Goal: Task Accomplishment & Management: Manage account settings

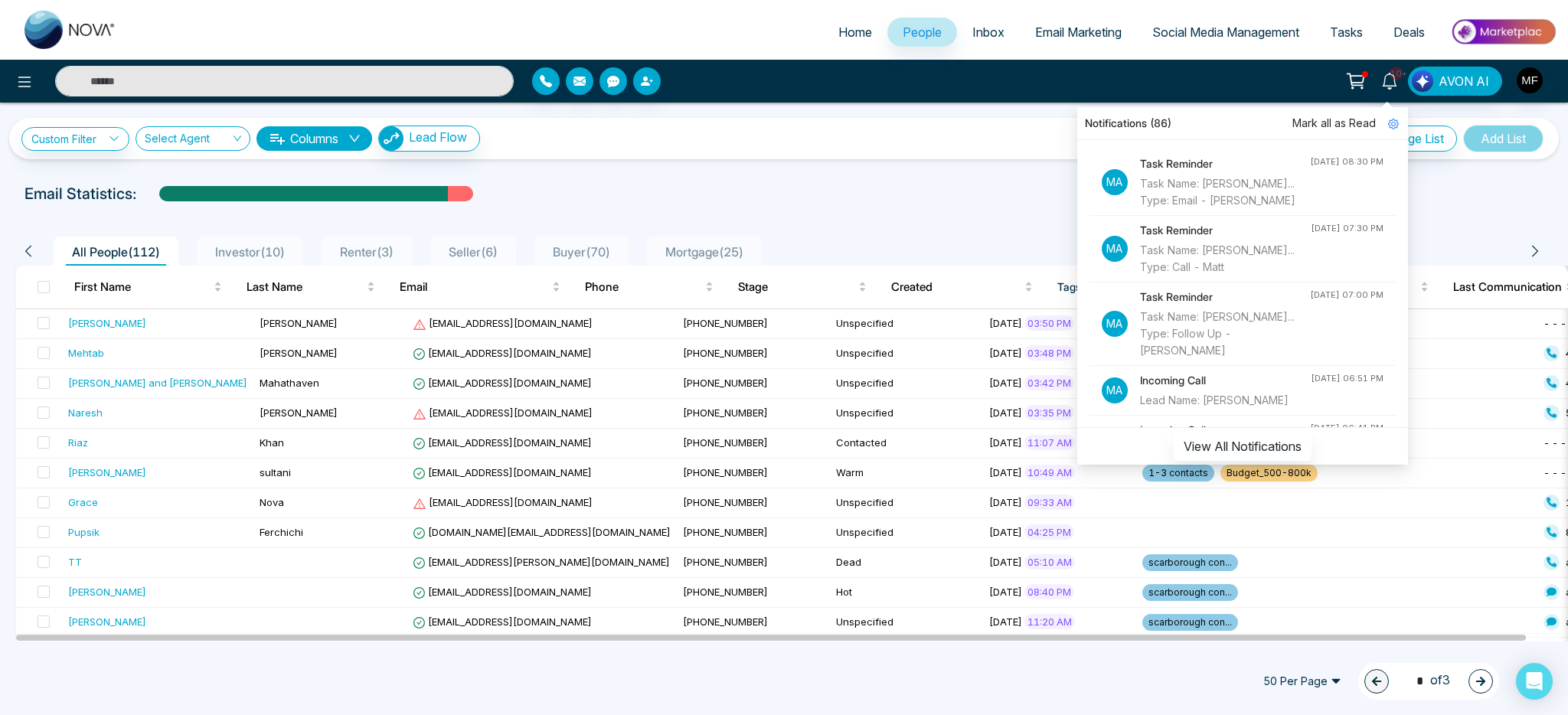
click at [946, 209] on div at bounding box center [784, 208] width 1550 height 6
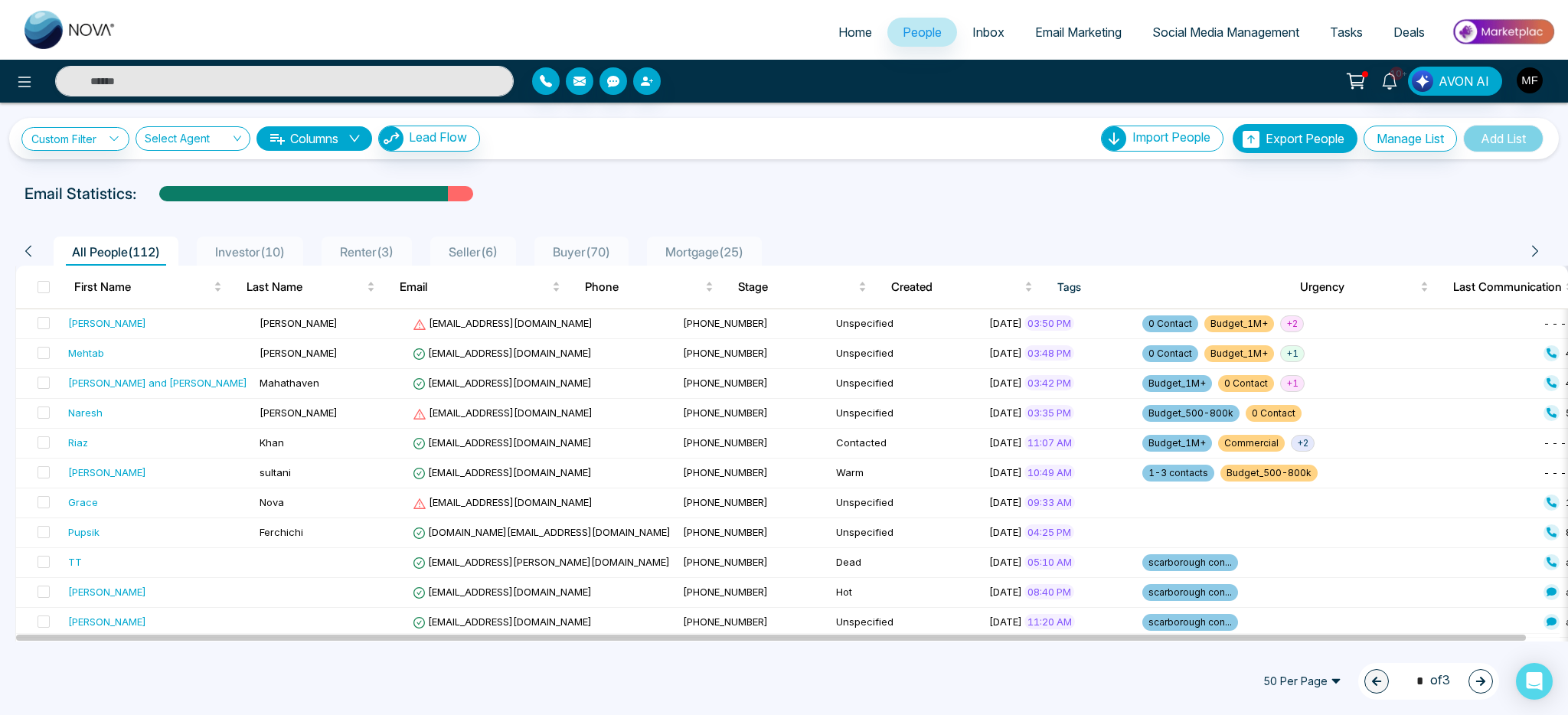
click at [487, 253] on span "Seller ( 6 )" at bounding box center [474, 252] width 62 height 15
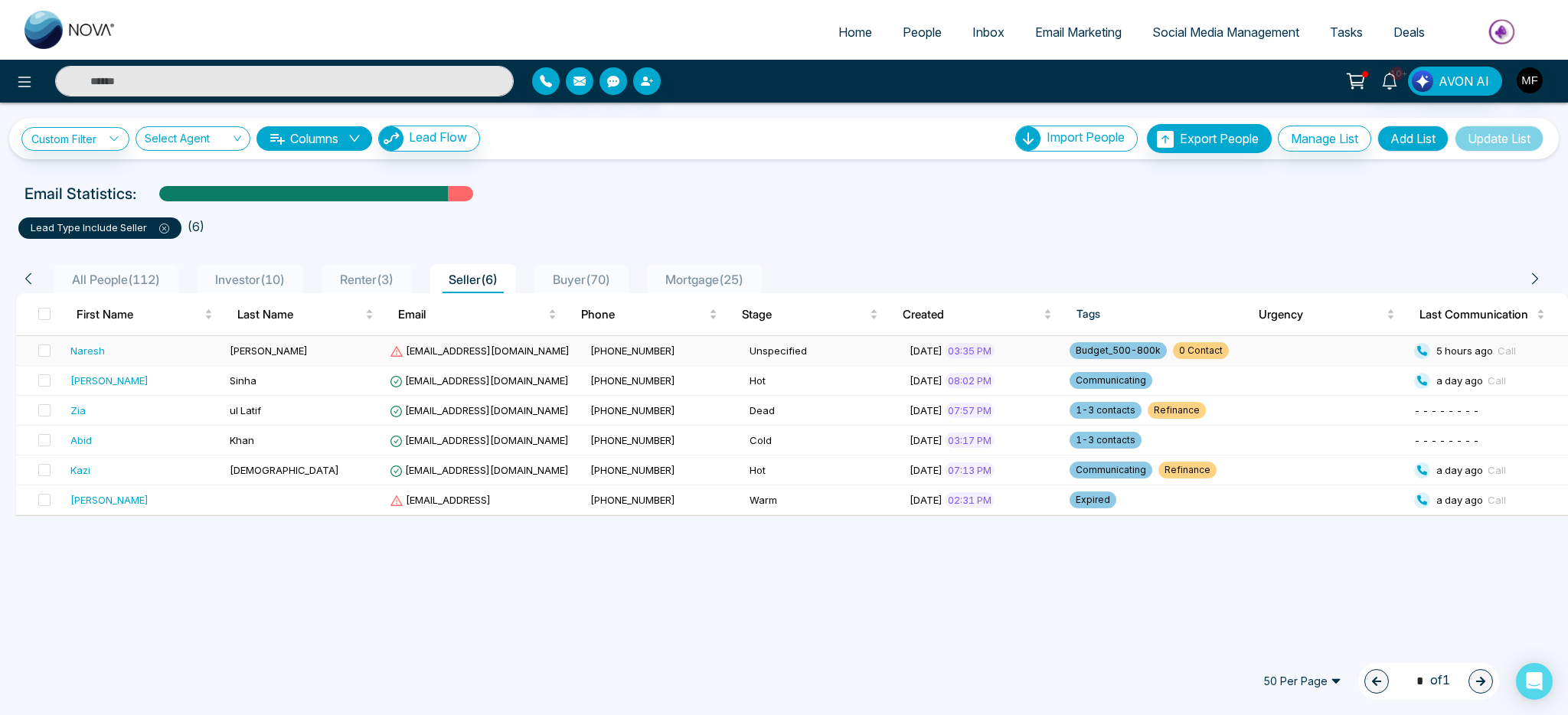
click at [186, 349] on div "Naresh" at bounding box center [144, 350] width 148 height 15
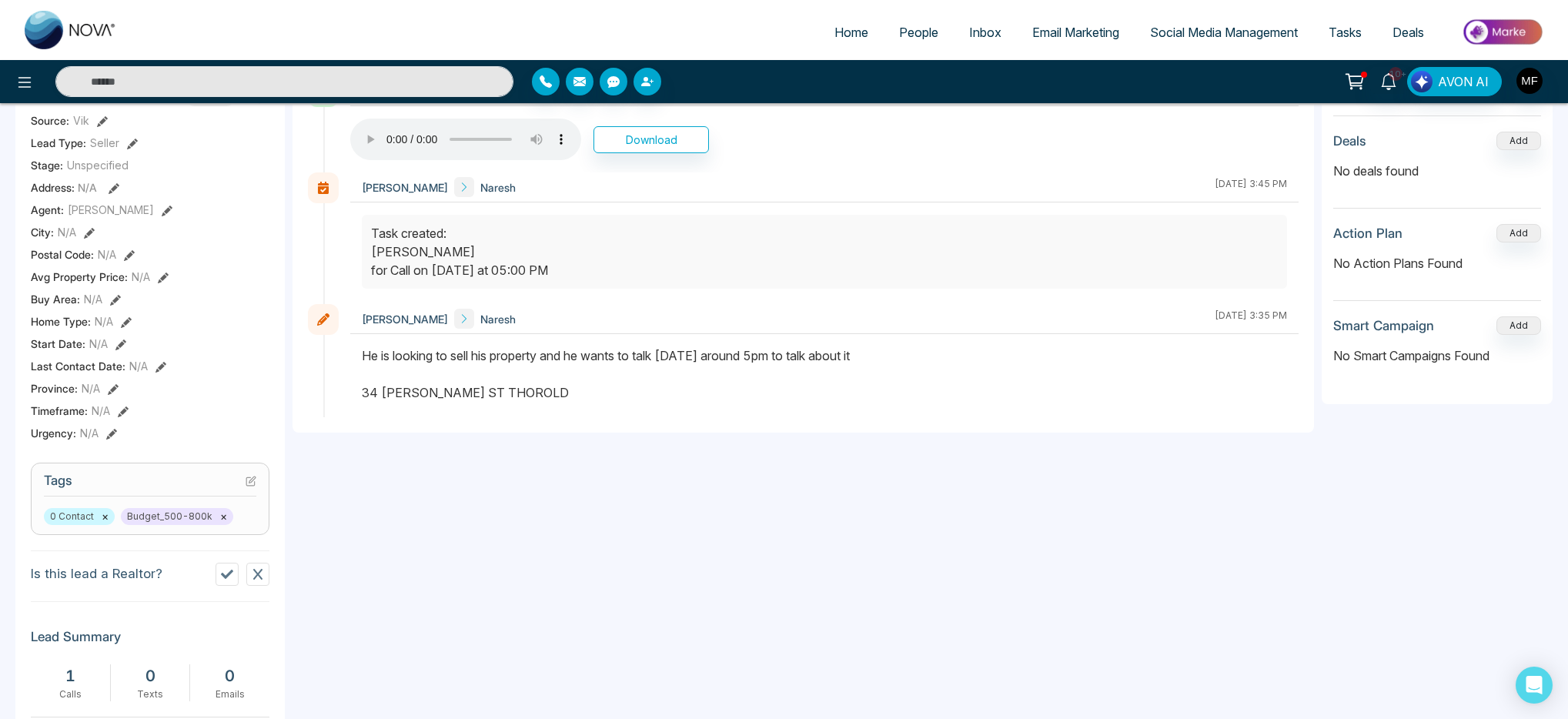
scroll to position [281, 0]
click at [403, 392] on div "He is looking to sell his property and he wants to talk [DATE] around 5pm to ta…" at bounding box center [824, 376] width 925 height 56
click at [636, 357] on div "He is looking to sell his property and he wants to talk [DATE] around 5pm to ta…" at bounding box center [824, 376] width 925 height 56
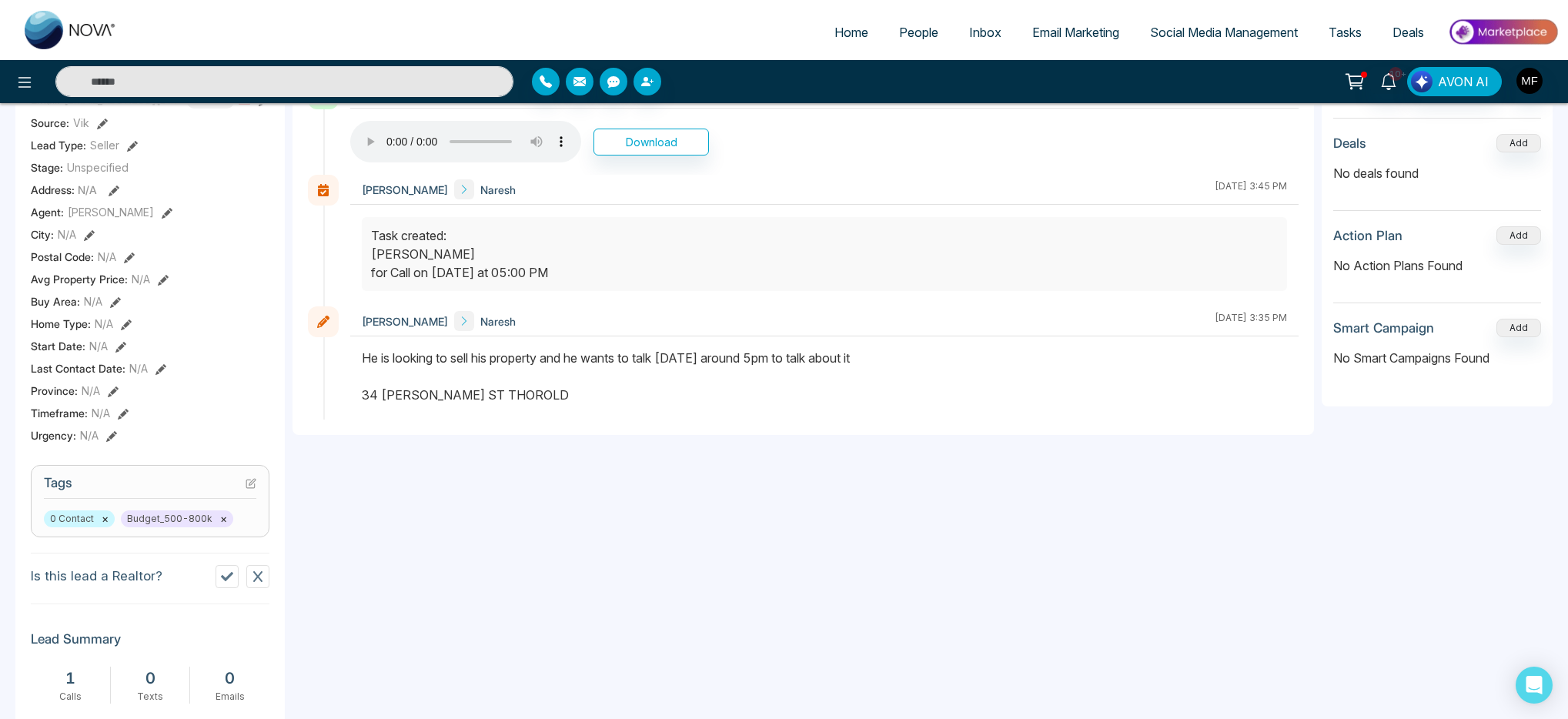
click at [376, 74] on input "text" at bounding box center [285, 82] width 458 height 31
click at [1403, 80] on link "10+" at bounding box center [1389, 80] width 37 height 27
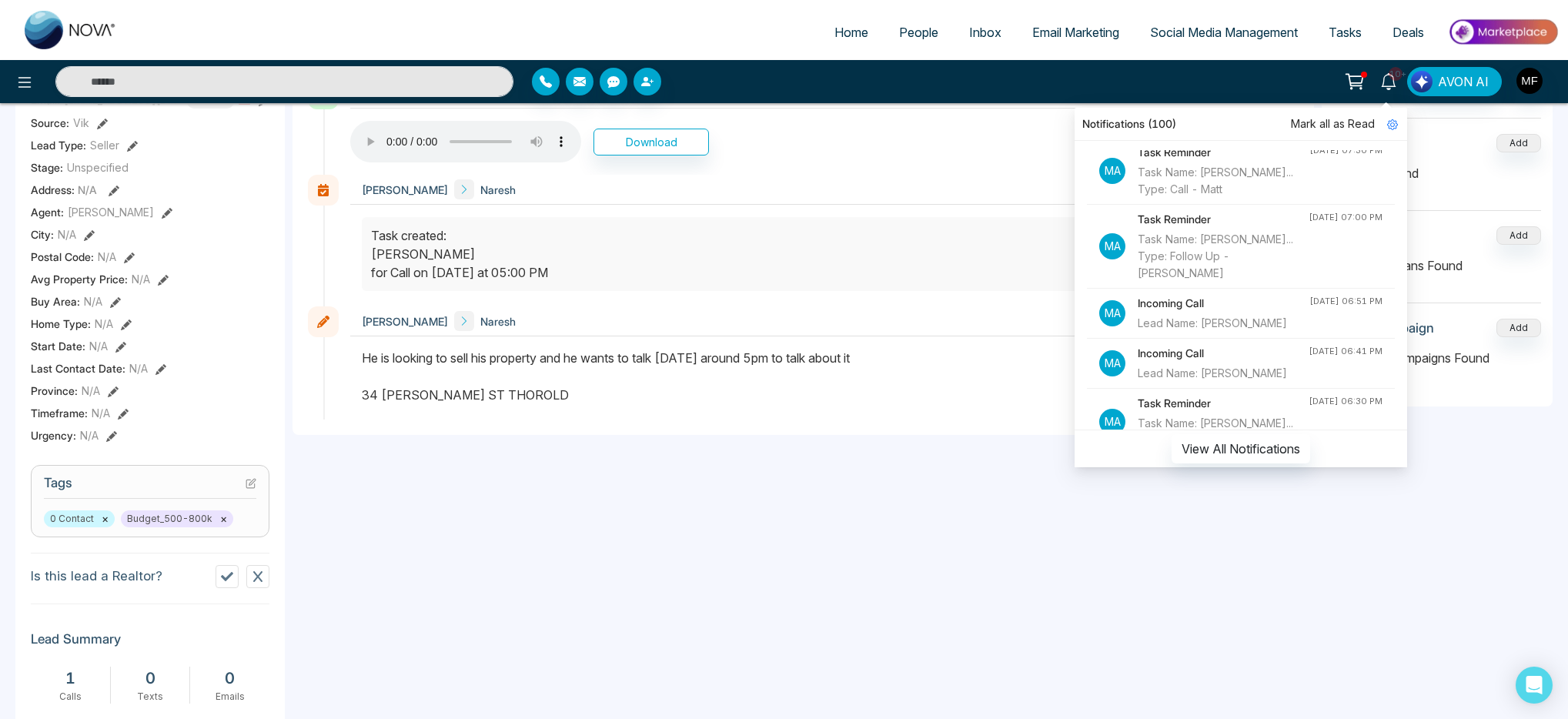
scroll to position [80, 0]
click at [1197, 330] on div "Lead Name: [PERSON_NAME]" at bounding box center [1224, 322] width 172 height 17
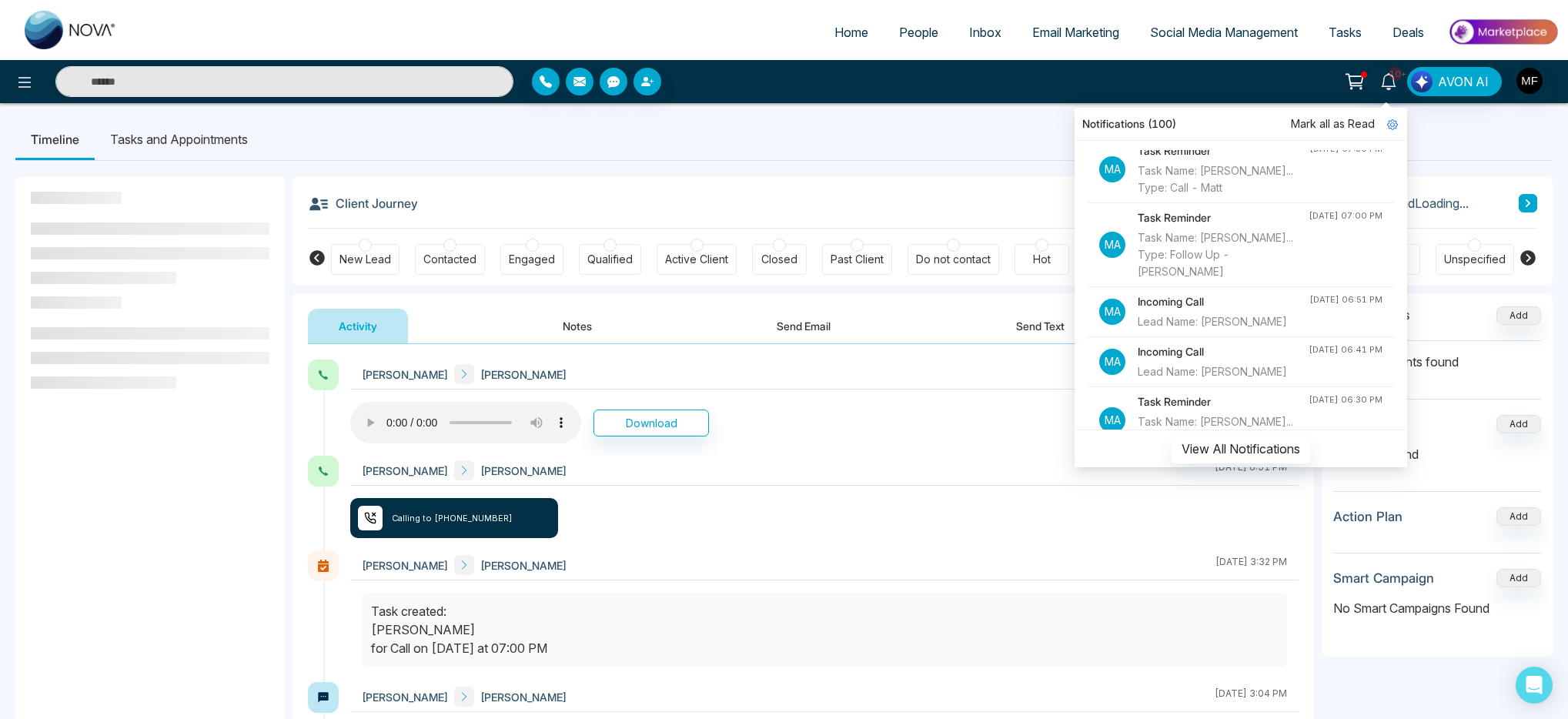
click at [1218, 380] on div "Lead Name: [PERSON_NAME]" at bounding box center [1223, 371] width 171 height 17
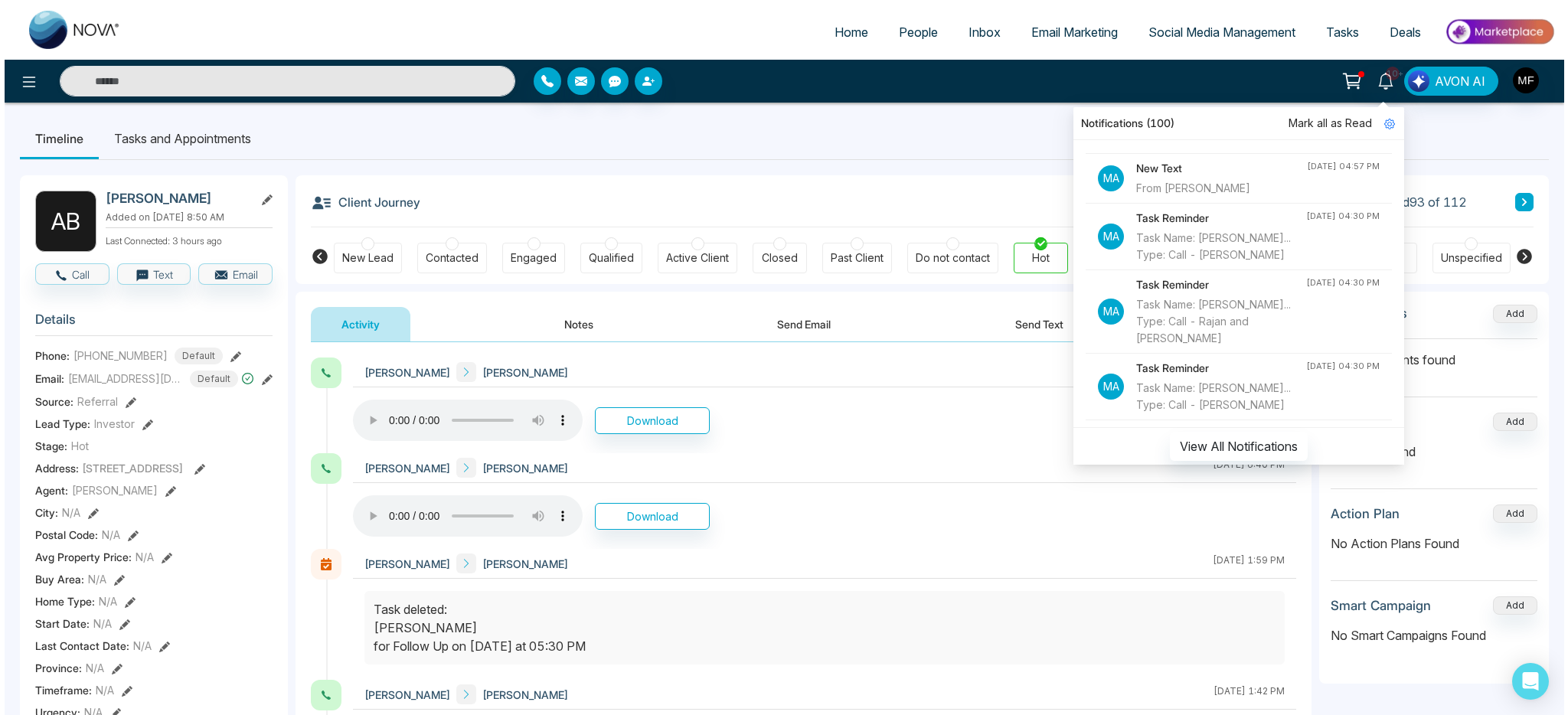
scroll to position [716, 0]
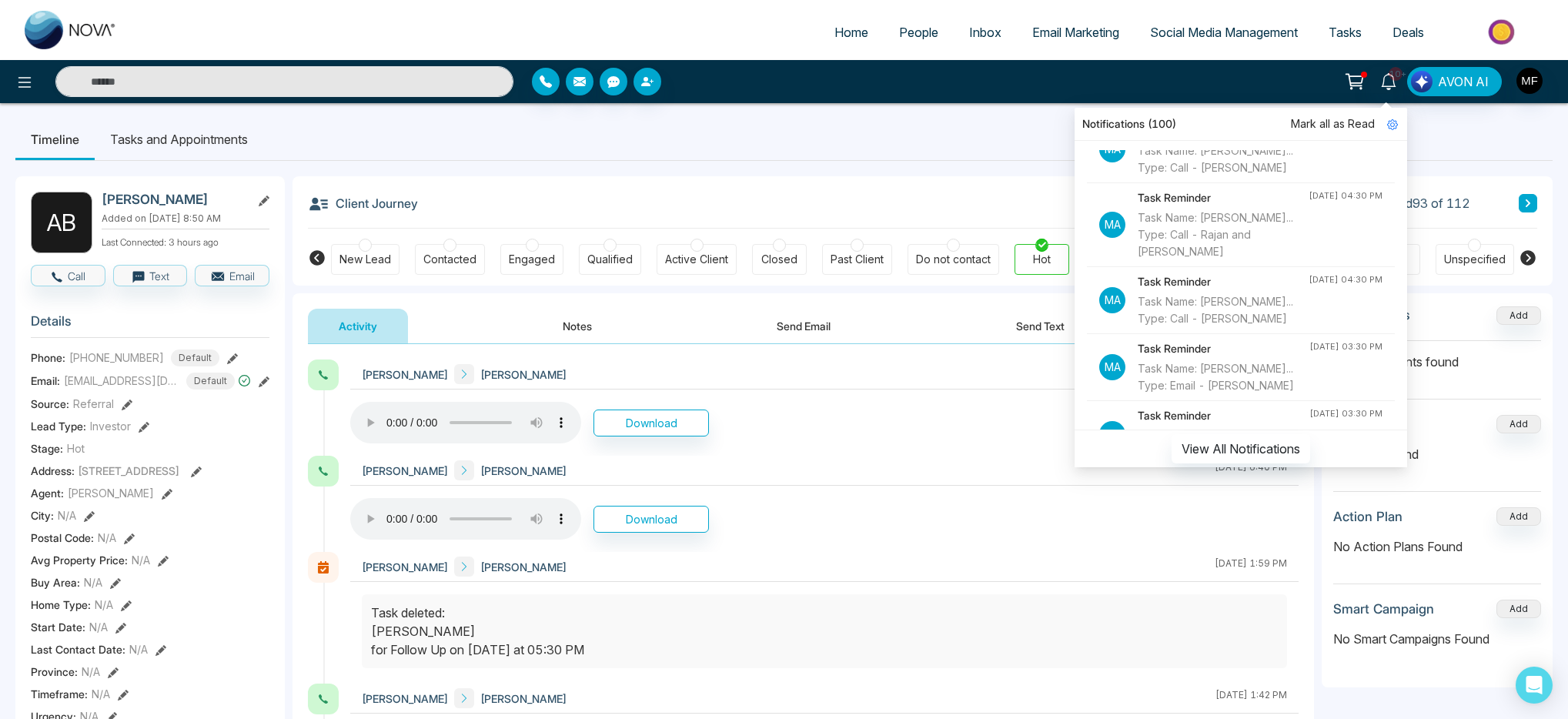
click at [1192, 89] on h4 "New Text" at bounding box center [1224, 80] width 172 height 17
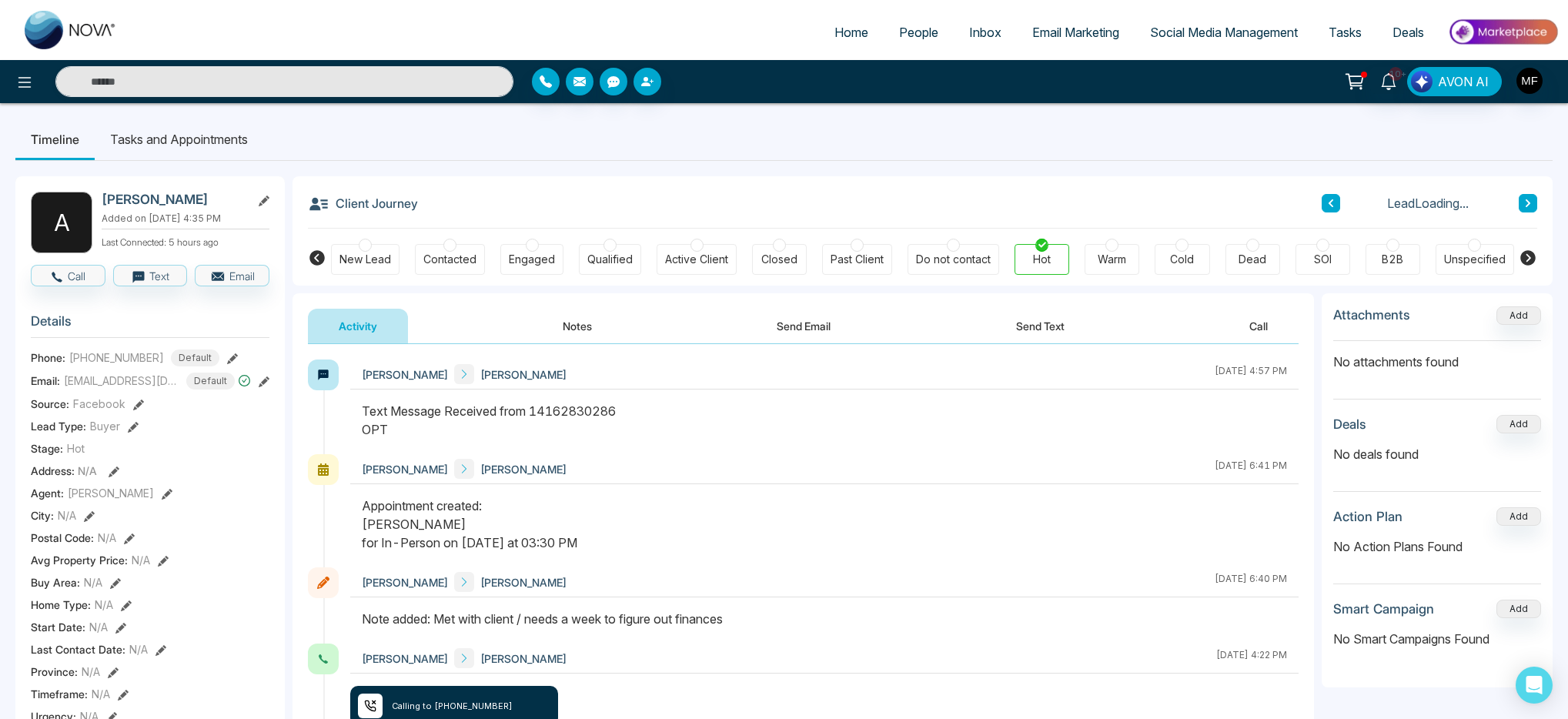
click at [1010, 327] on button "Send Text" at bounding box center [1041, 326] width 110 height 35
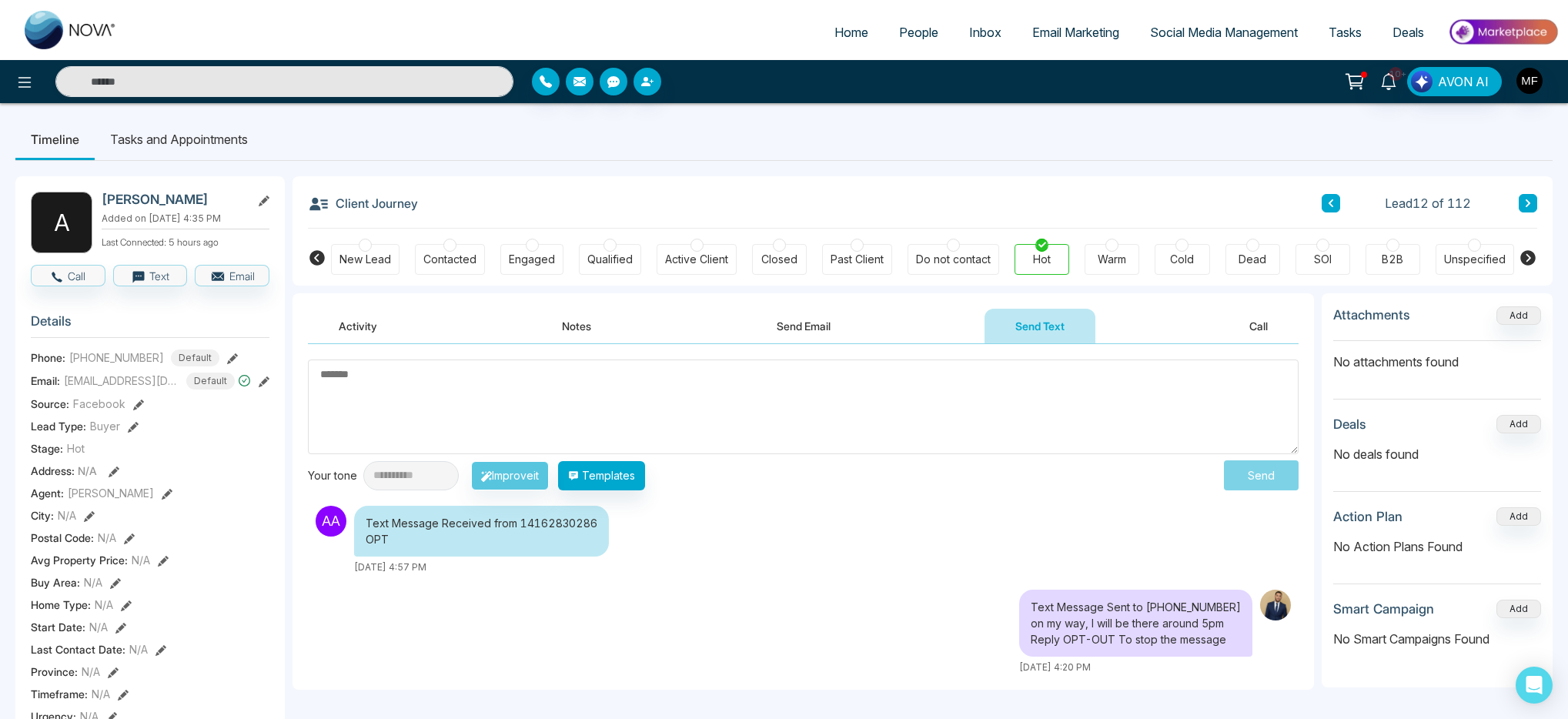
click at [51, 34] on img at bounding box center [70, 30] width 92 height 39
select select "*"
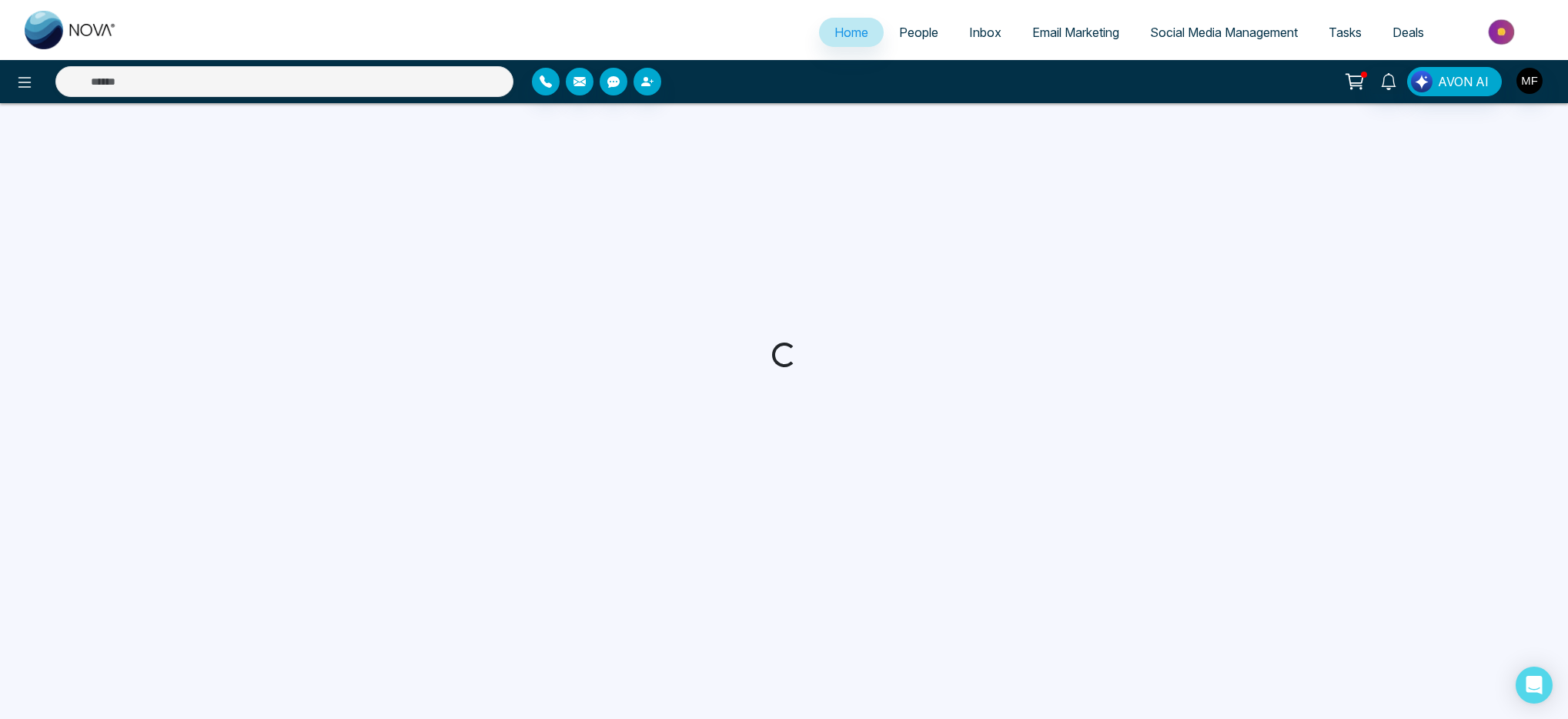
select select "*"
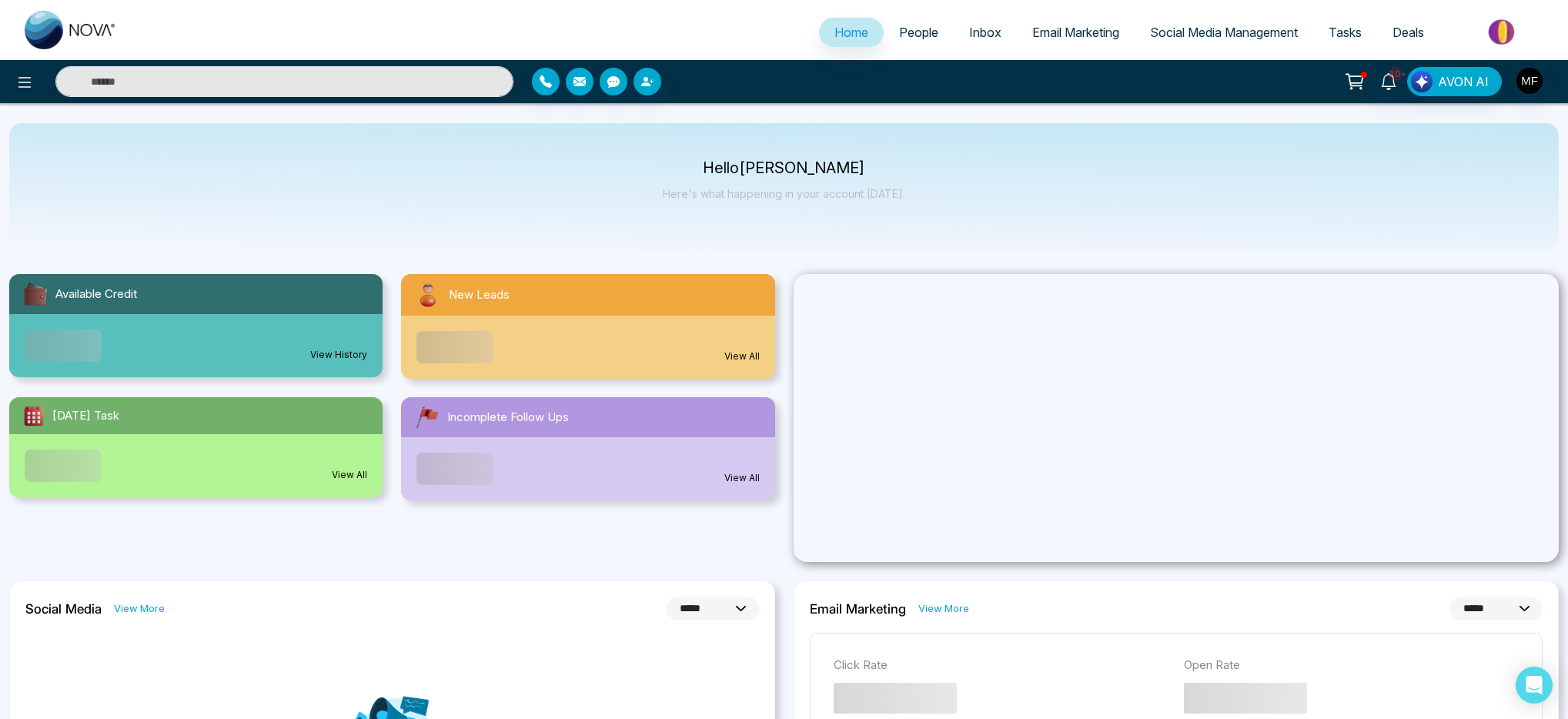
click at [774, 239] on div "Hello Marwen Ferchichi Here's what happening in your account today." at bounding box center [784, 187] width 1550 height 128
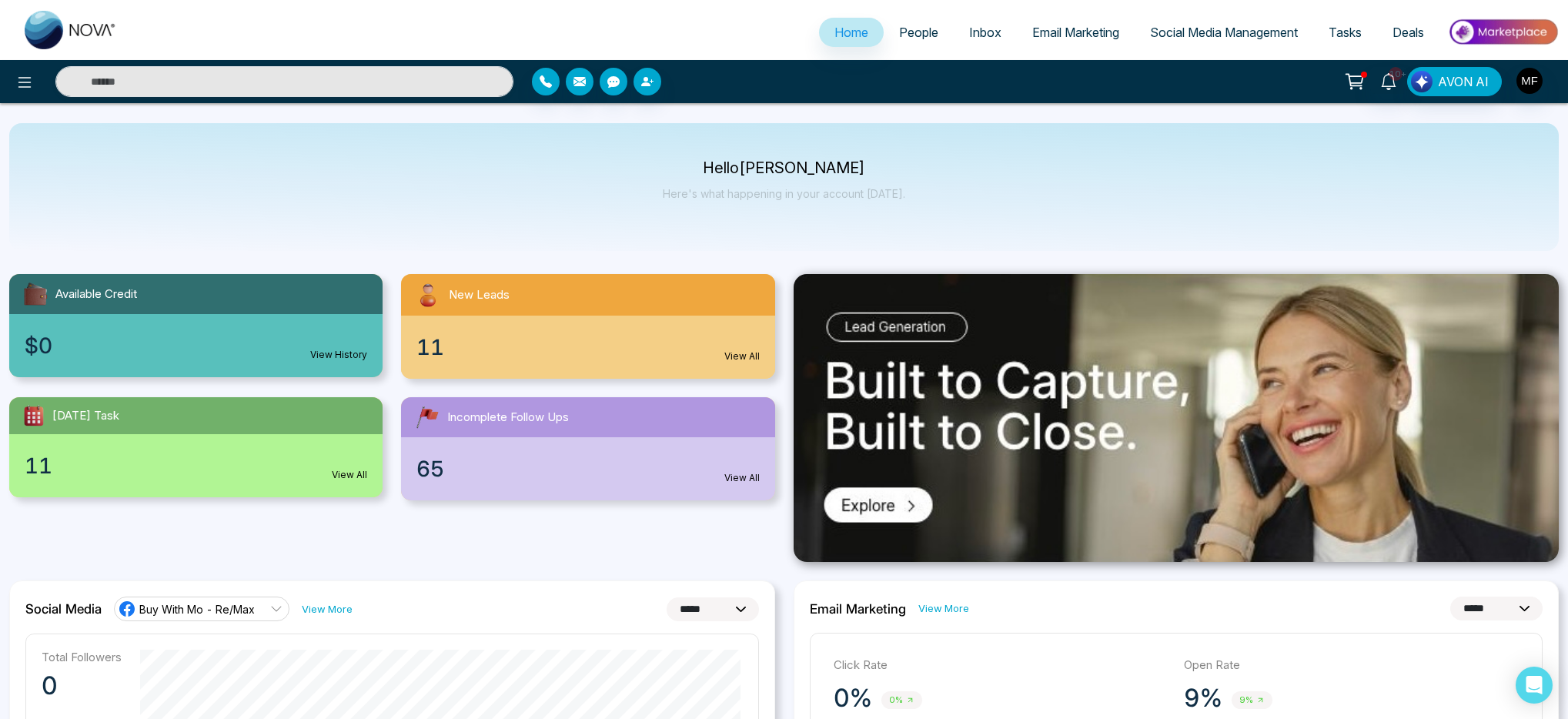
click at [777, 245] on div "Hello Marwen Ferchichi Here's what happening in your account today." at bounding box center [784, 187] width 1550 height 128
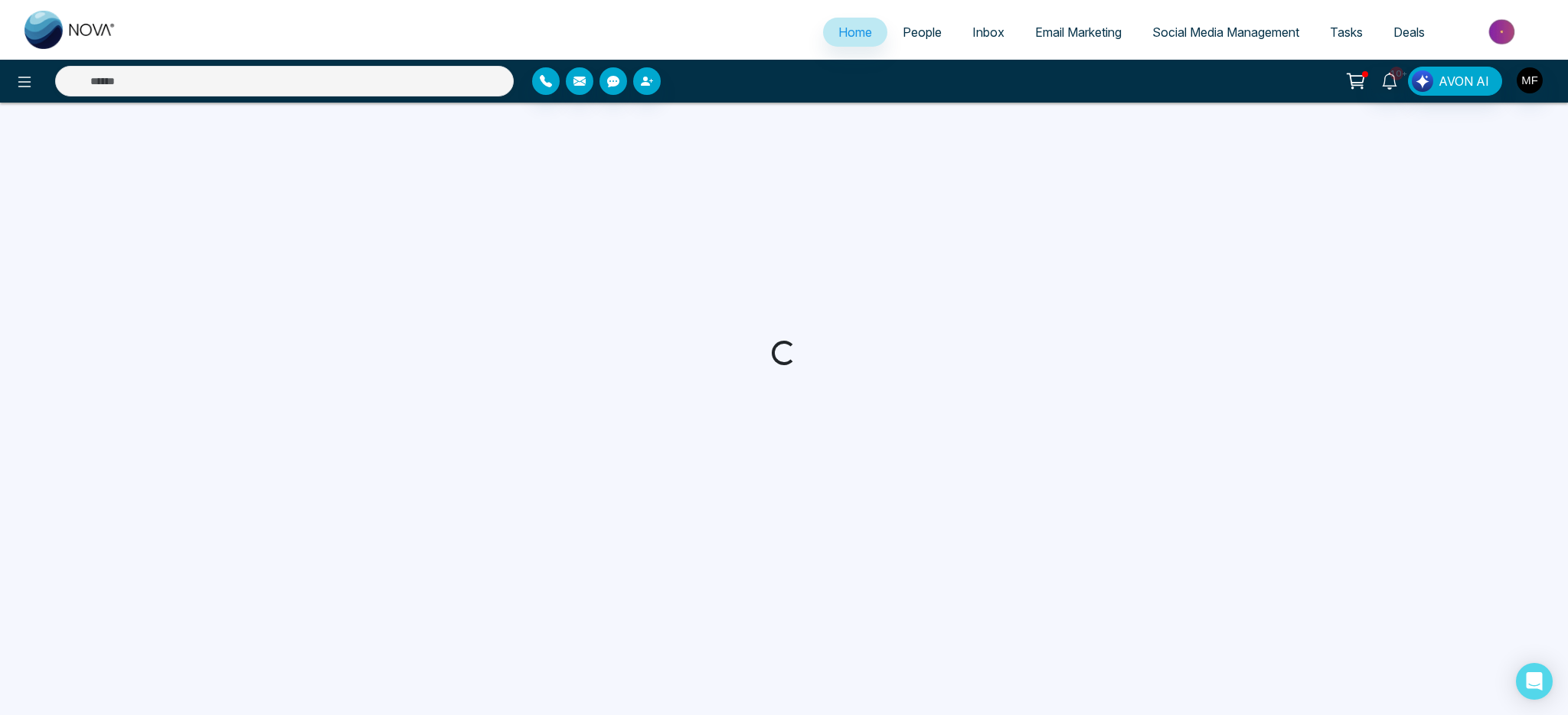
select select "*"
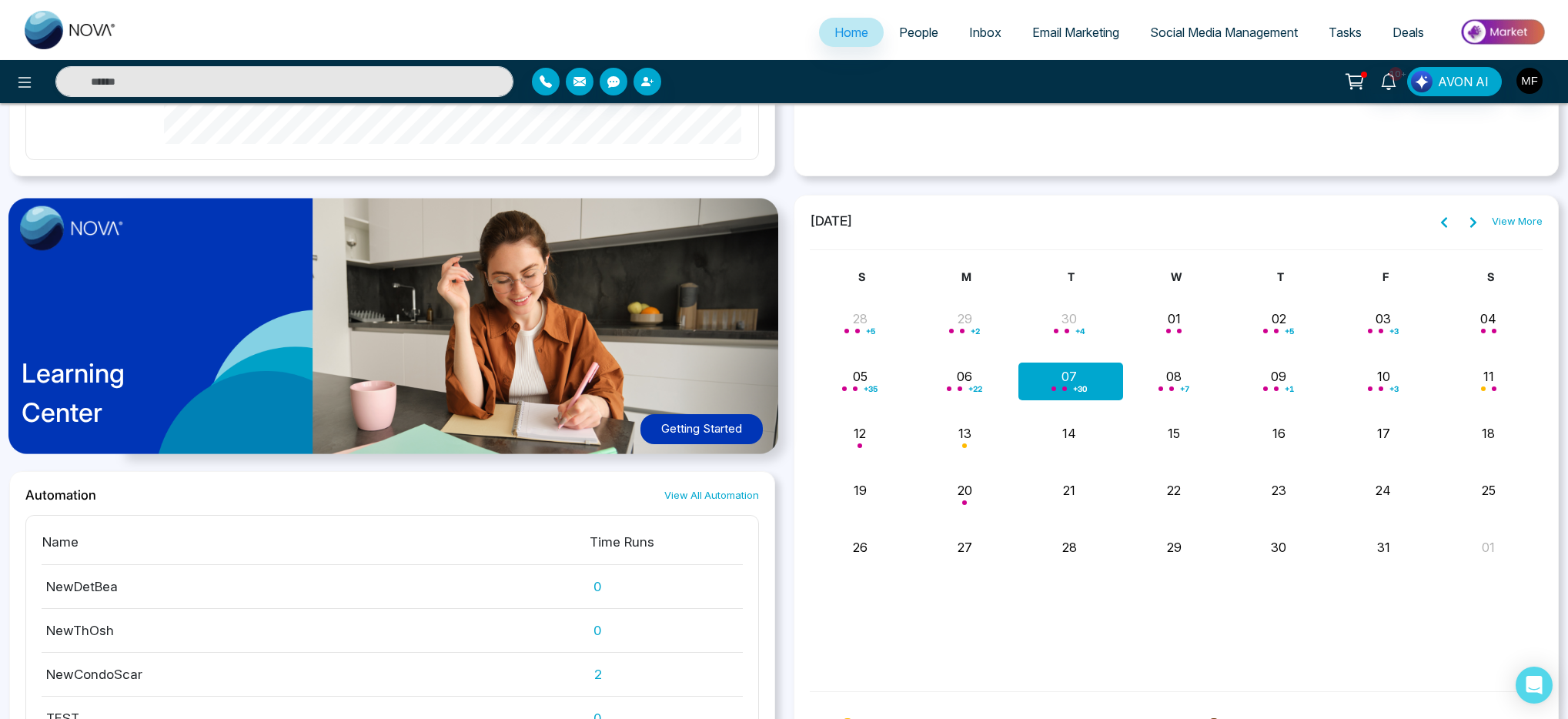
scroll to position [1193, 0]
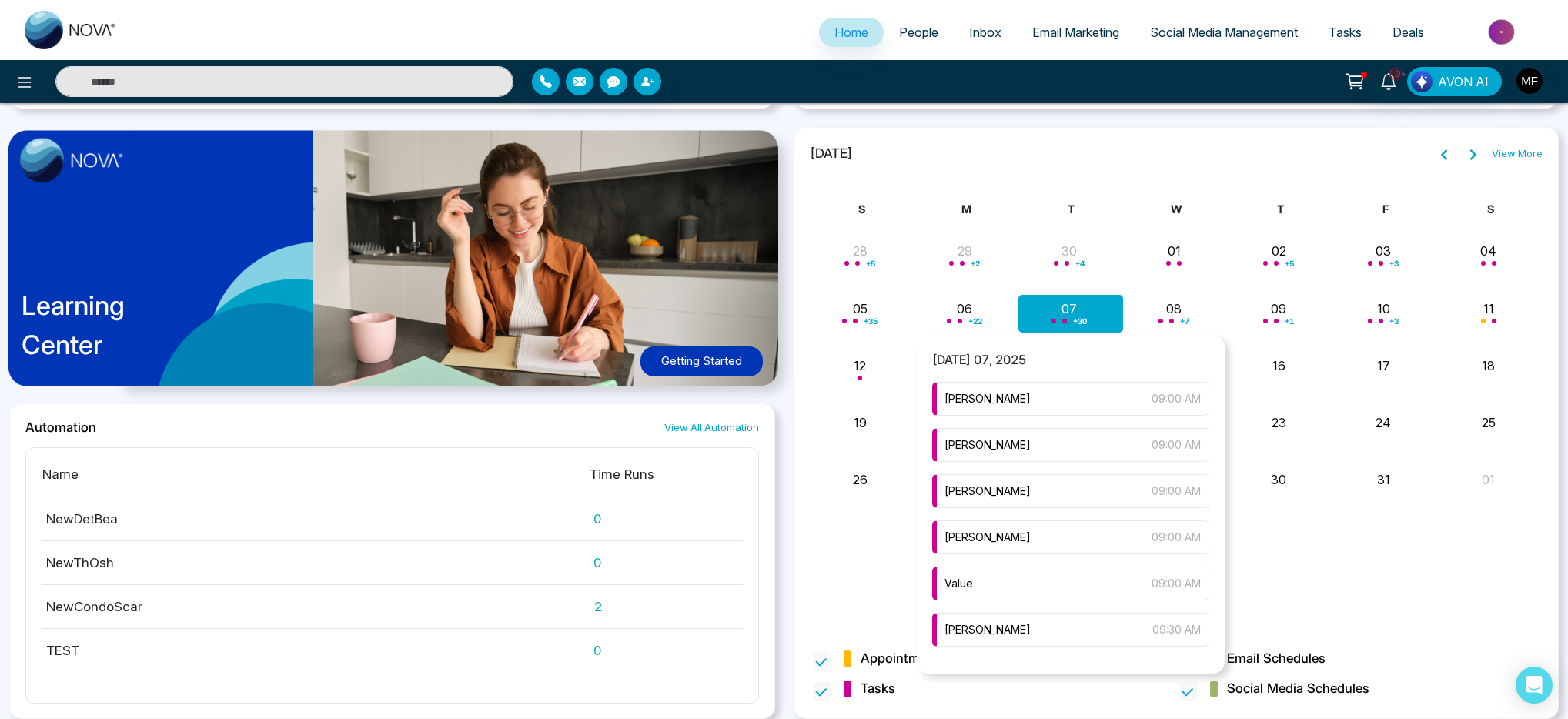
click at [1070, 313] on div "+ 30" at bounding box center [1071, 313] width 105 height 37
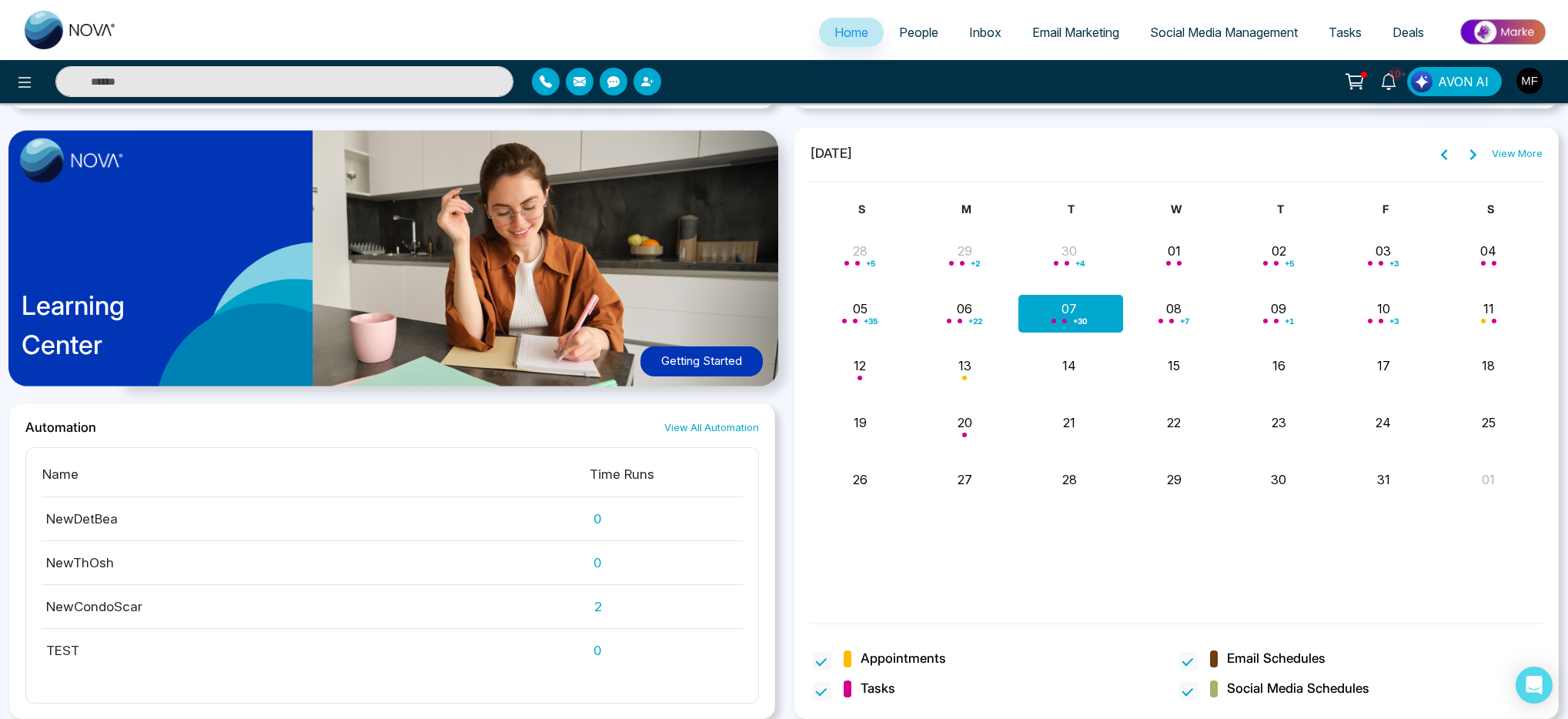
click at [1507, 159] on link "View More" at bounding box center [1518, 154] width 51 height 15
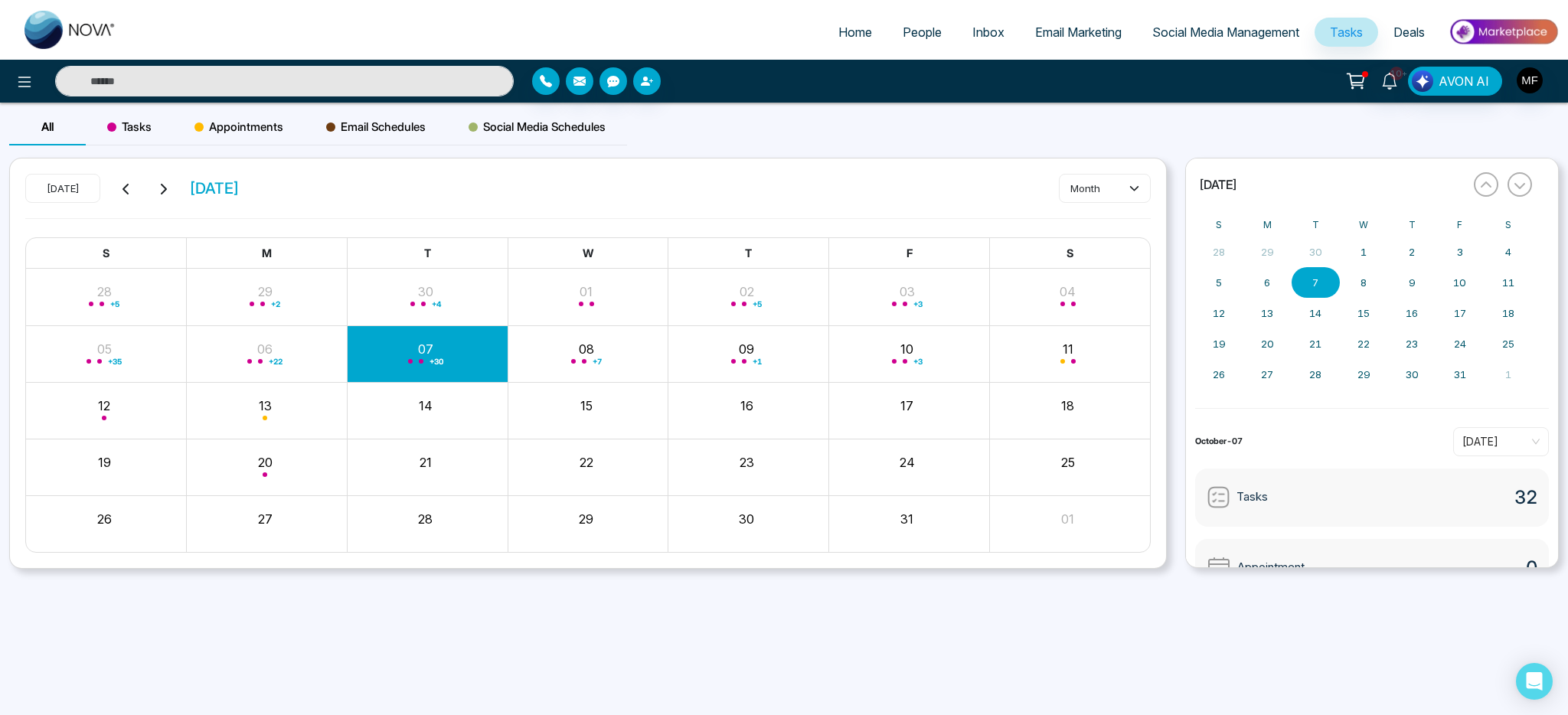
click at [1114, 192] on button "month" at bounding box center [1104, 189] width 92 height 29
click at [1104, 222] on span "day" at bounding box center [1104, 221] width 72 height 17
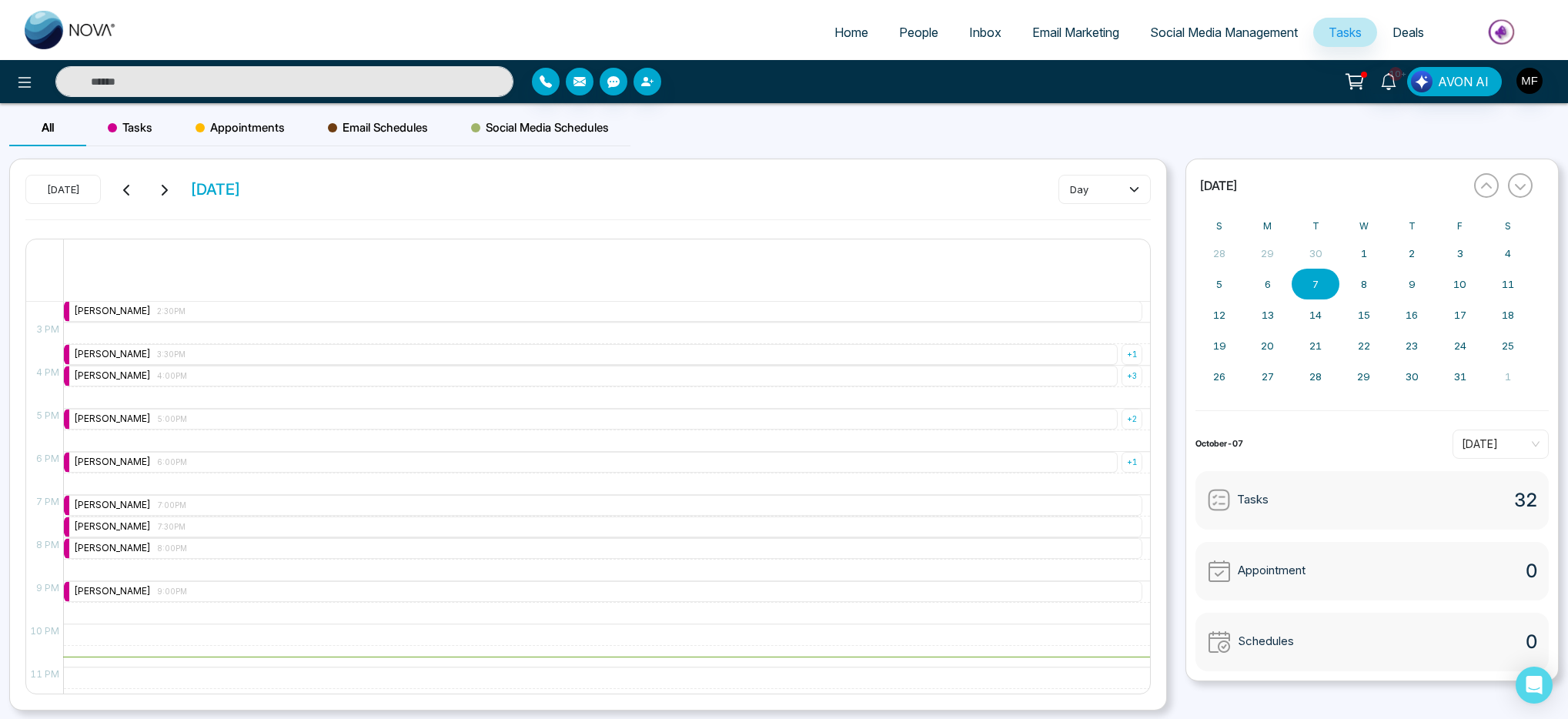
scroll to position [612, 0]
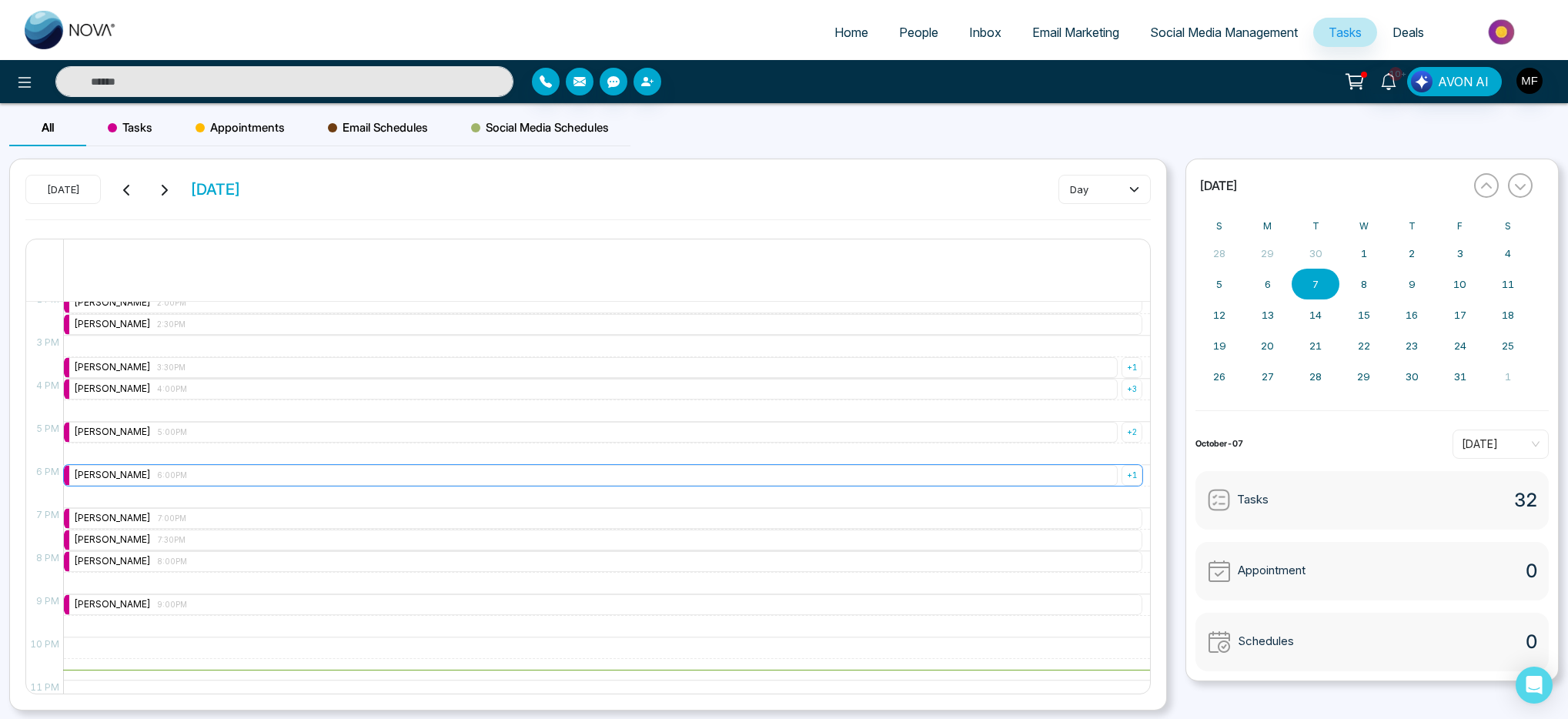
click at [1122, 471] on div "+ 1" at bounding box center [1132, 475] width 21 height 21
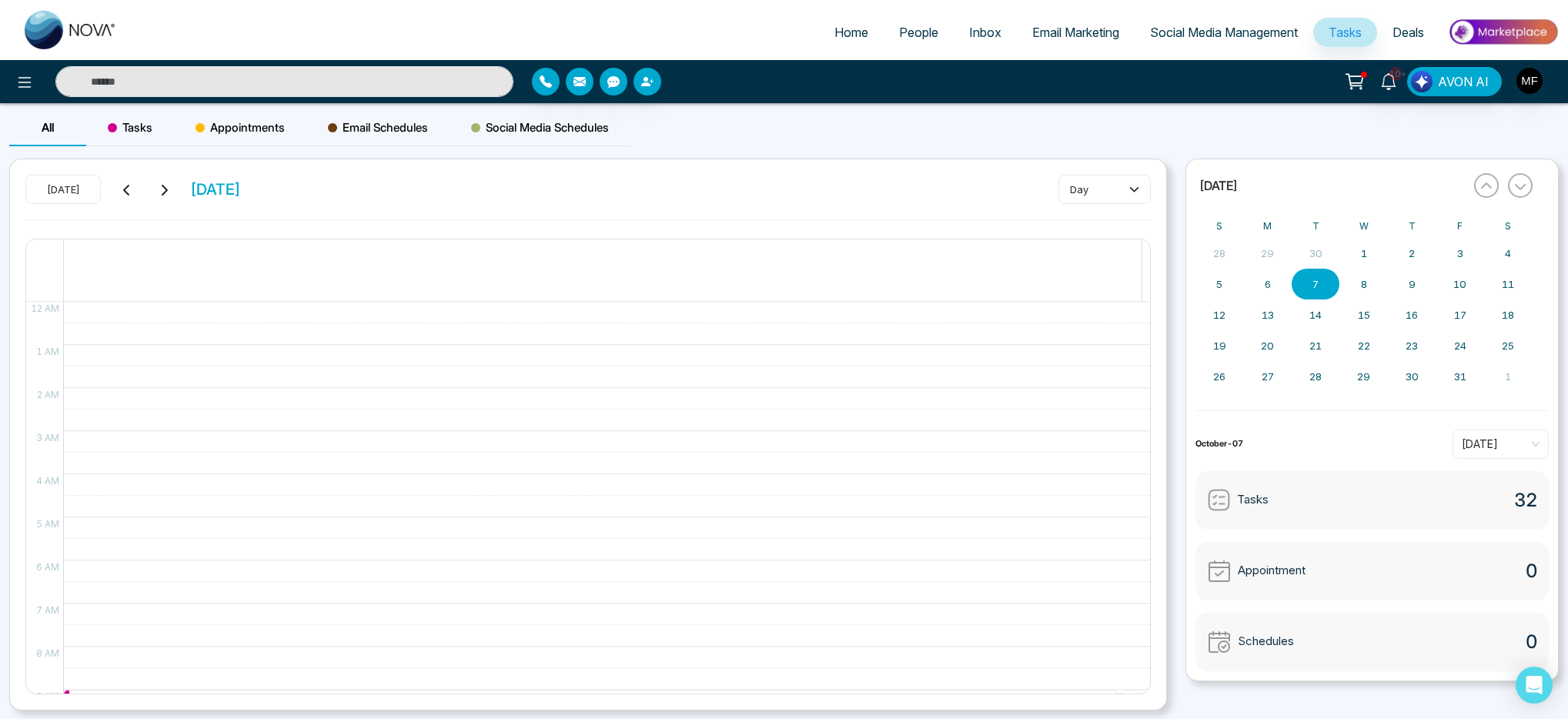
click at [171, 190] on button at bounding box center [164, 190] width 22 height 20
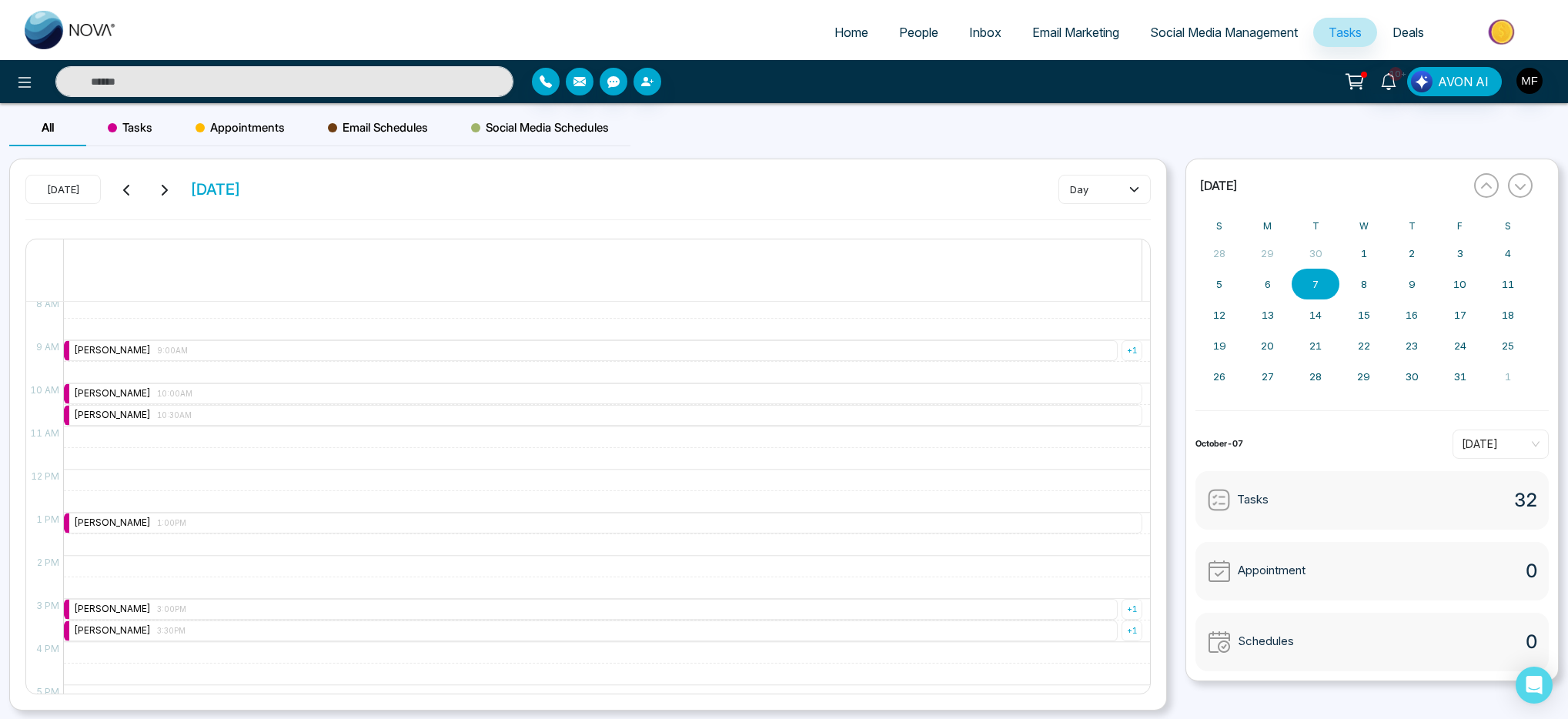
scroll to position [351, 0]
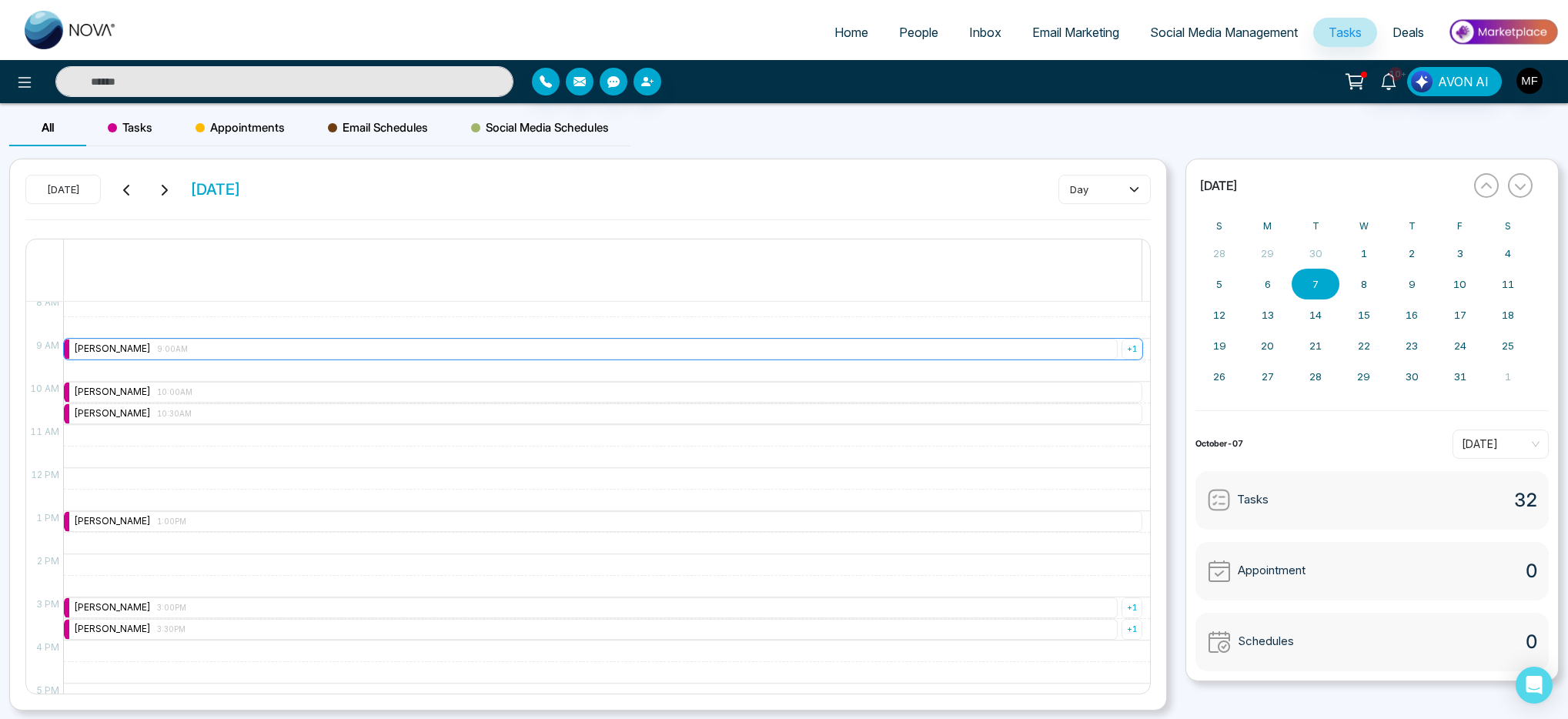
click at [182, 345] on span "9:00AM" at bounding box center [173, 348] width 31 height 8
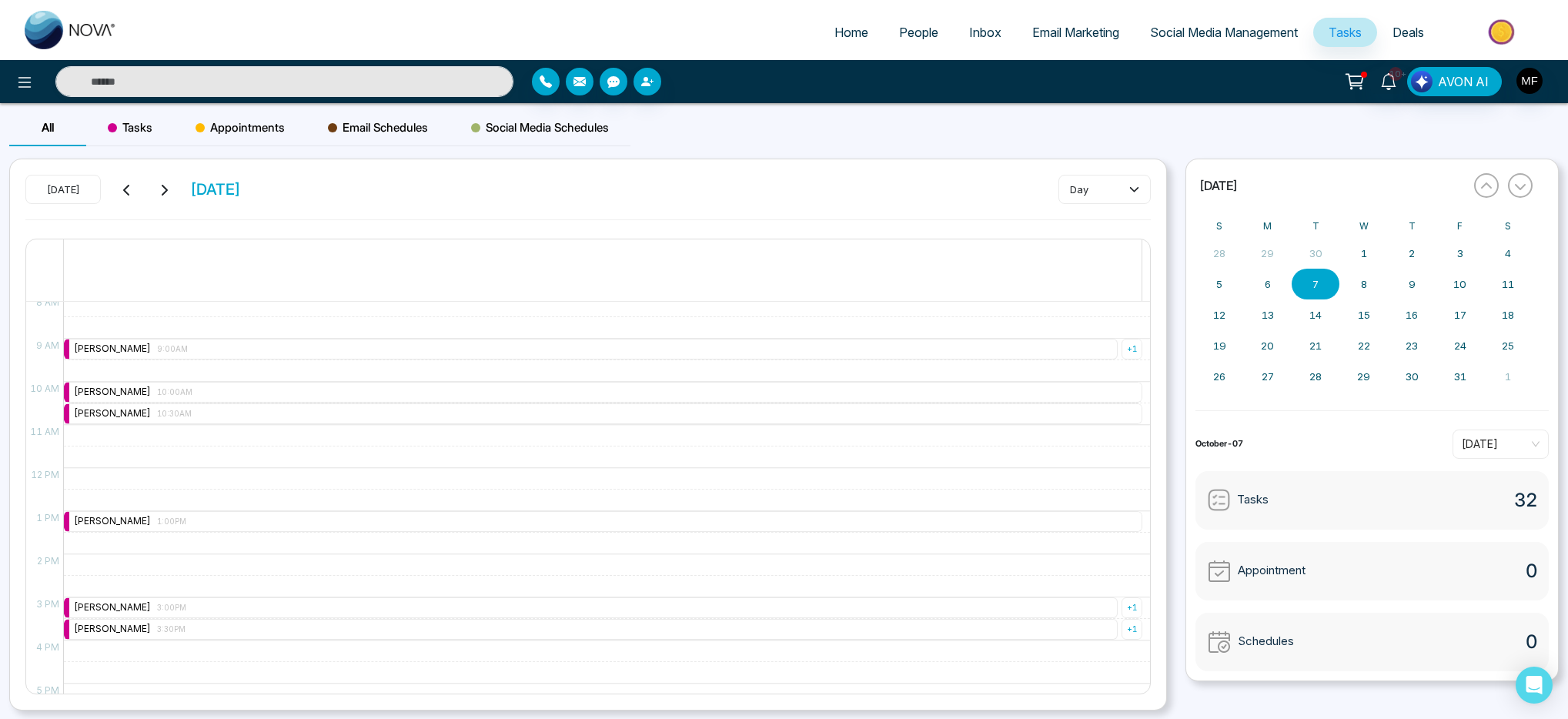
click at [214, 305] on div "9:00 AM – 9:00 AM Marwen Ferchichi 9:00AM + 1 10:00 AM – 10:00 AM Marwen Ferchi…" at bounding box center [603, 467] width 1079 height 1034
click at [262, 391] on div "Marwen Ferchichi 10:00AM" at bounding box center [603, 392] width 1079 height 21
click at [254, 404] on div "Marwen Ferchichi 10:30AM" at bounding box center [603, 413] width 1079 height 21
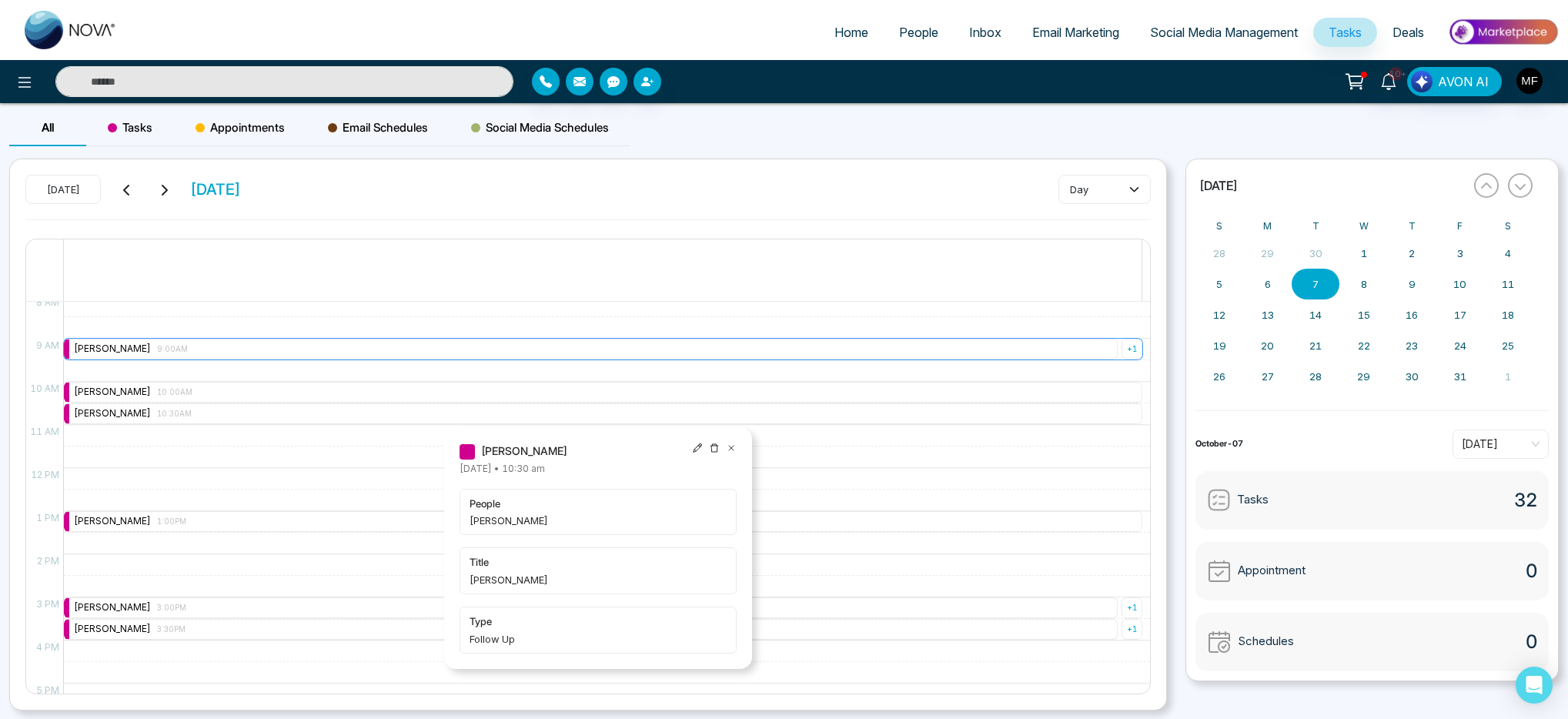
click at [262, 348] on div "Marwen Ferchichi 9:00AM" at bounding box center [591, 348] width 1054 height 21
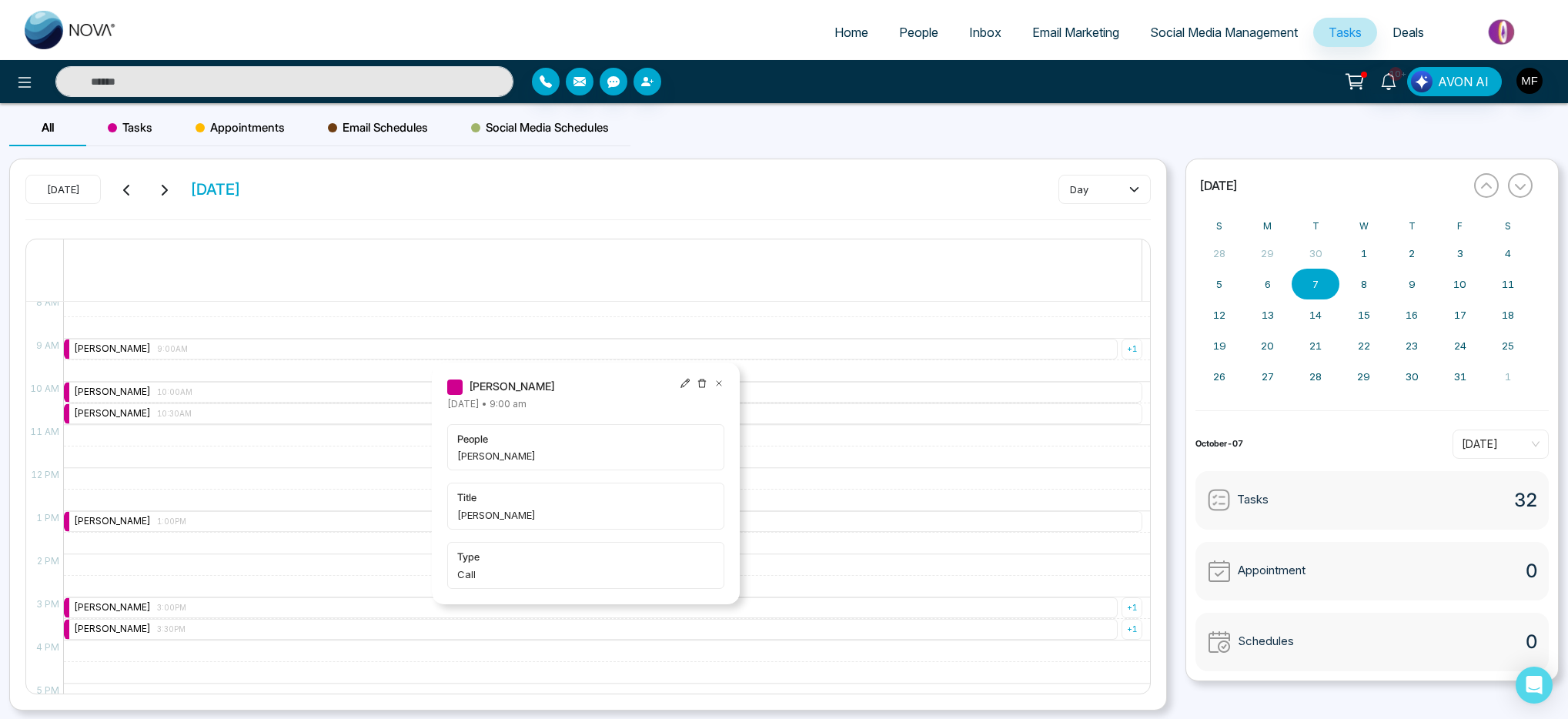
click at [249, 440] on div "9:00 AM – 9:00 AM Marwen Ferchichi 9:00AM + 1 10:00 AM – 10:00 AM Marwen Ferchi…" at bounding box center [603, 467] width 1079 height 1034
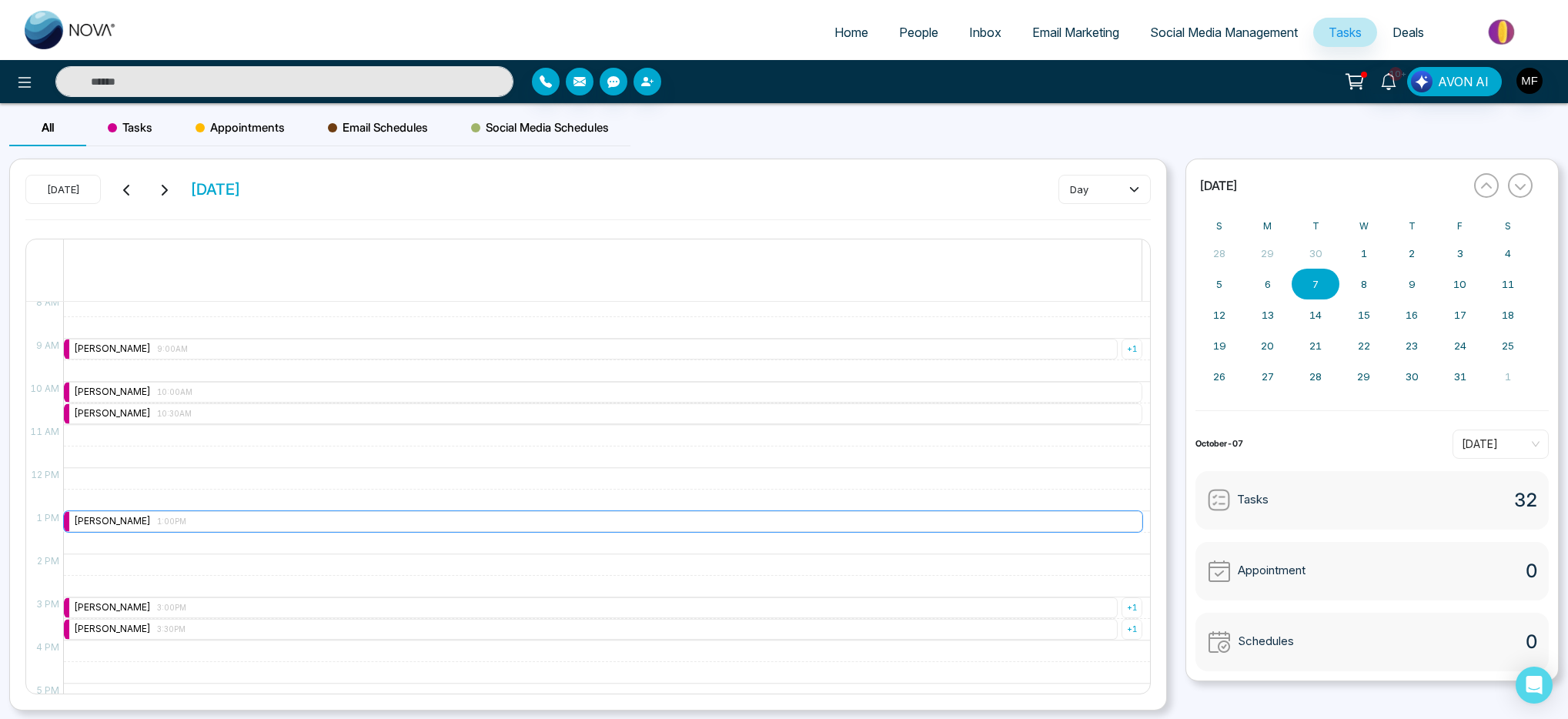
click at [202, 519] on div "Marwen Ferchichi 1:00PM" at bounding box center [603, 521] width 1079 height 21
click at [233, 458] on div "9:00 AM – 9:00 AM Marwen Ferchichi 9:00AM + 1 10:00 AM – 10:00 AM Marwen Ferchi…" at bounding box center [603, 467] width 1079 height 1034
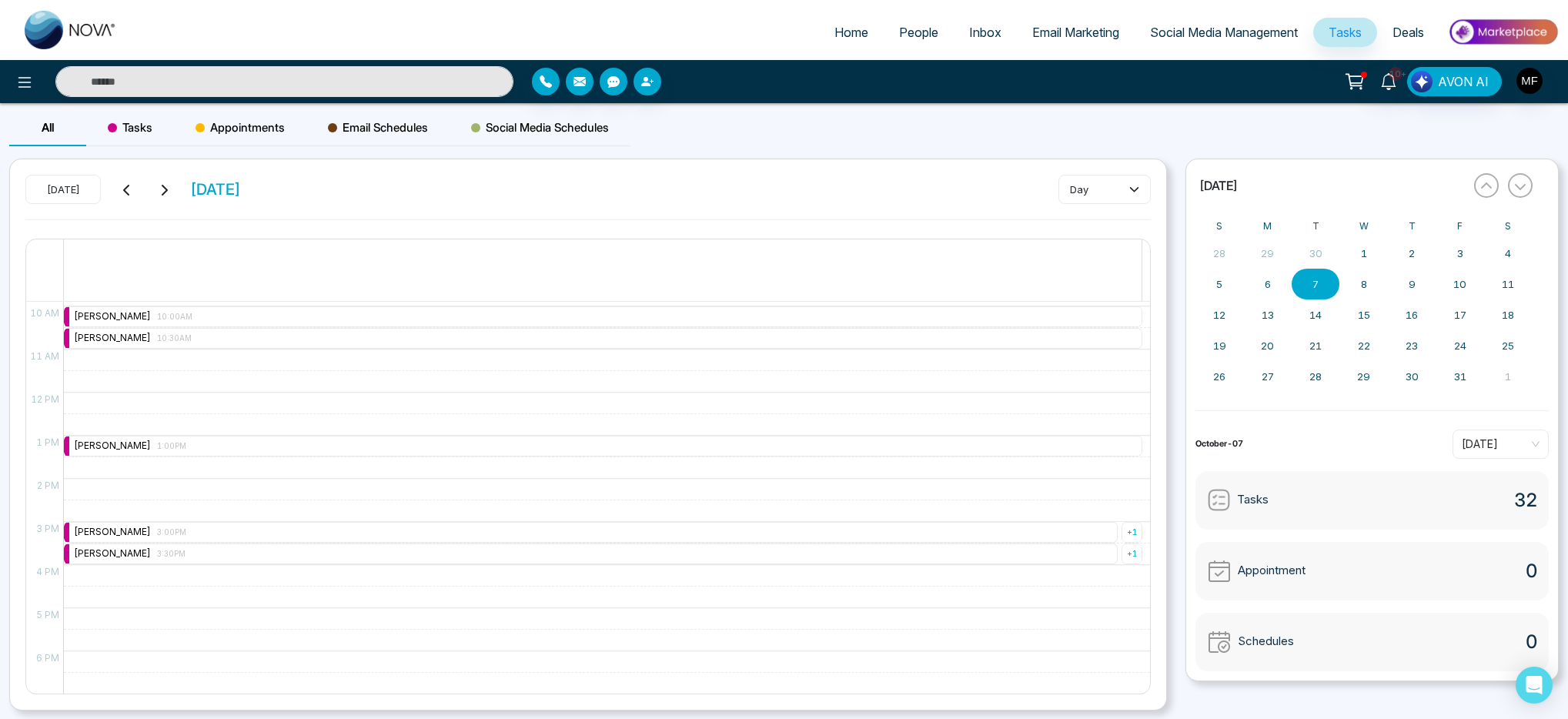
scroll to position [467, 0]
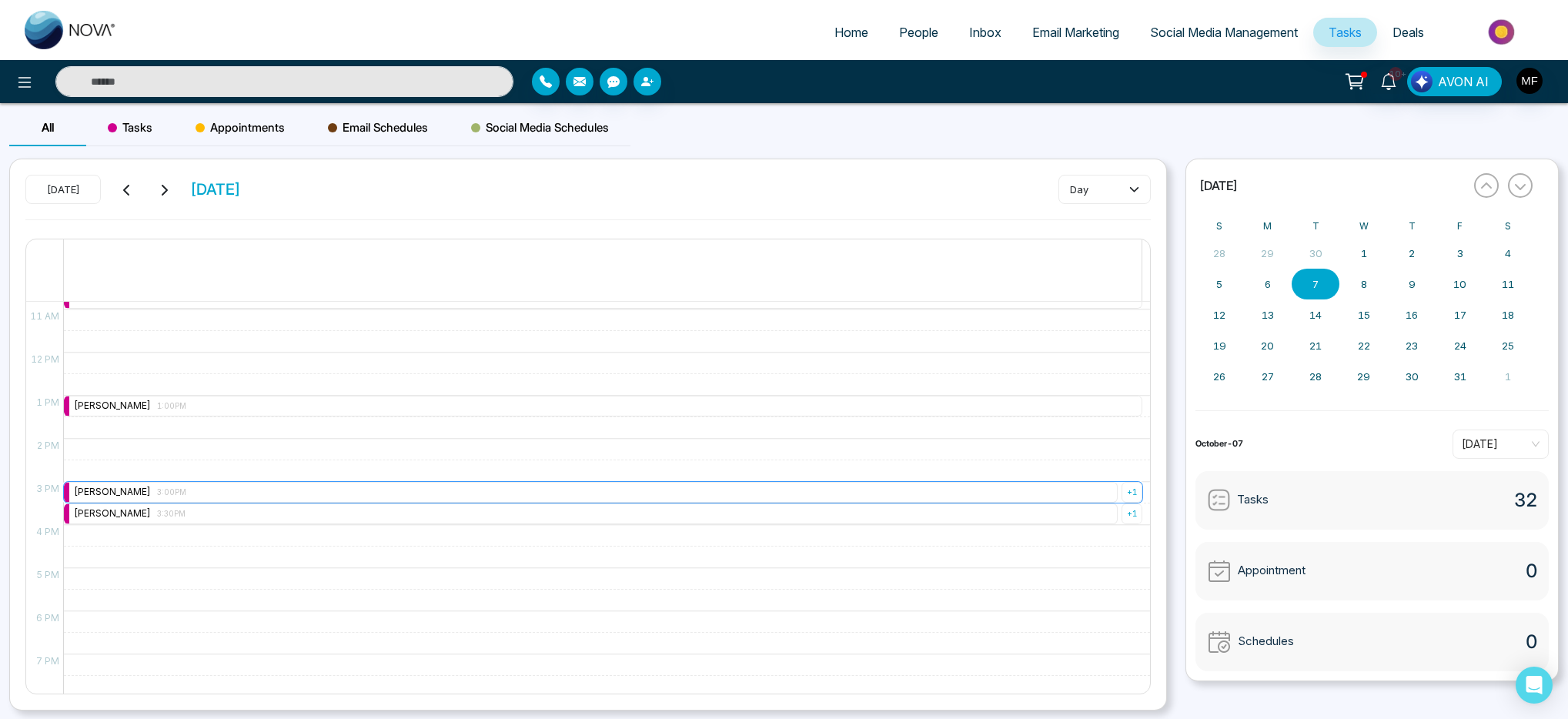
click at [221, 488] on div "Marwen Ferchichi 3:00PM" at bounding box center [591, 491] width 1054 height 21
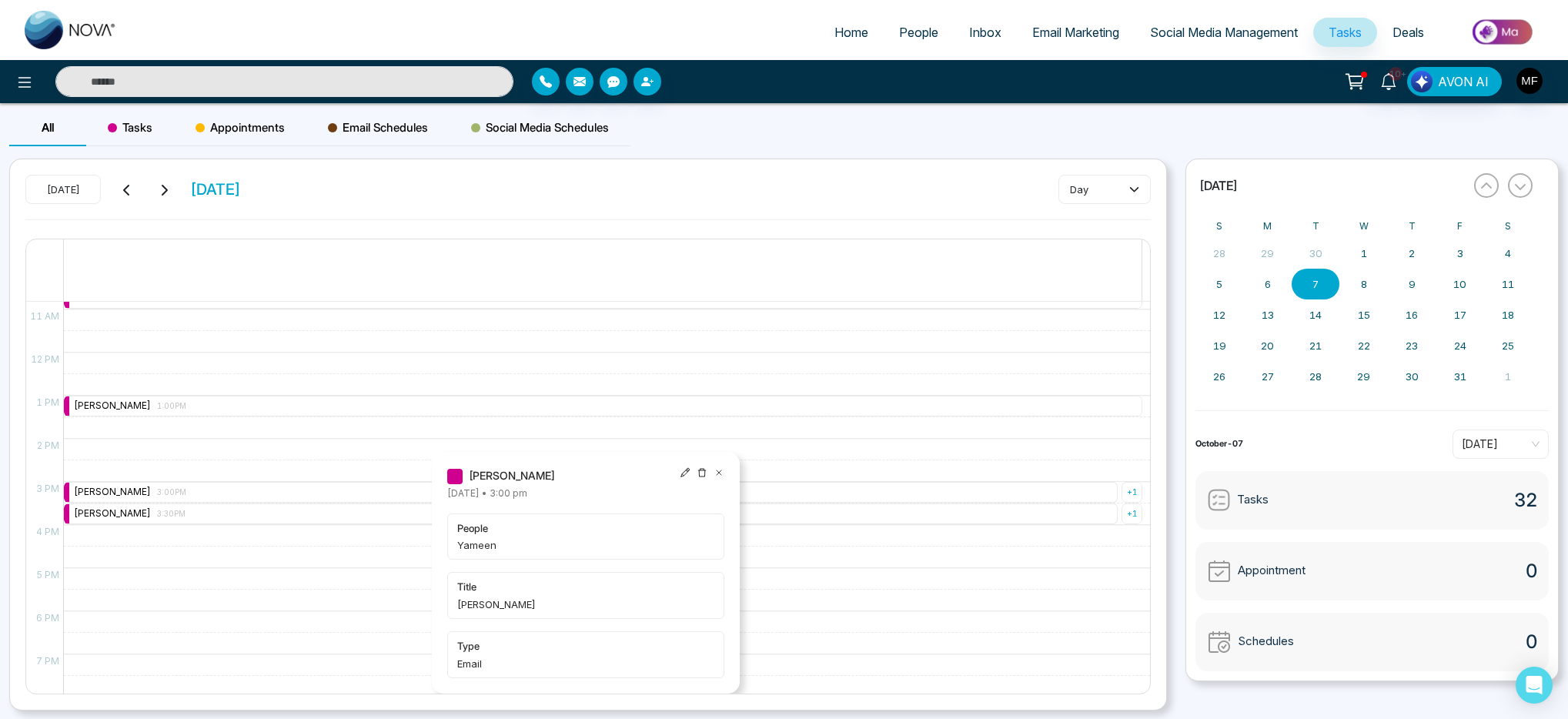
click at [229, 458] on div "9:00 AM – 9:00 AM Marwen Ferchichi 9:00AM + 1 10:00 AM – 10:00 AM Marwen Ferchi…" at bounding box center [603, 352] width 1079 height 1034
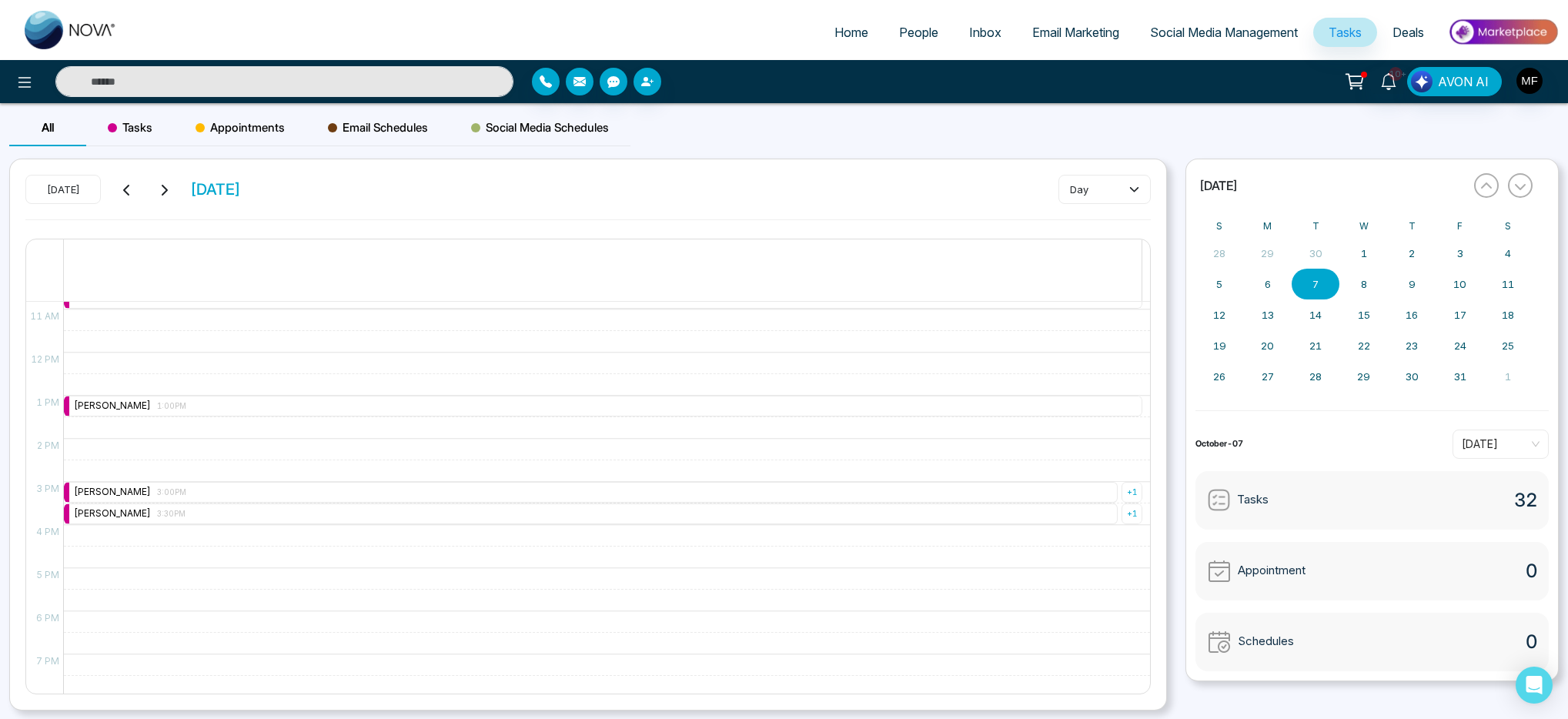
click at [142, 196] on div "Today Wednesday October 8" at bounding box center [133, 190] width 215 height 29
click at [129, 195] on icon at bounding box center [126, 190] width 6 height 11
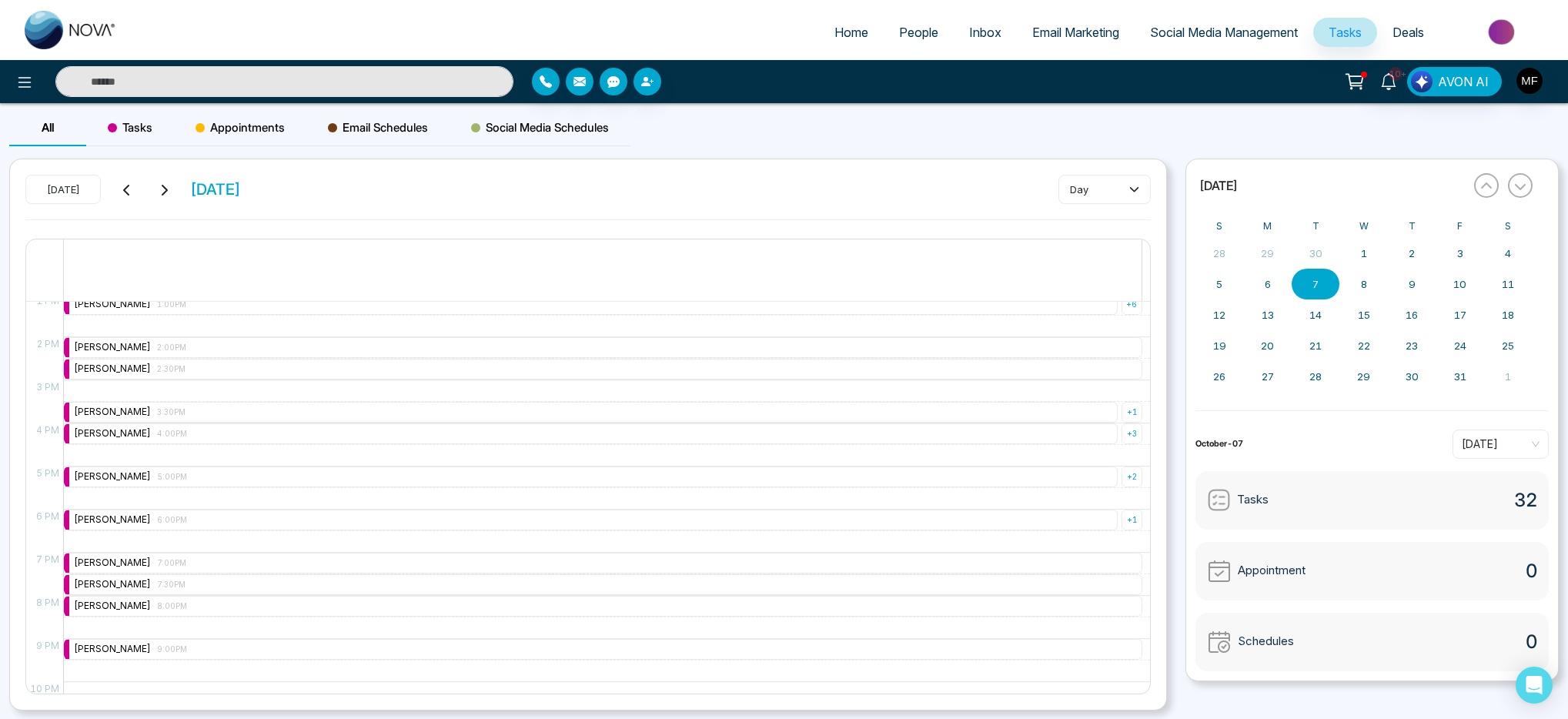
scroll to position [580, 0]
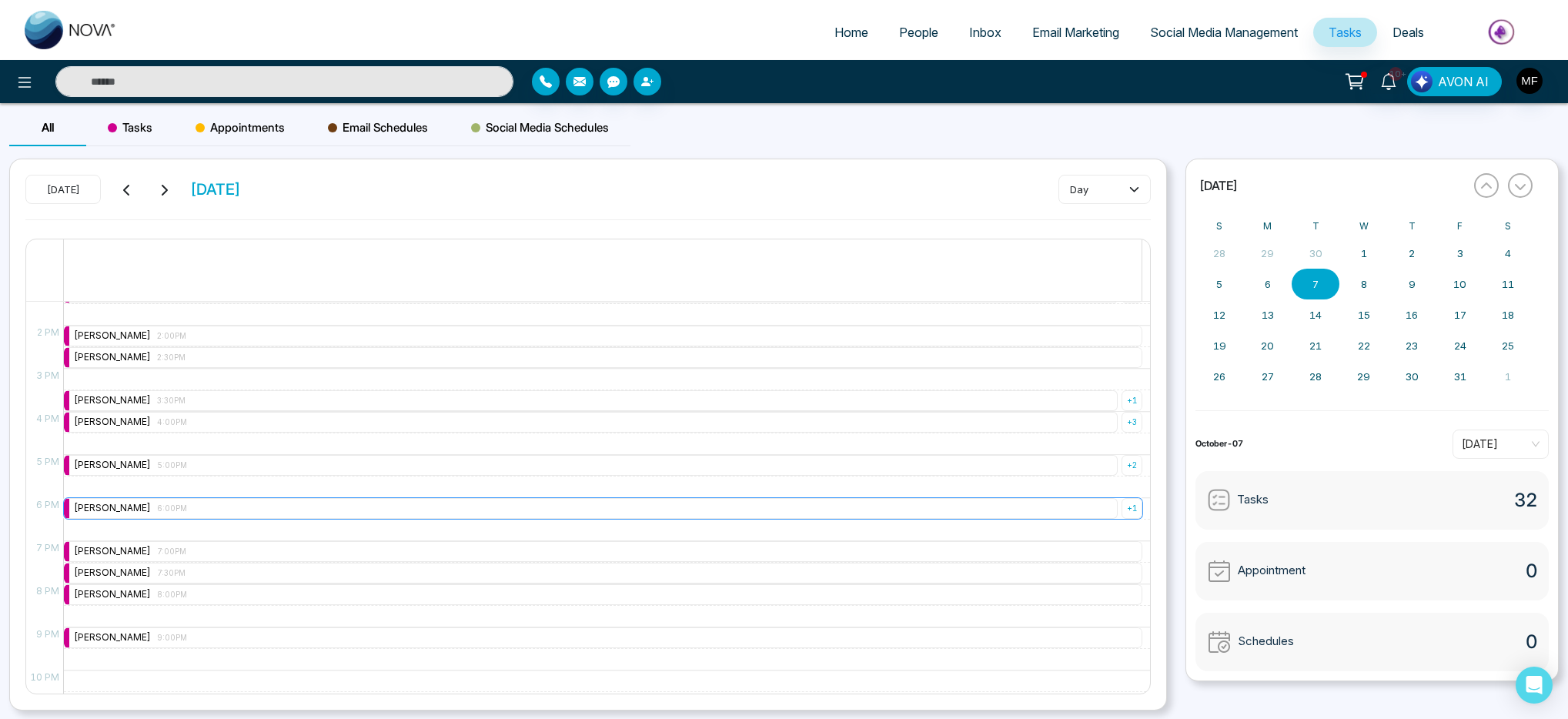
click at [1122, 506] on div "+ 1" at bounding box center [1132, 508] width 21 height 21
click at [1083, 471] on div "Marwen Ferchichi 6:00PM" at bounding box center [1065, 472] width 109 height 15
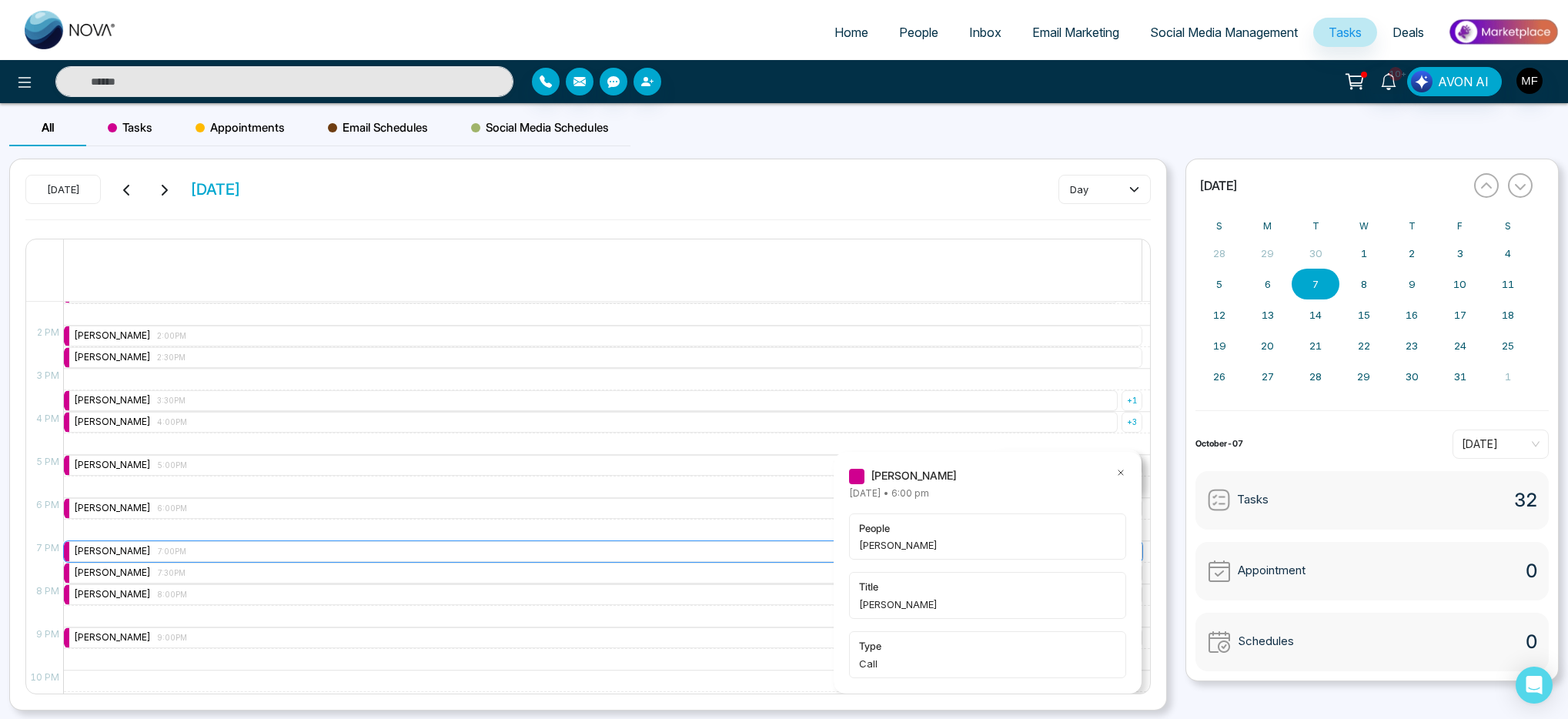
click at [537, 541] on div "Marwen Ferchichi 7:00PM" at bounding box center [603, 551] width 1079 height 21
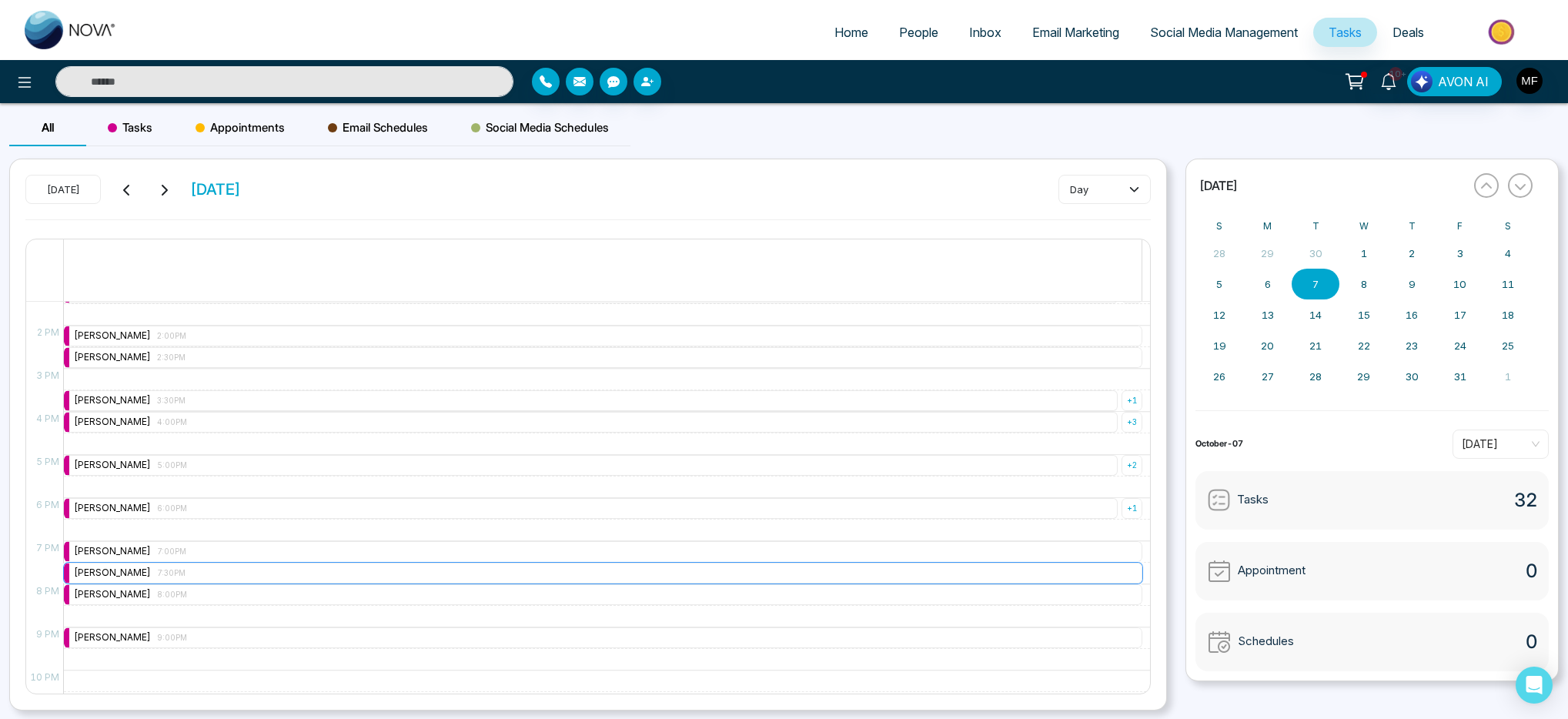
click at [264, 573] on div "Marwen Ferchichi 7:30PM" at bounding box center [603, 573] width 1079 height 21
click at [260, 591] on div "Marwen Ferchichi 8:00PM" at bounding box center [603, 594] width 1079 height 21
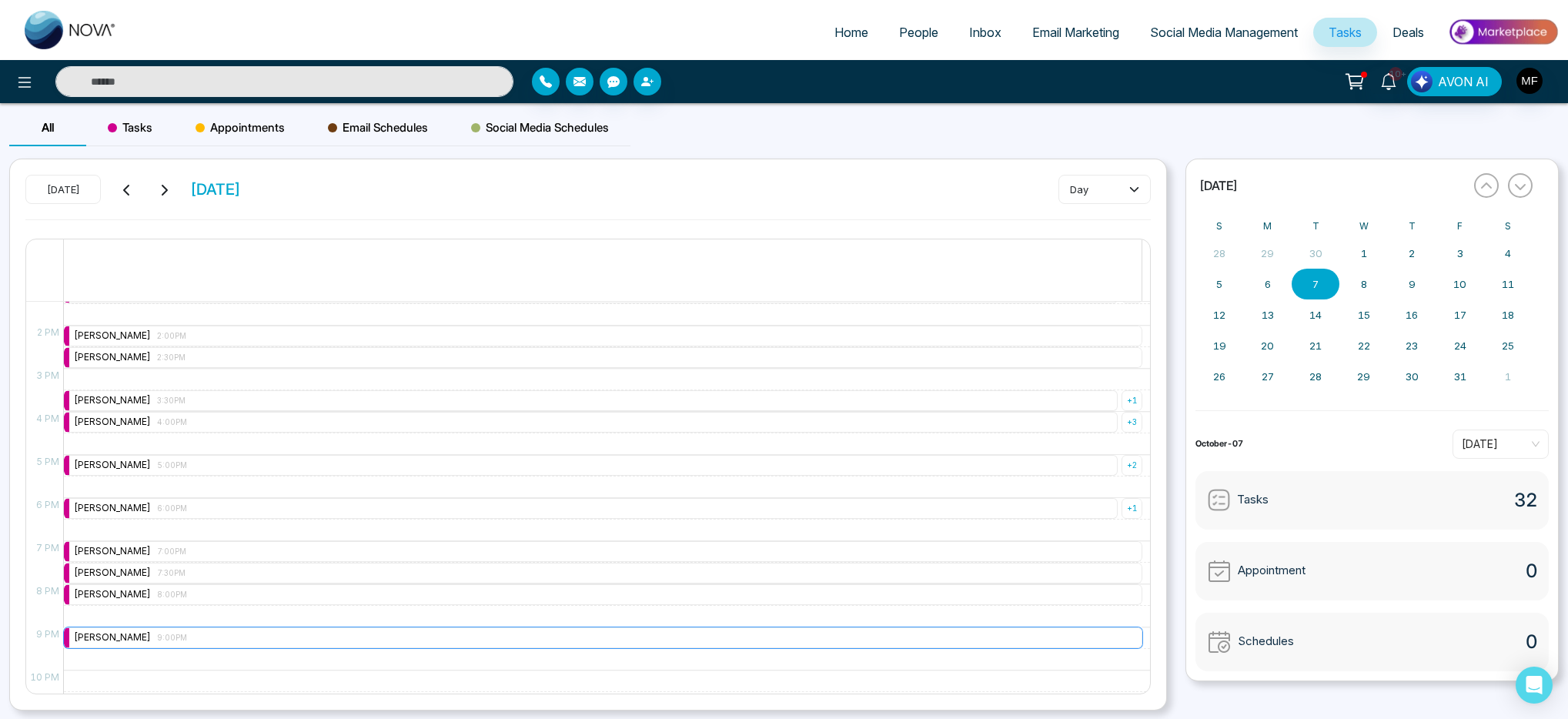
click at [241, 634] on div "Marwen Ferchichi 9:00PM" at bounding box center [603, 637] width 1079 height 21
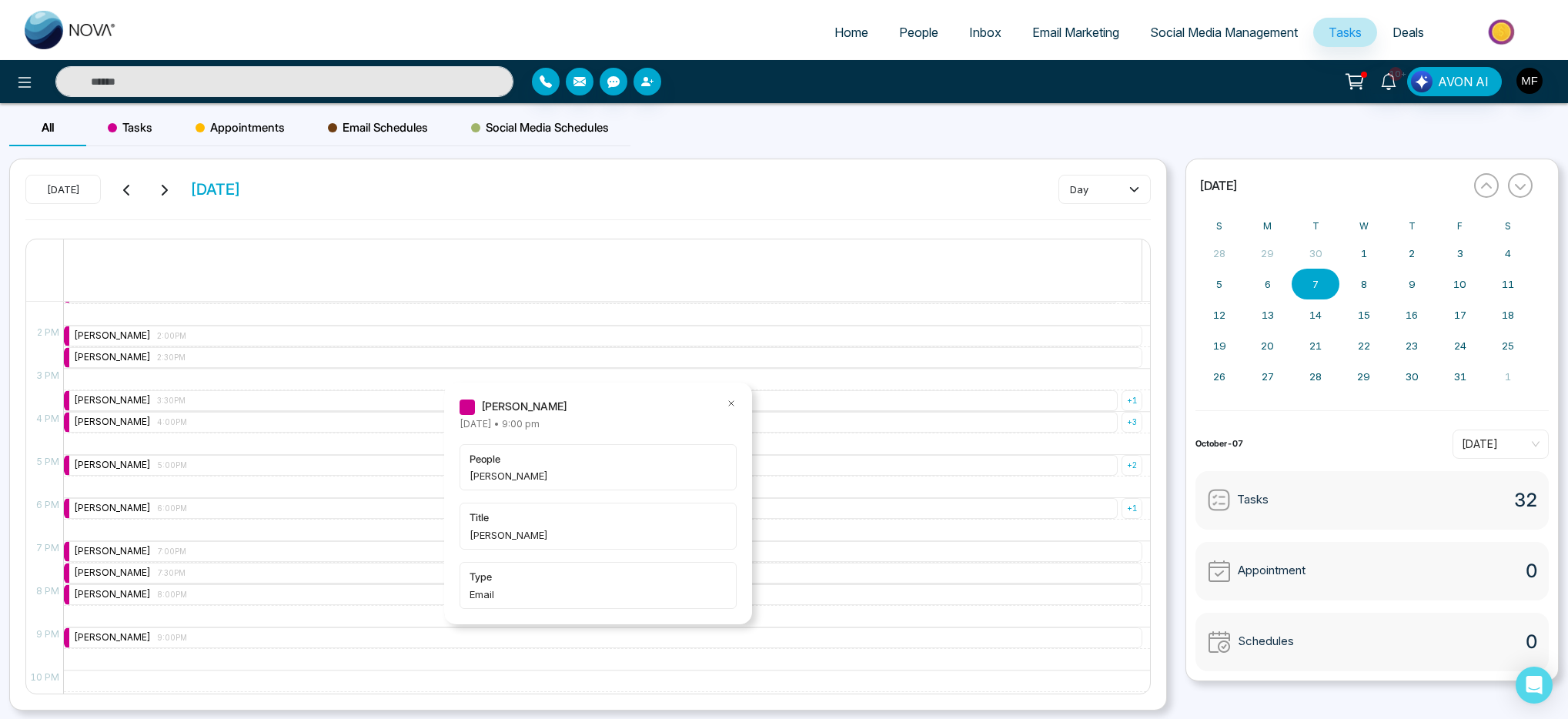
click at [735, 404] on icon at bounding box center [732, 403] width 11 height 11
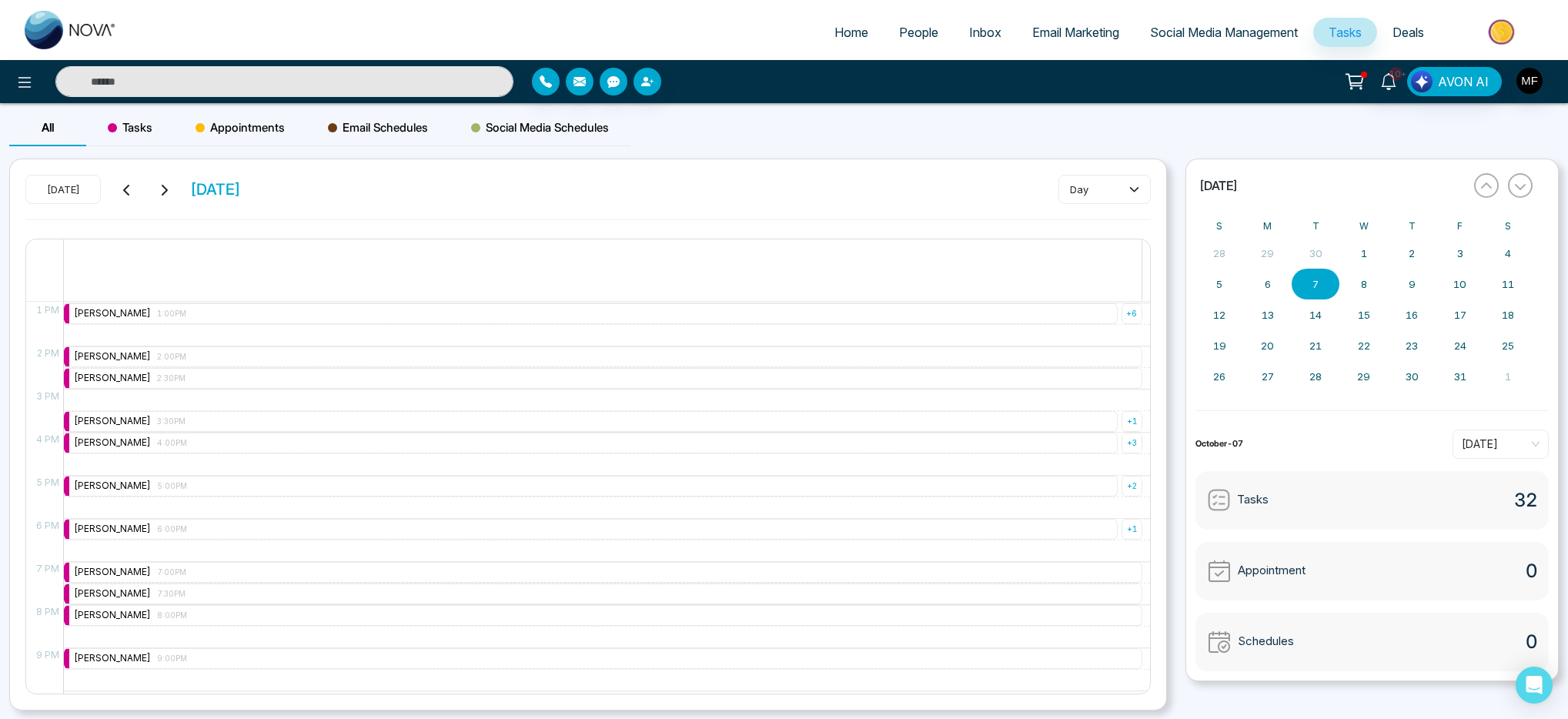
scroll to position [557, 0]
click at [249, 371] on div "Marwen Ferchichi 2:30PM" at bounding box center [603, 379] width 1079 height 21
click at [311, 375] on div "Marwen Ferchichi 2:30PM" at bounding box center [603, 379] width 1079 height 21
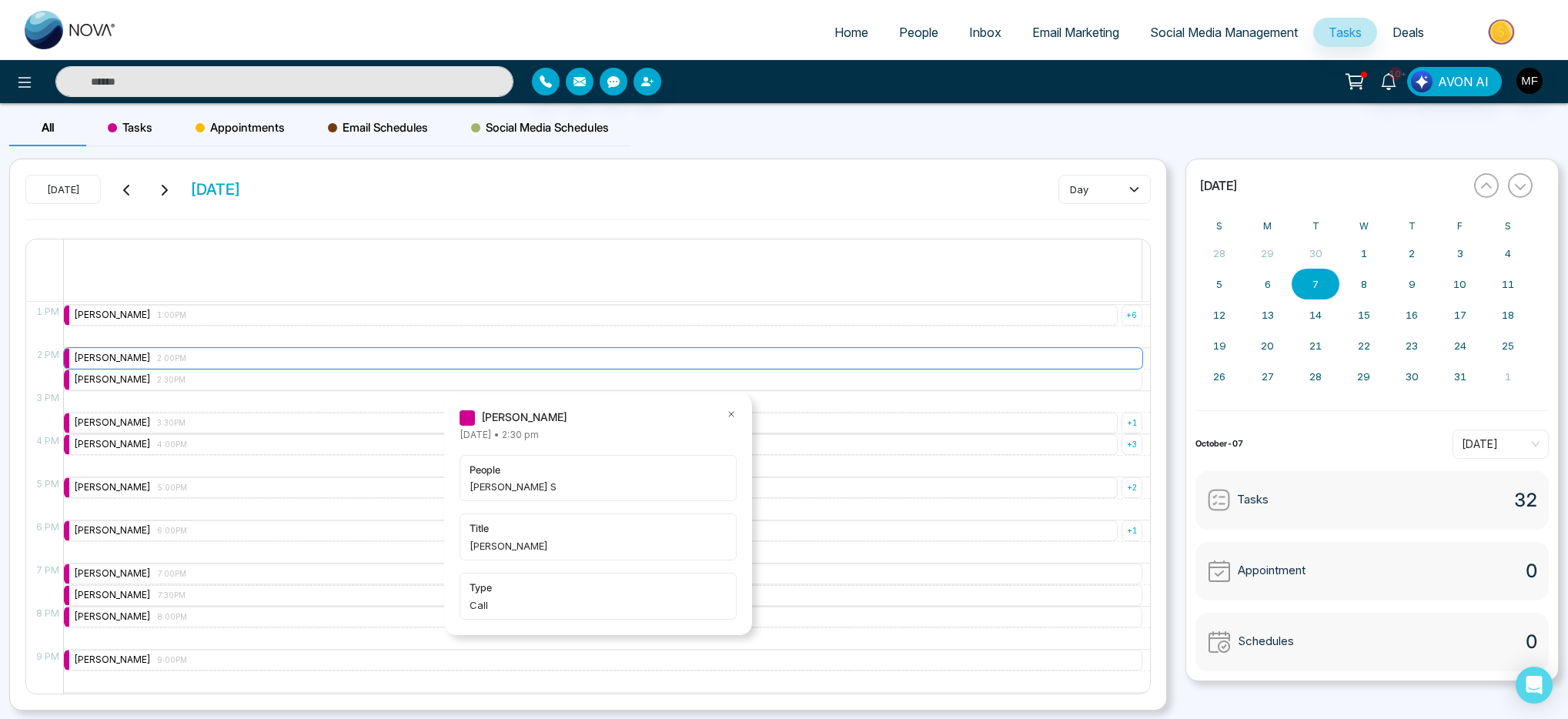
click at [318, 359] on div "Marwen Ferchichi 2:00PM" at bounding box center [603, 358] width 1079 height 21
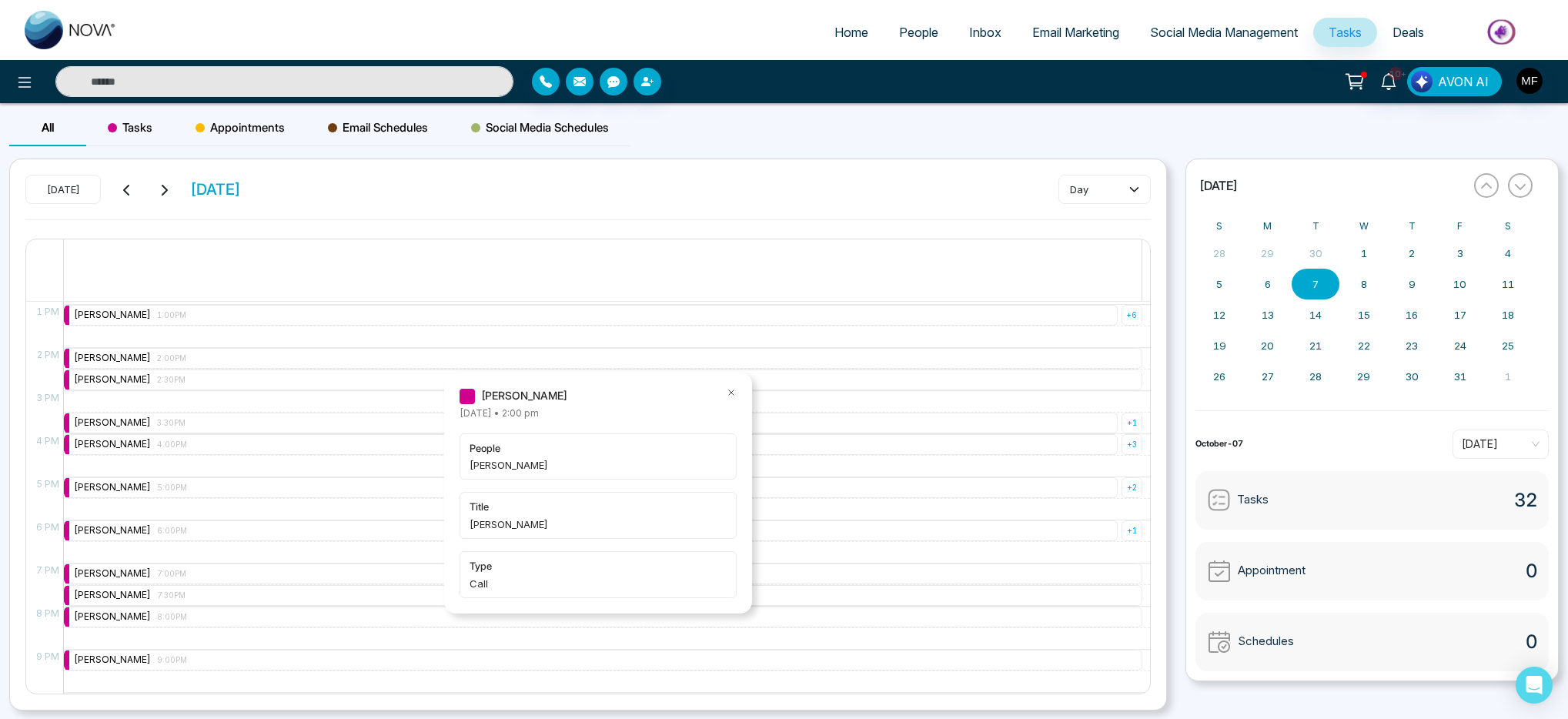
click at [741, 392] on div "Marwen Ferchichi Tuesday October-07-2025 • 2:00 pm people Ajay Singh title Marw…" at bounding box center [599, 492] width 308 height 242
click at [739, 392] on div "Marwen Ferchichi Tuesday October-07-2025 • 2:00 pm people Ajay Singh title Marw…" at bounding box center [599, 492] width 308 height 242
click at [733, 393] on icon at bounding box center [732, 392] width 5 height 5
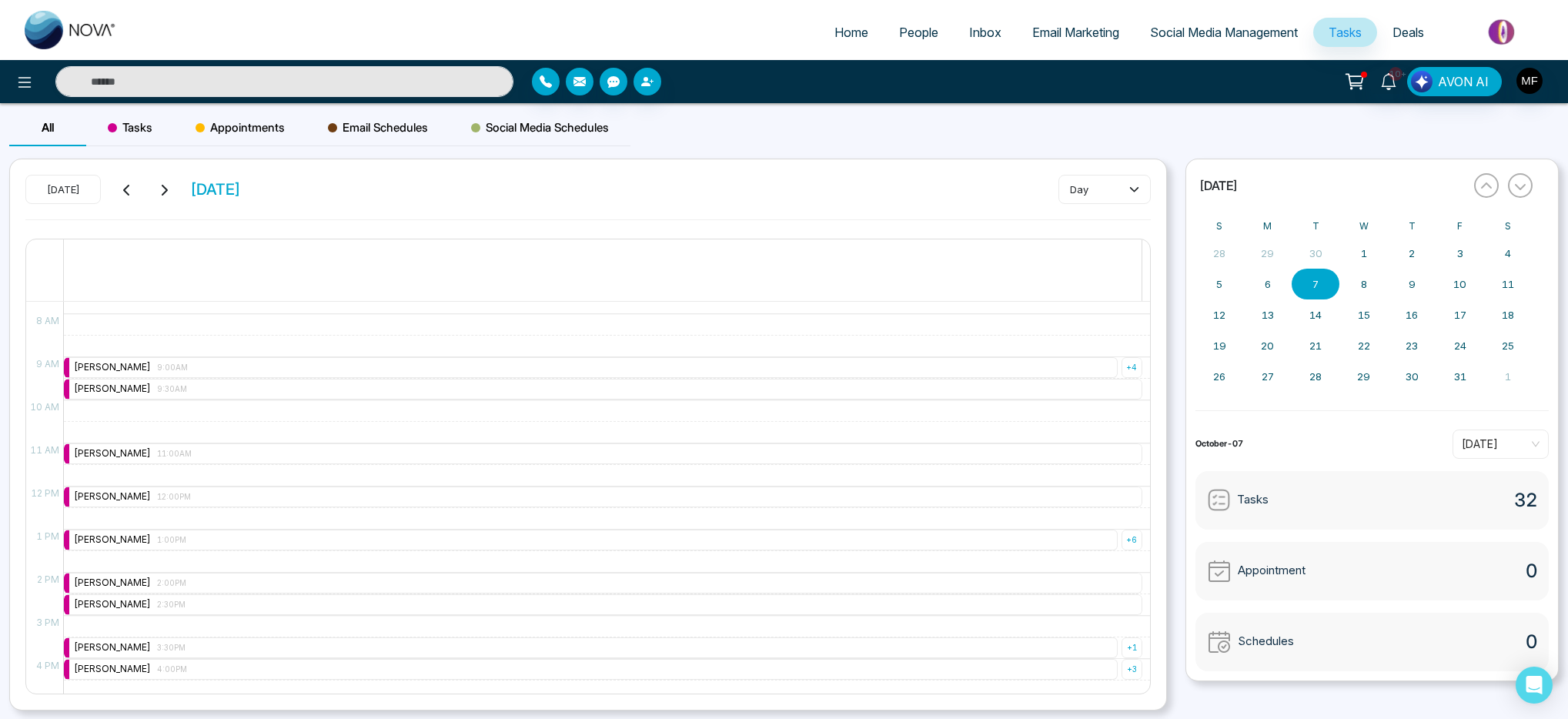
scroll to position [315, 0]
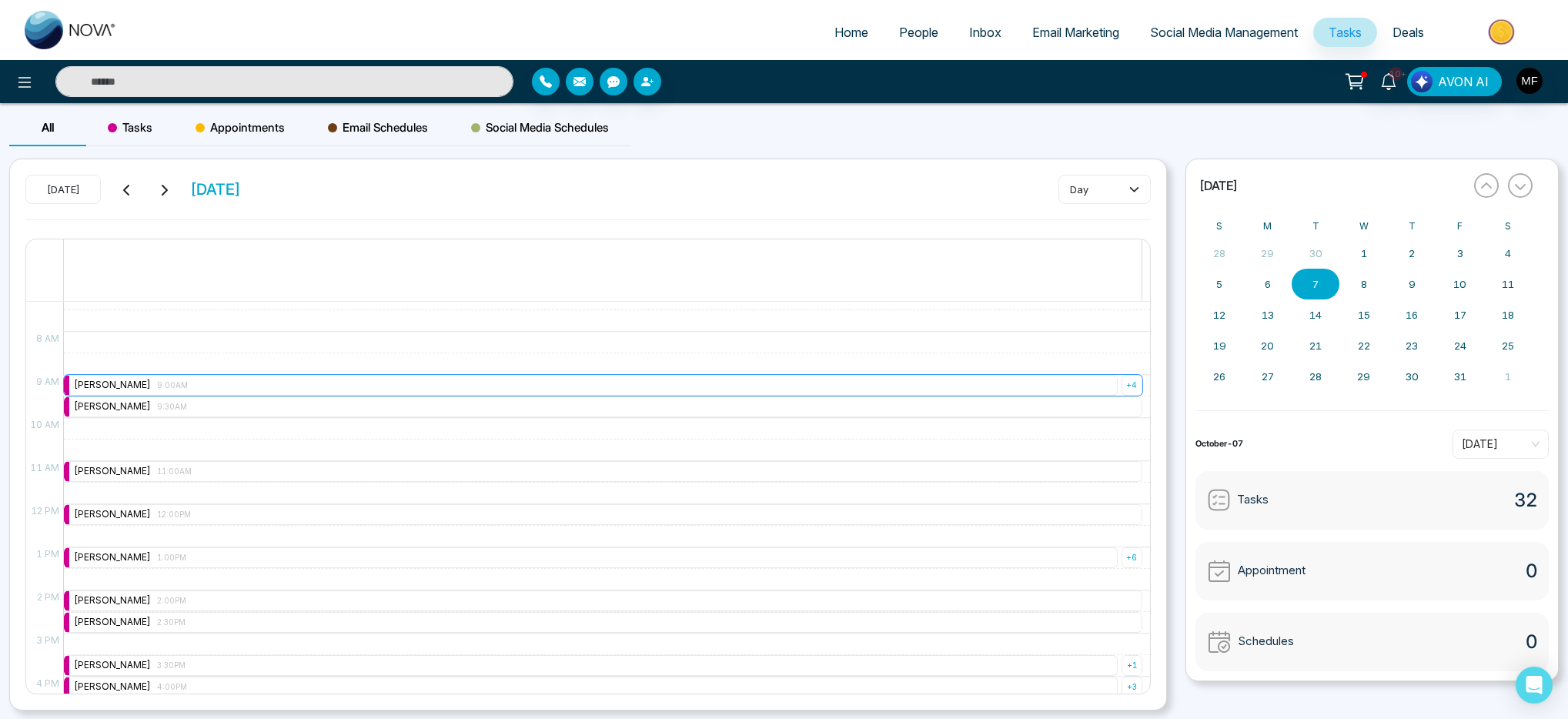
click at [245, 378] on div "Marwen Ferchichi 9:00AM" at bounding box center [591, 385] width 1054 height 21
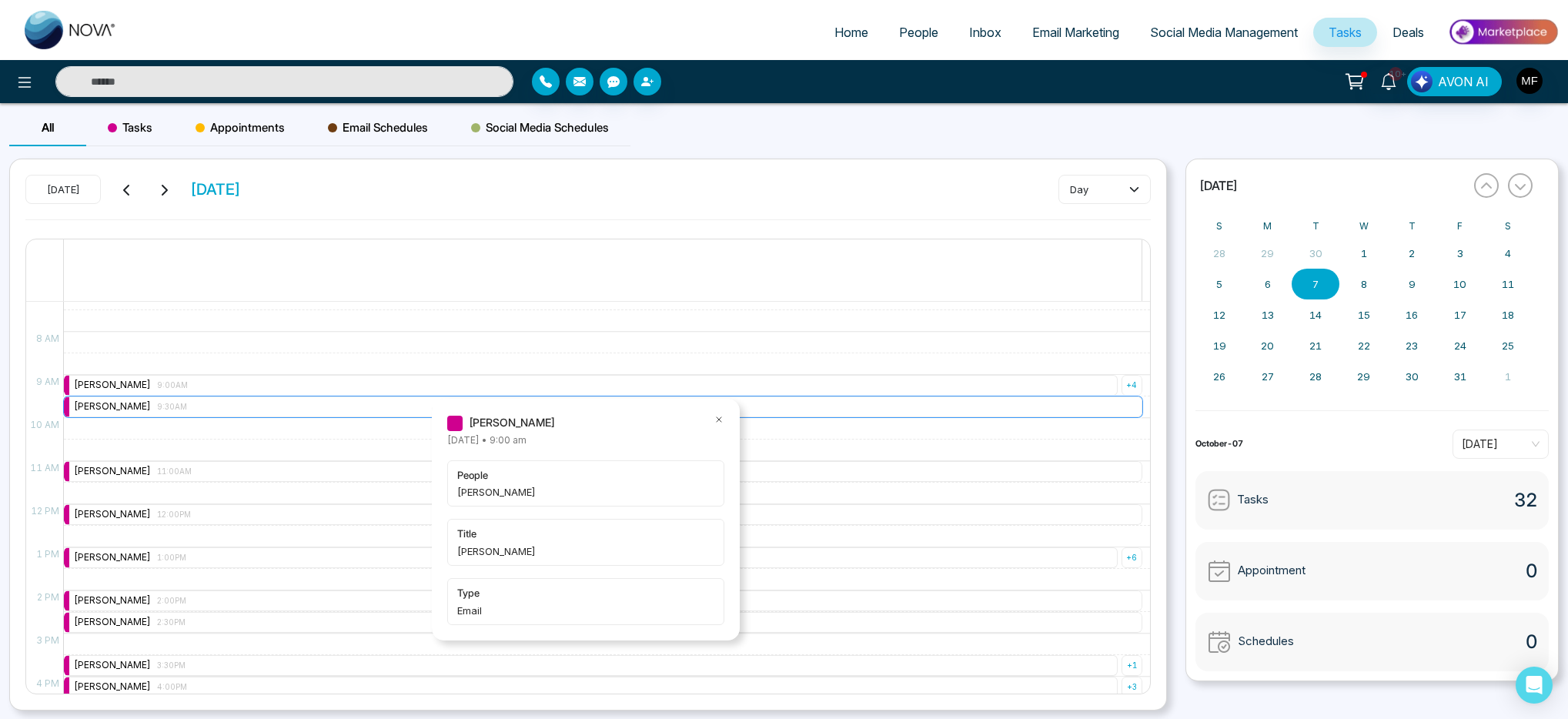
click at [238, 402] on div "Marwen Ferchichi 9:30AM" at bounding box center [603, 406] width 1079 height 21
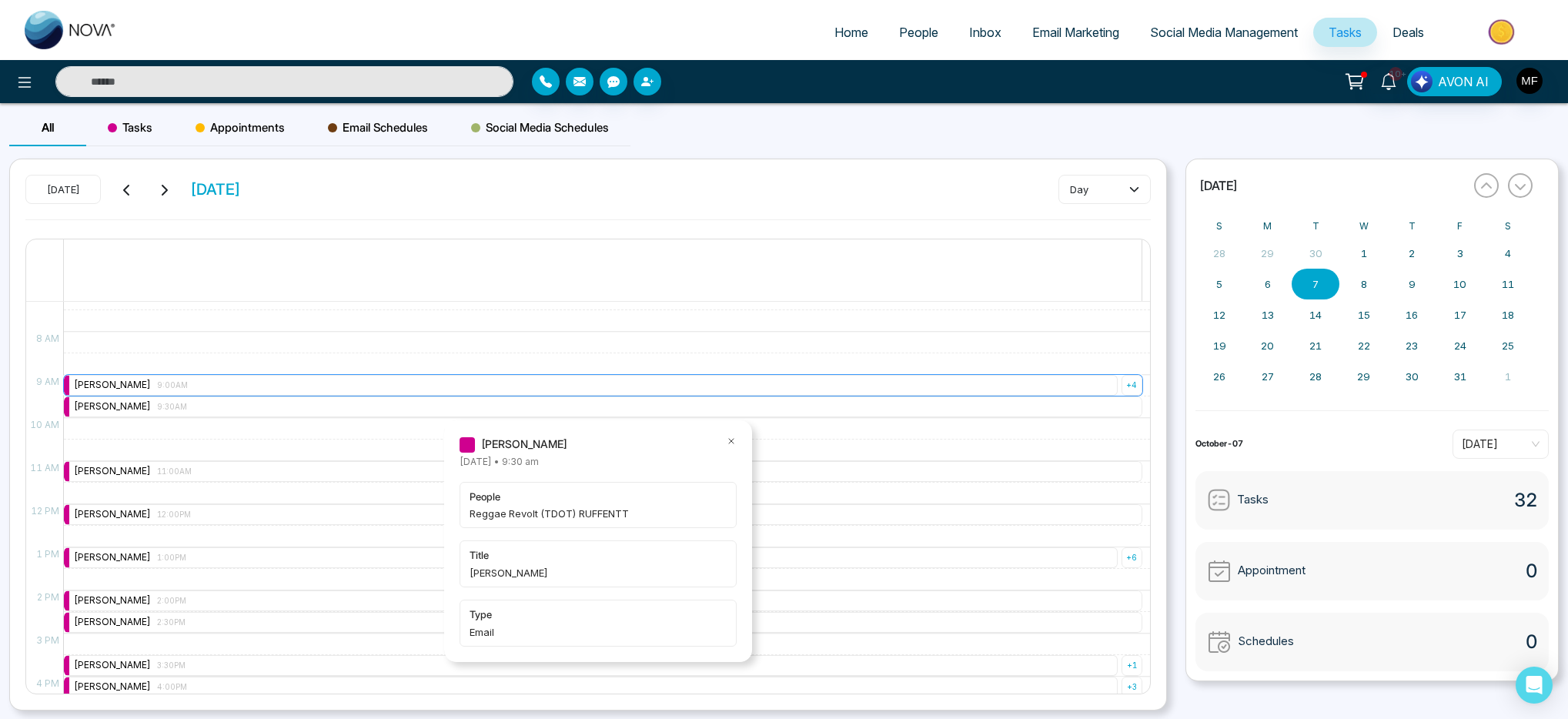
click at [243, 384] on div "Marwen Ferchichi 9:00AM" at bounding box center [591, 385] width 1054 height 21
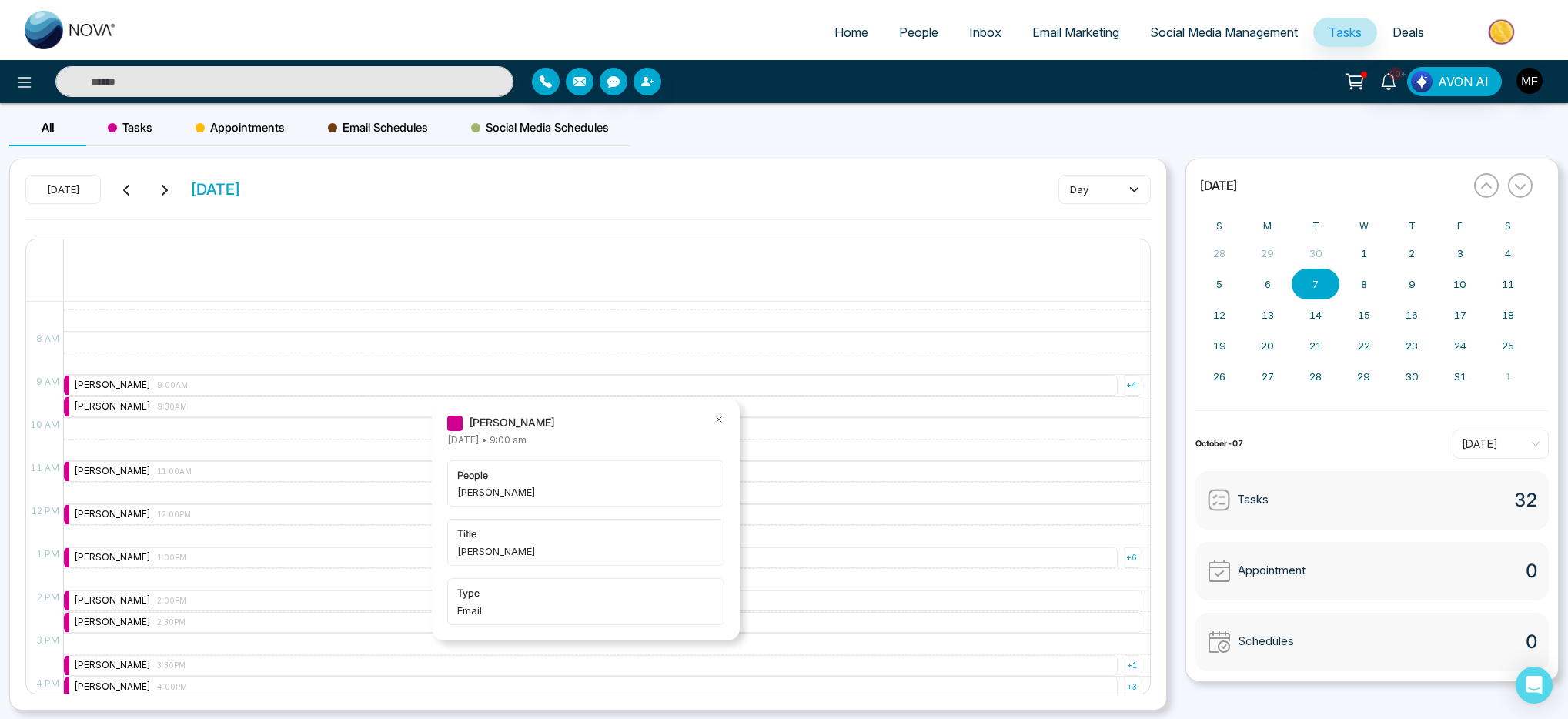
click at [722, 421] on icon at bounding box center [719, 419] width 11 height 11
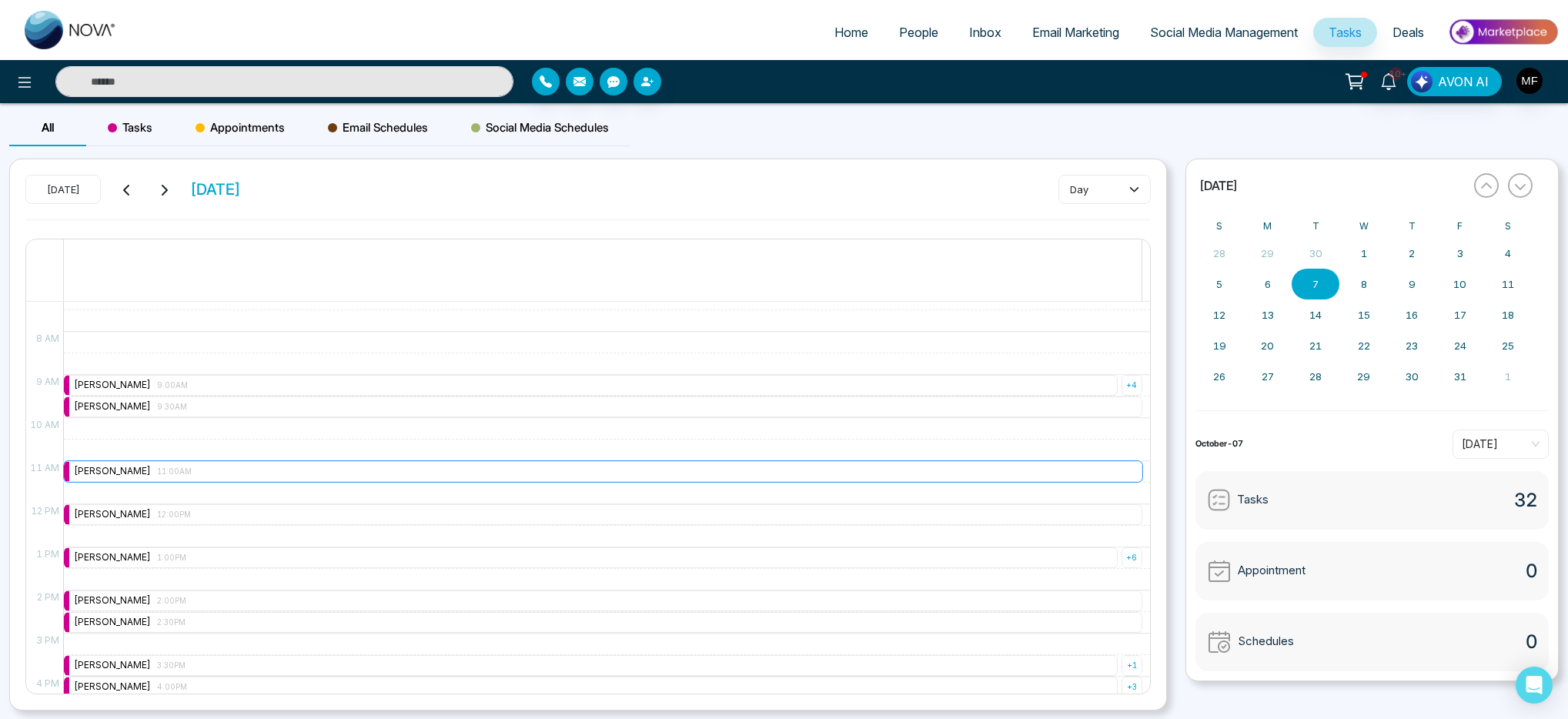
click at [208, 464] on div "Marwen Ferchichi 11:00AM" at bounding box center [603, 471] width 1079 height 21
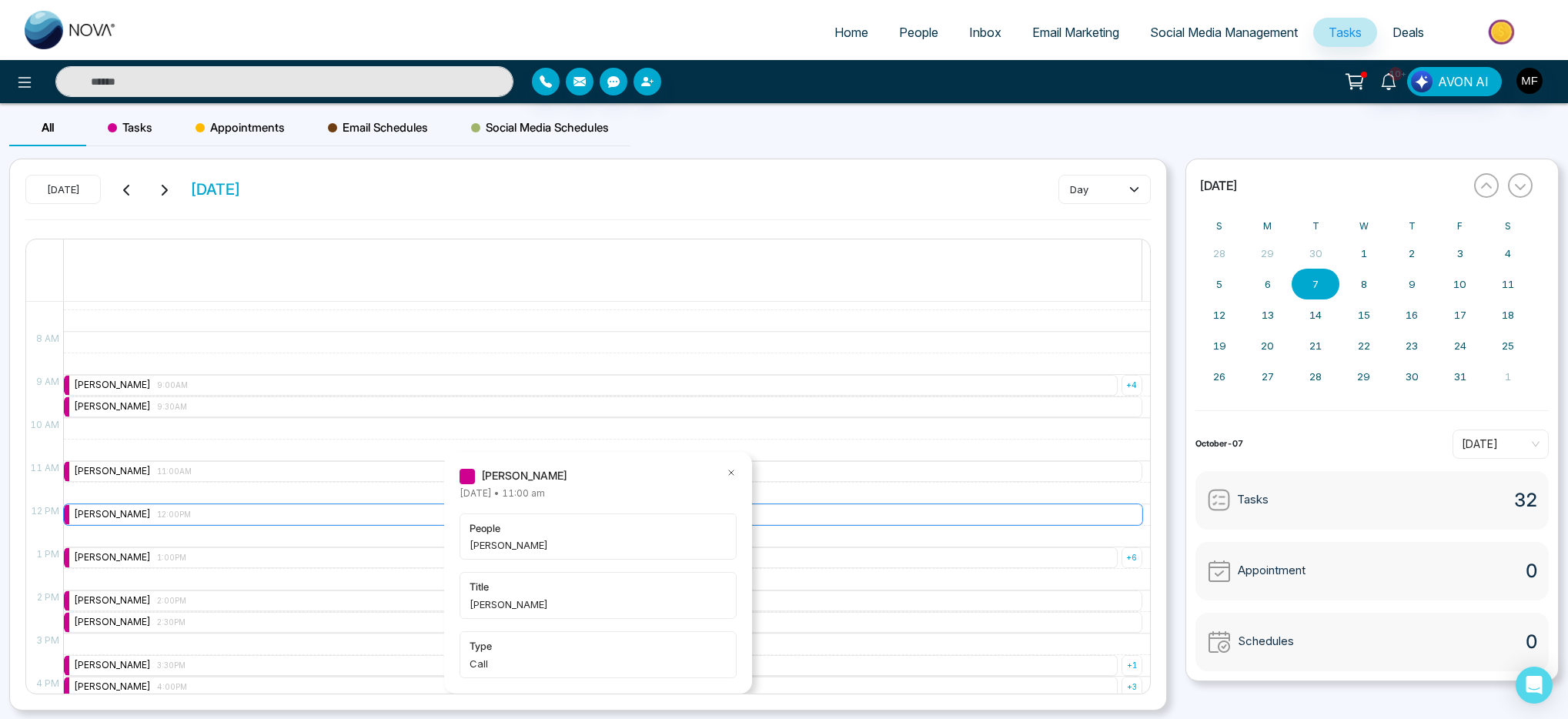
click at [203, 515] on div "Marwen Ferchichi 12:00PM" at bounding box center [603, 514] width 1079 height 21
click at [204, 560] on div "Marwen Ferchichi 1:00PM" at bounding box center [591, 557] width 1054 height 21
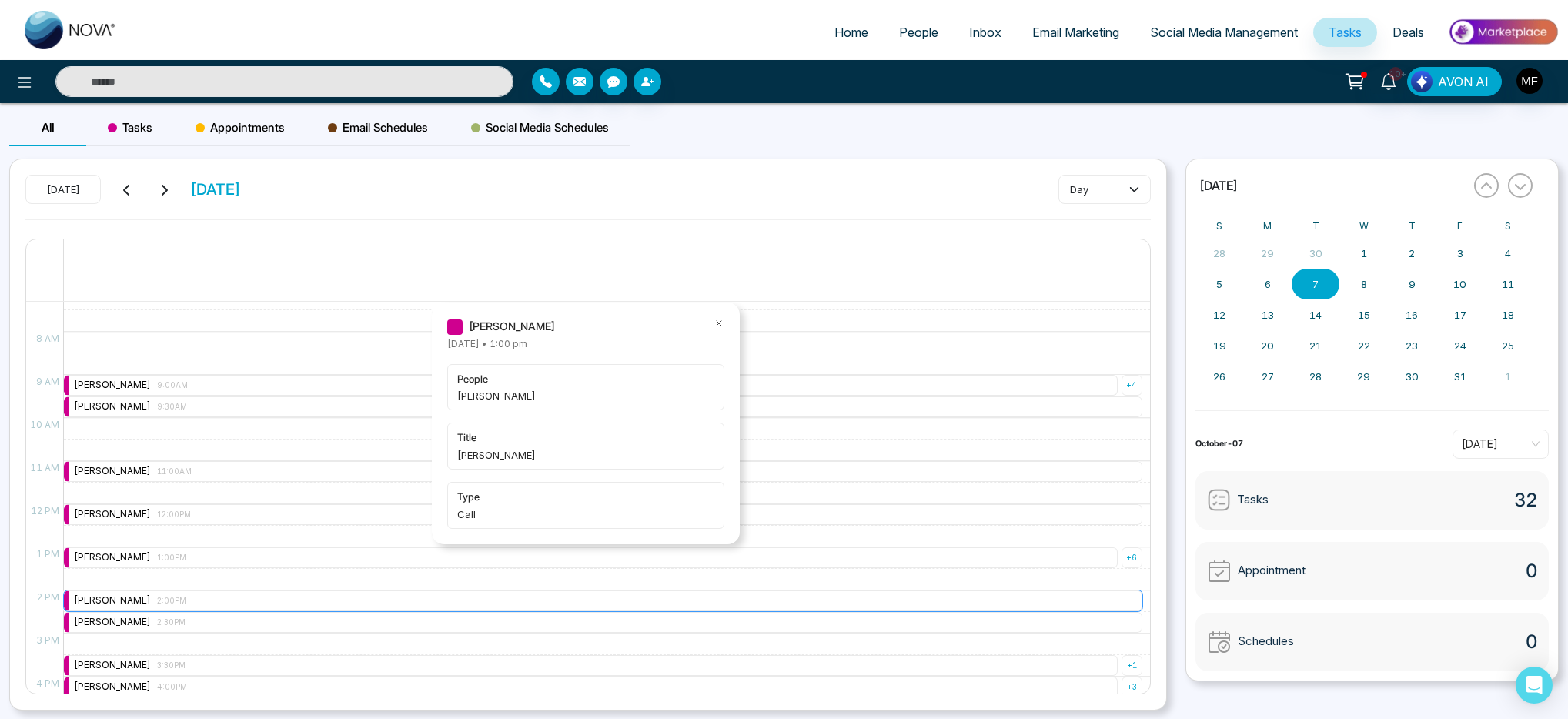
click at [208, 596] on div "Marwen Ferchichi 2:00PM" at bounding box center [603, 601] width 1079 height 21
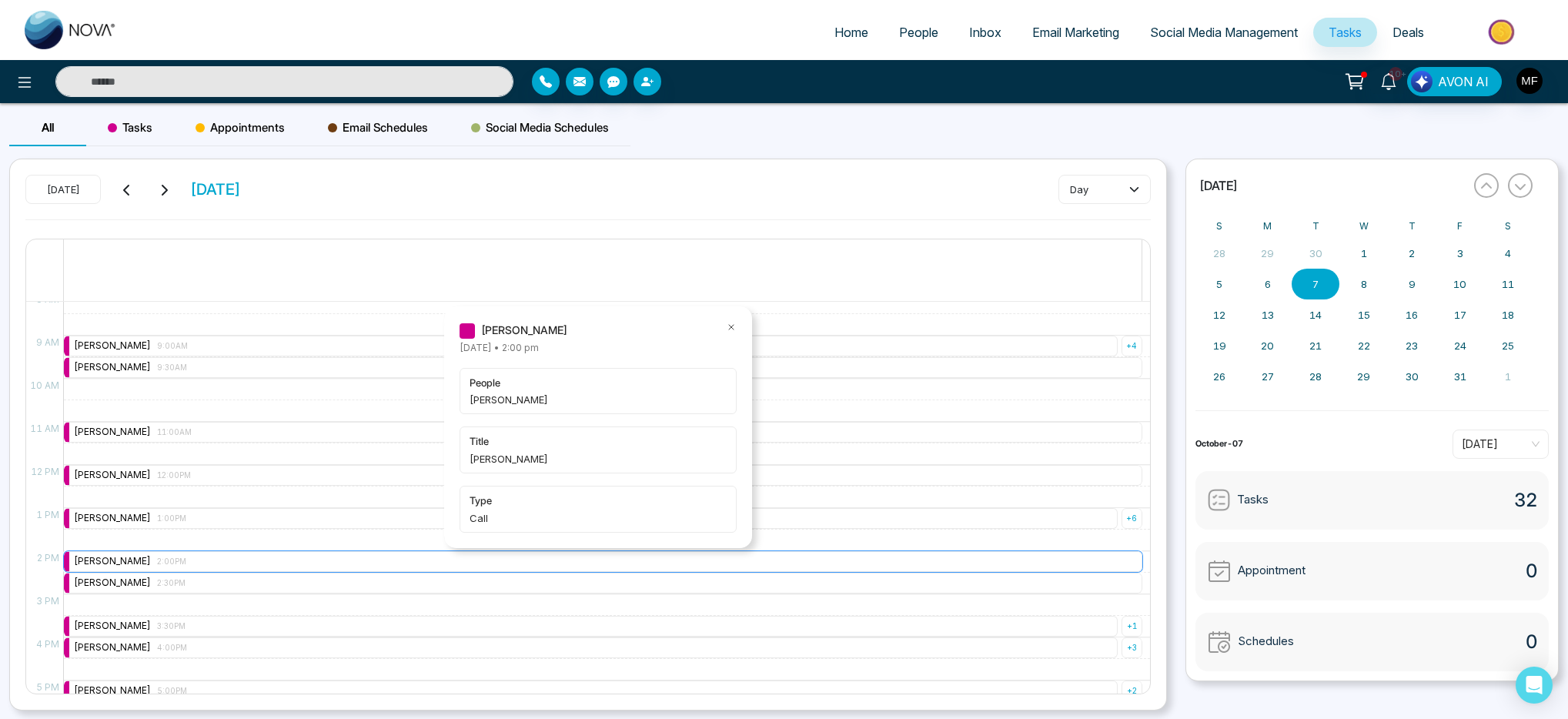
scroll to position [395, 0]
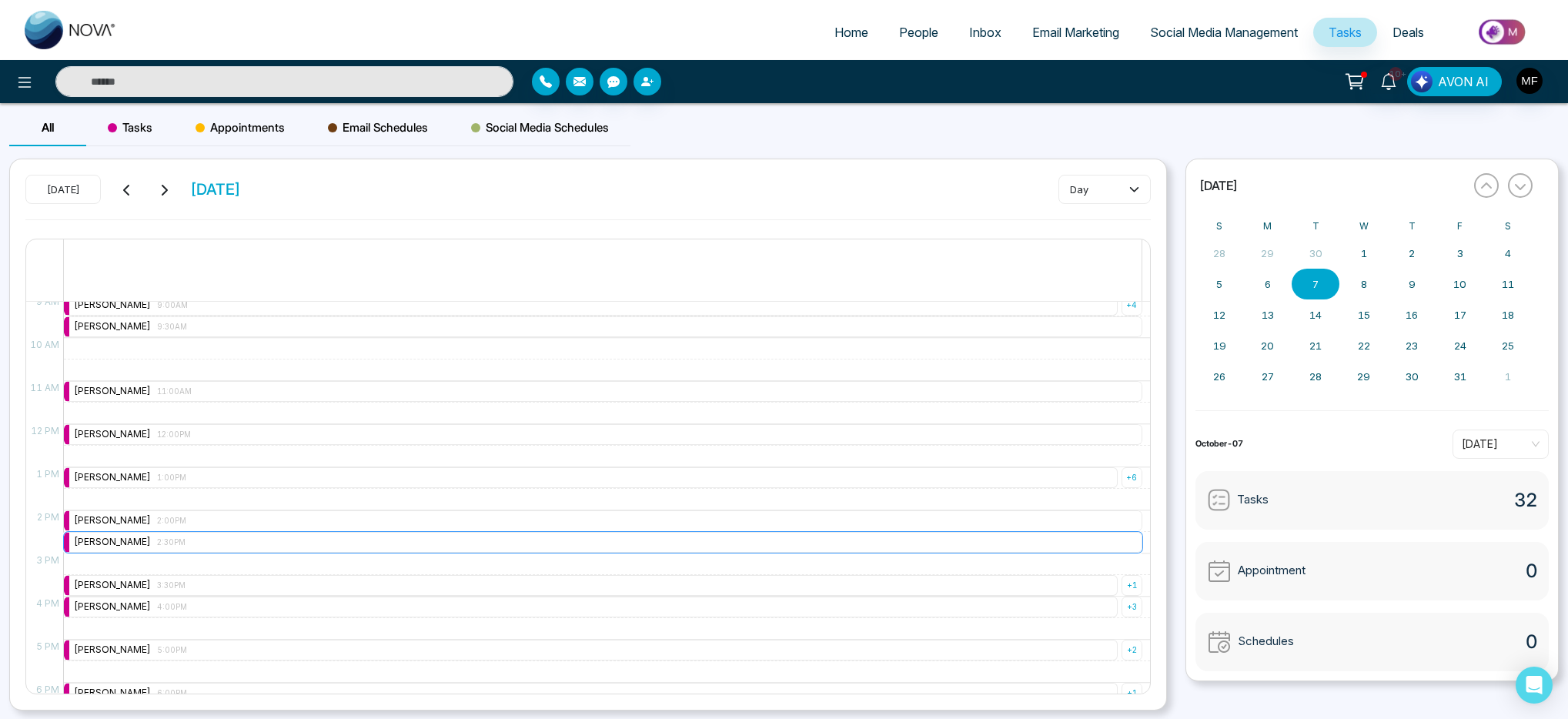
click at [215, 542] on div "Marwen Ferchichi 2:30PM" at bounding box center [603, 542] width 1079 height 21
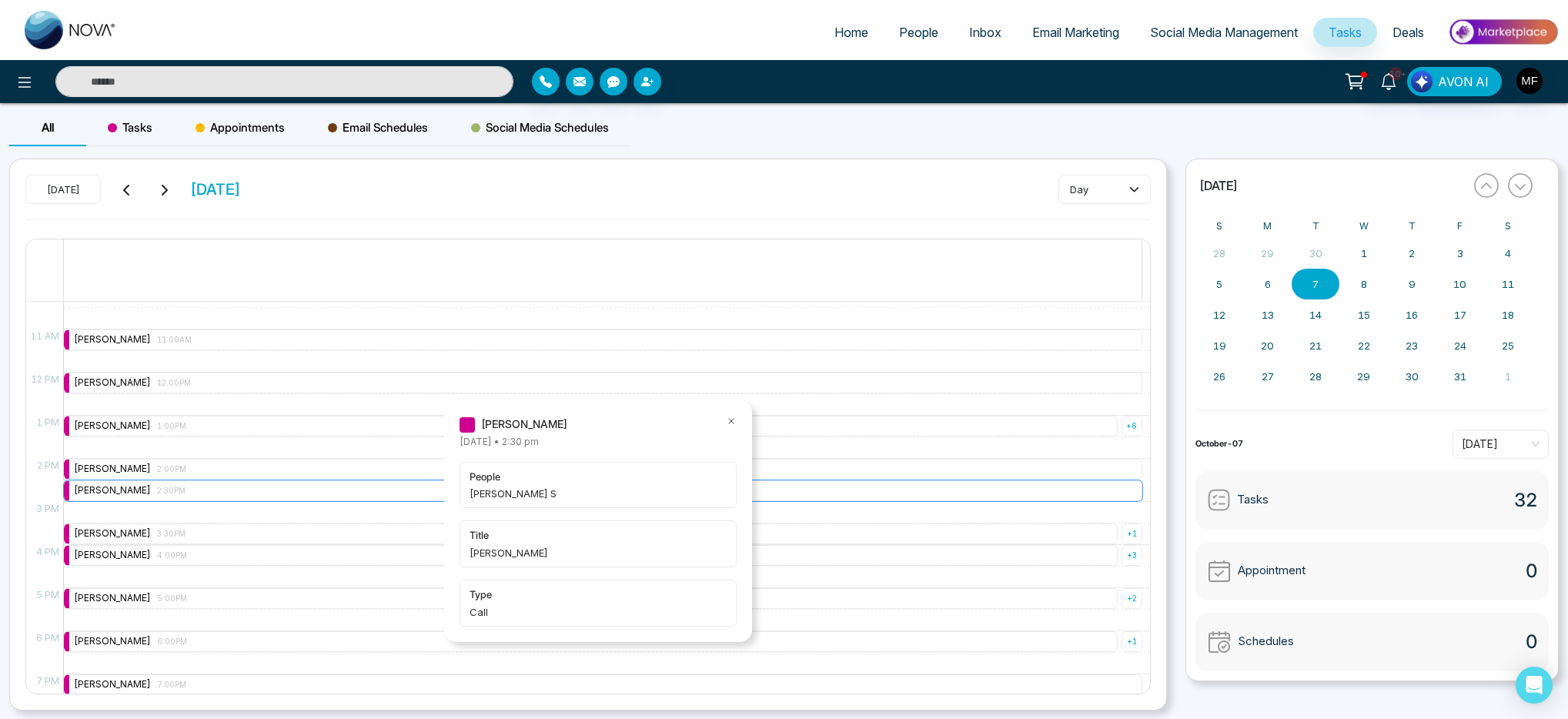
scroll to position [470, 0]
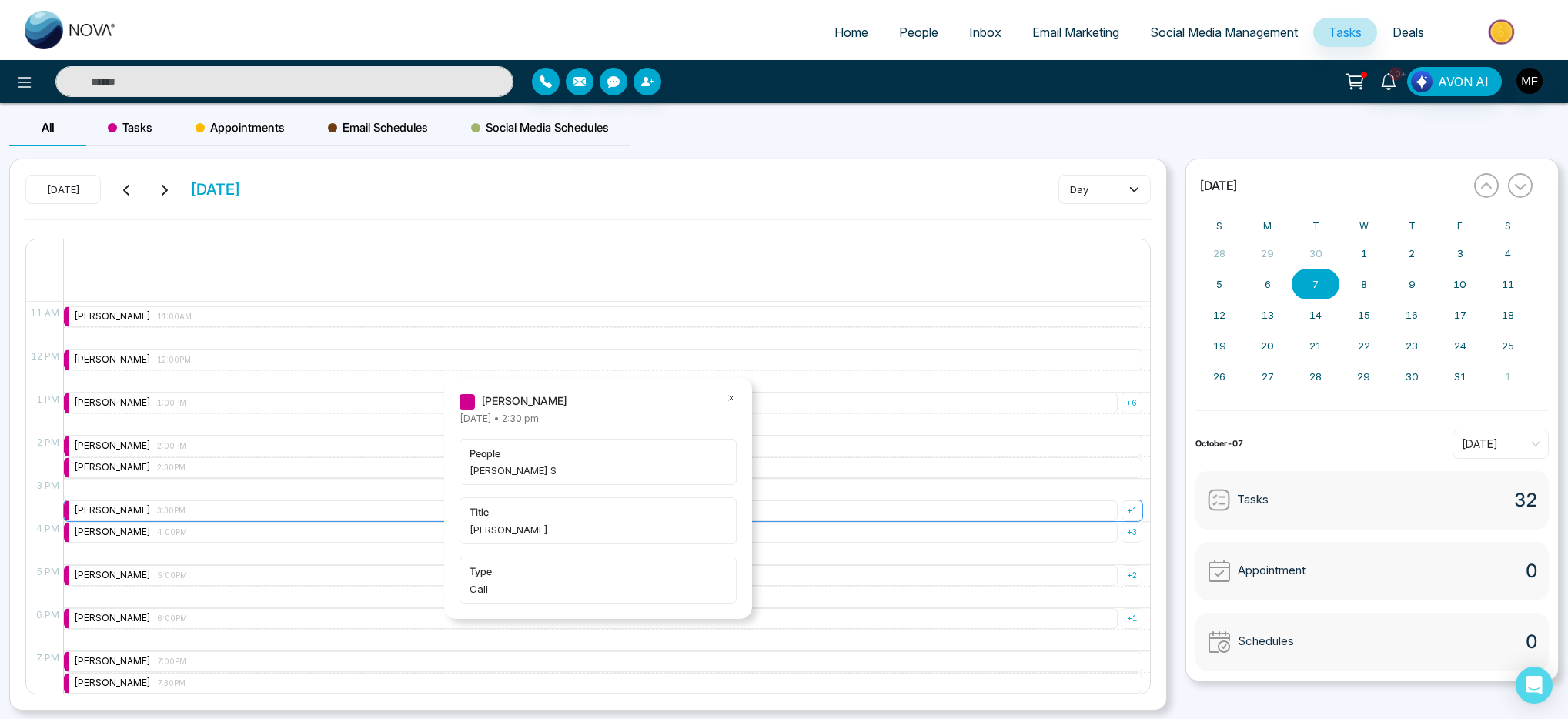
click at [217, 512] on div "Marwen Ferchichi 3:30PM" at bounding box center [591, 510] width 1054 height 21
click at [221, 539] on div "Marwen Ferchichi 4:00PM" at bounding box center [591, 532] width 1054 height 21
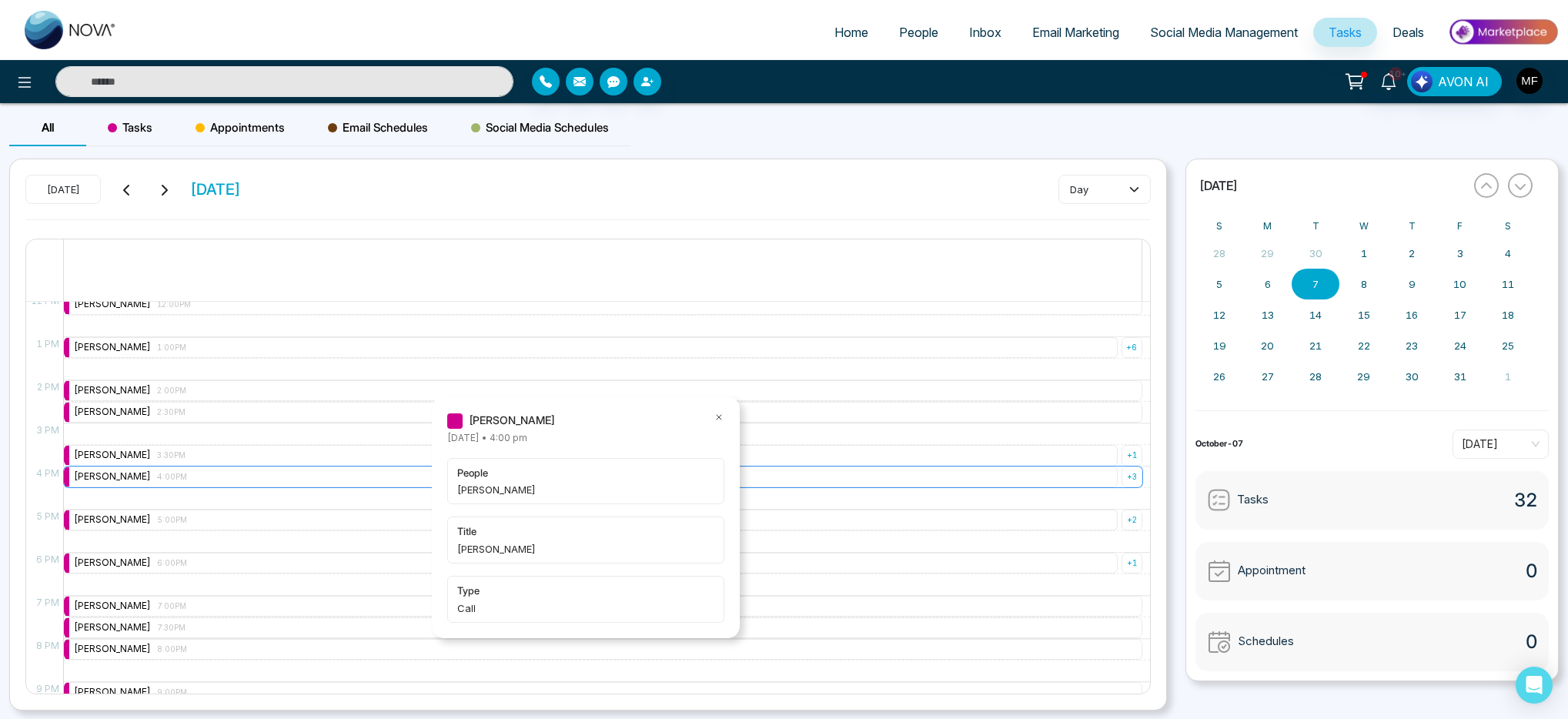
scroll to position [529, 0]
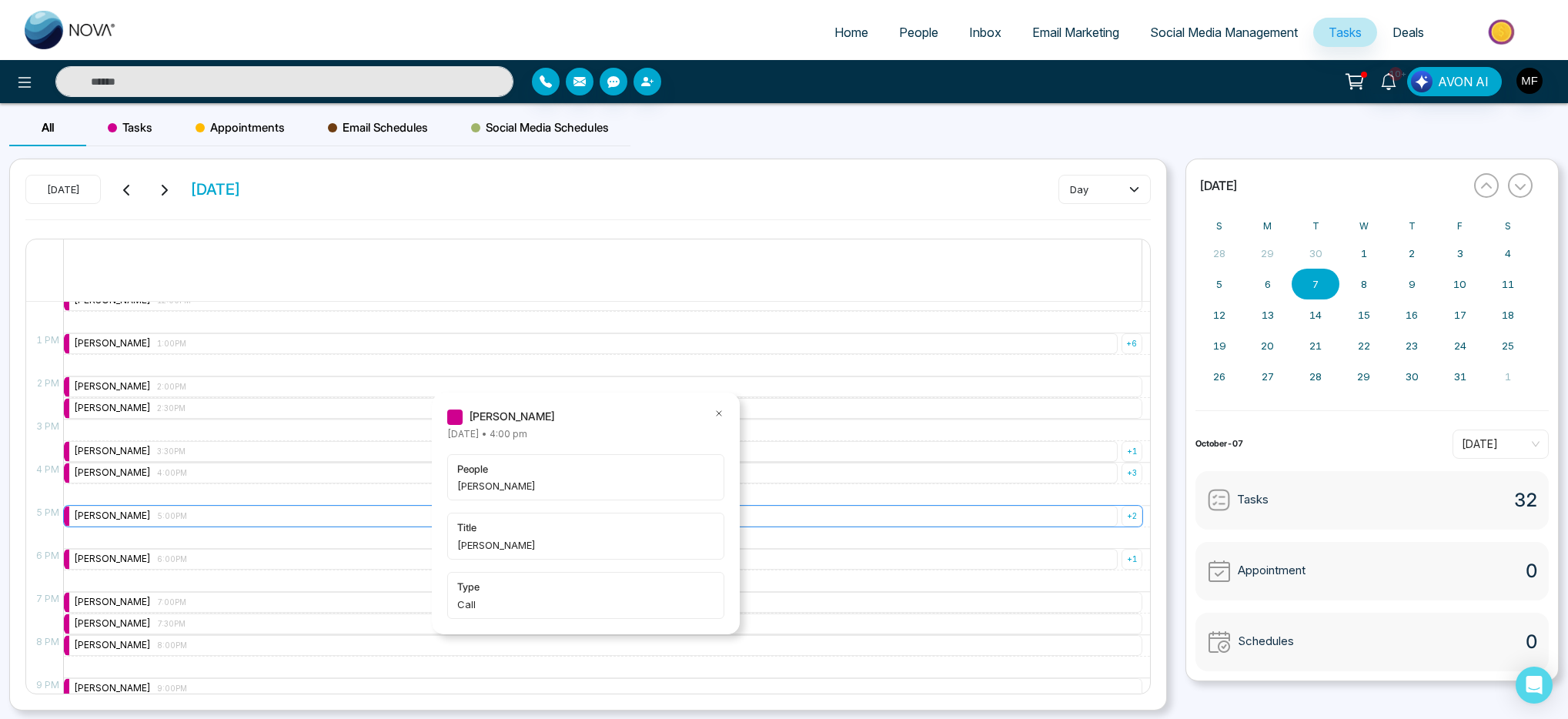
click at [223, 517] on div "Marwen Ferchichi 5:00PM" at bounding box center [591, 515] width 1054 height 21
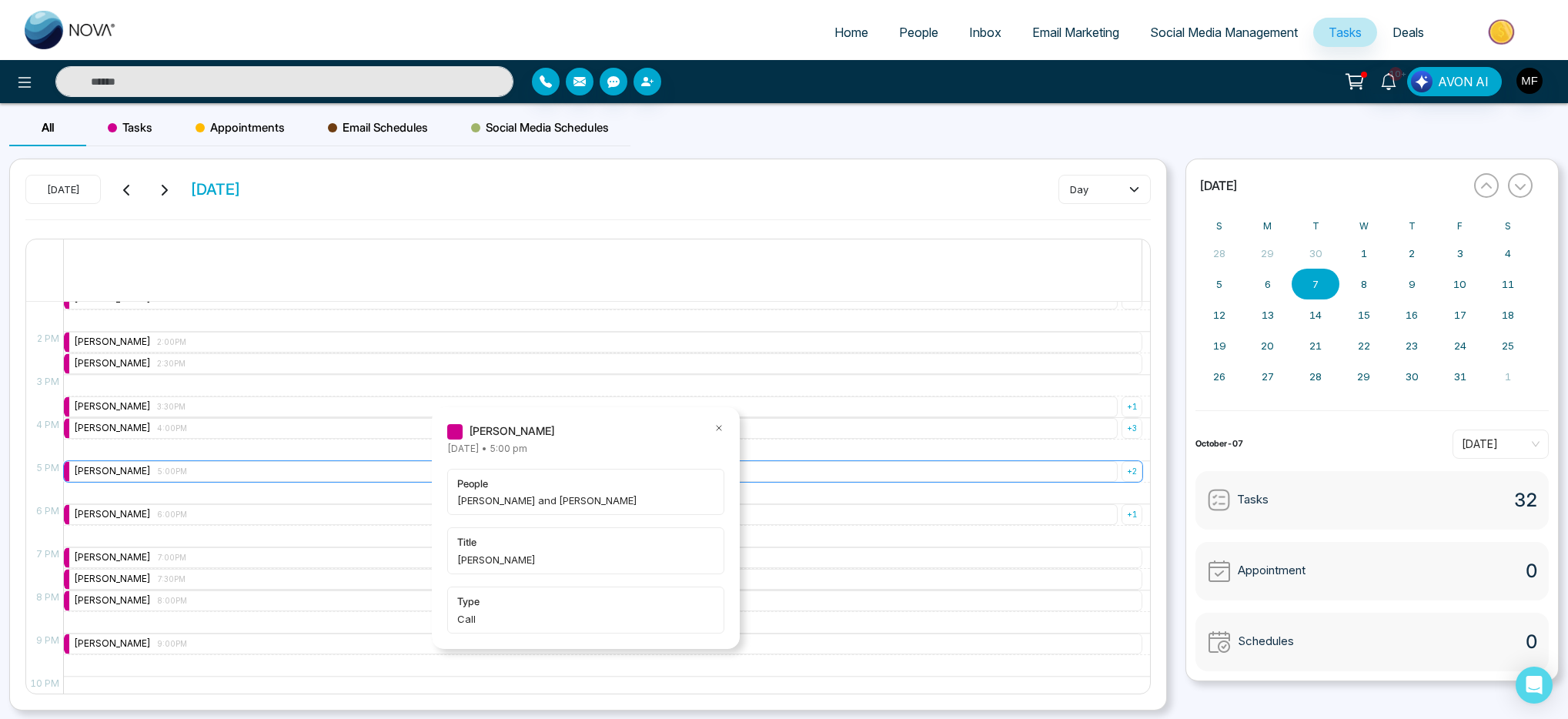
scroll to position [575, 0]
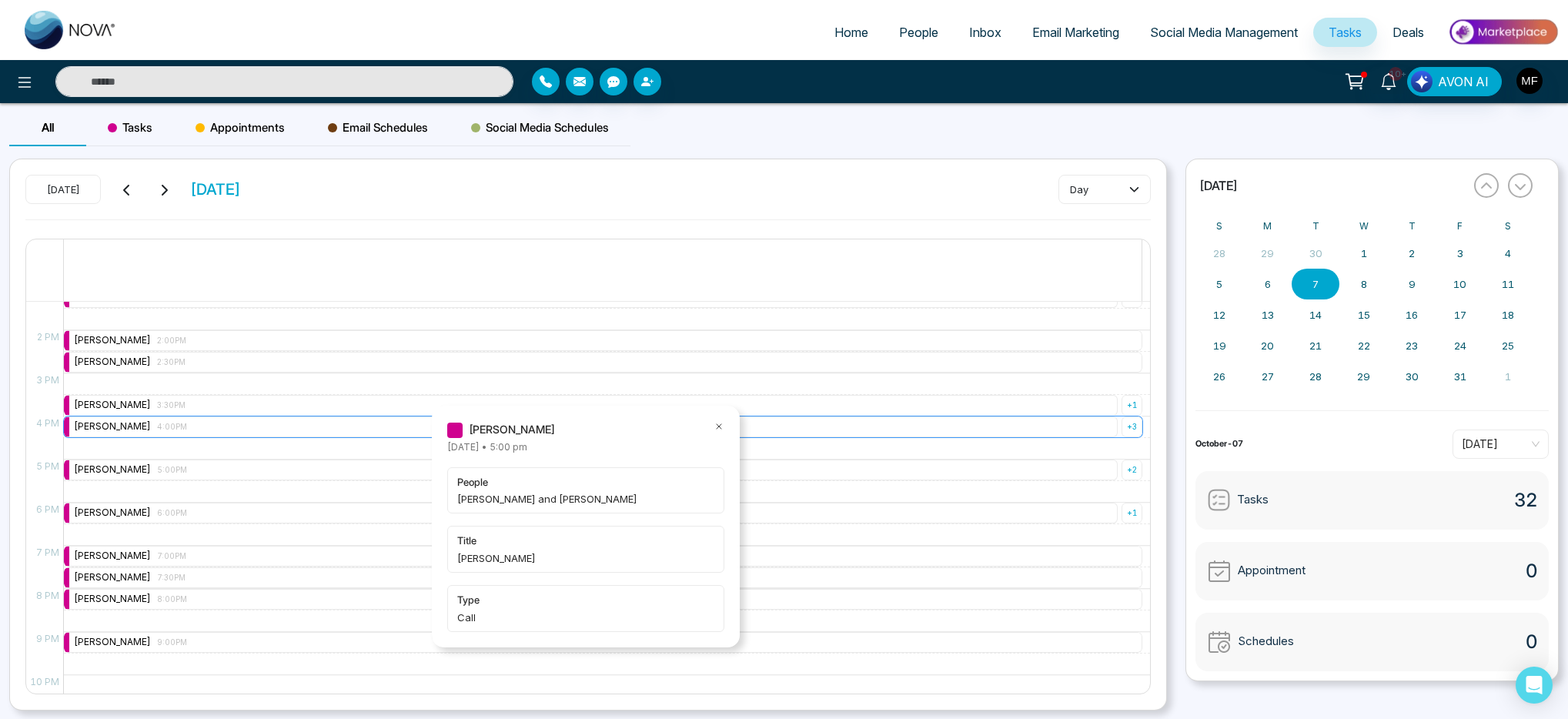
click at [218, 424] on div "Marwen Ferchichi 4:00PM" at bounding box center [591, 426] width 1054 height 21
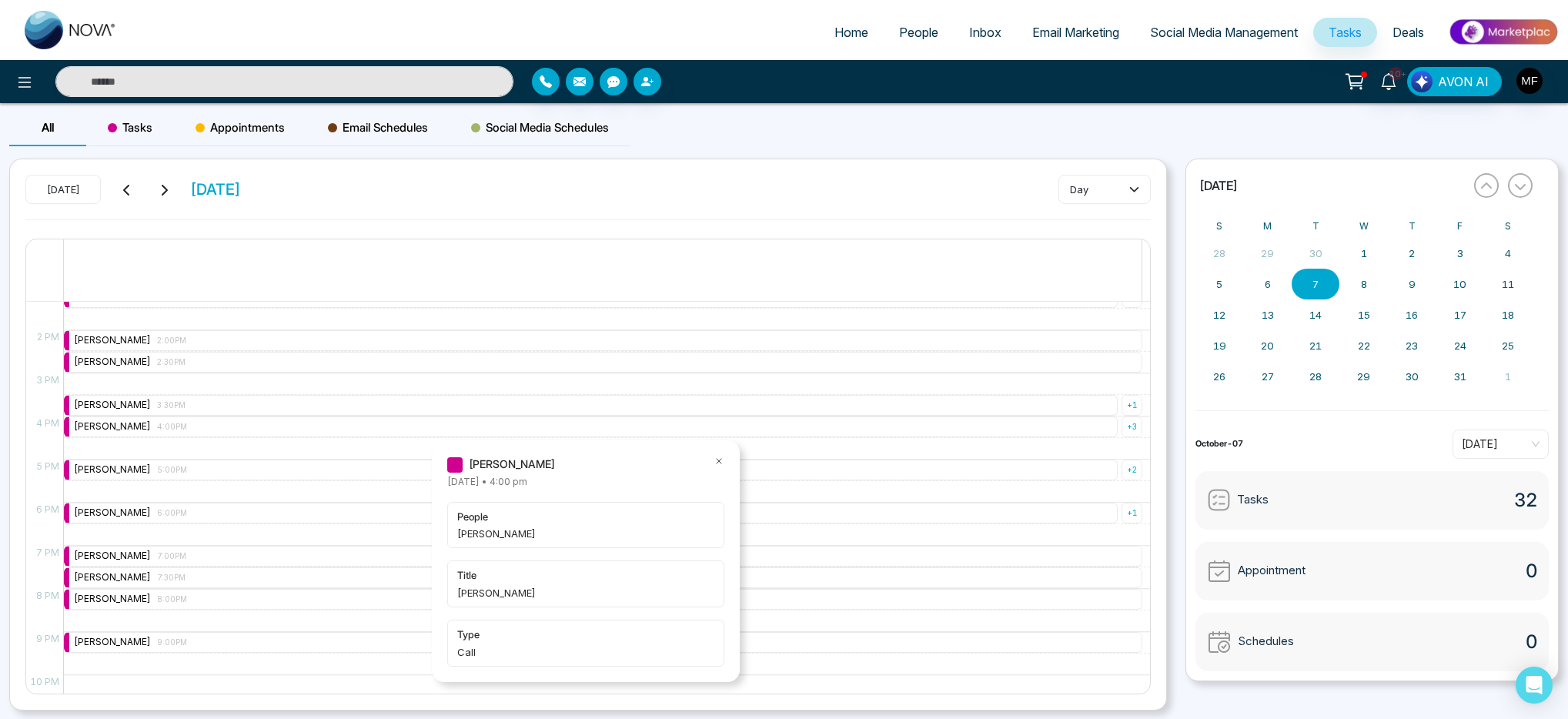
click at [539, 579] on span "title" at bounding box center [586, 575] width 257 height 15
click at [252, 516] on div "Marwen Ferchichi 6:00PM" at bounding box center [591, 512] width 1054 height 21
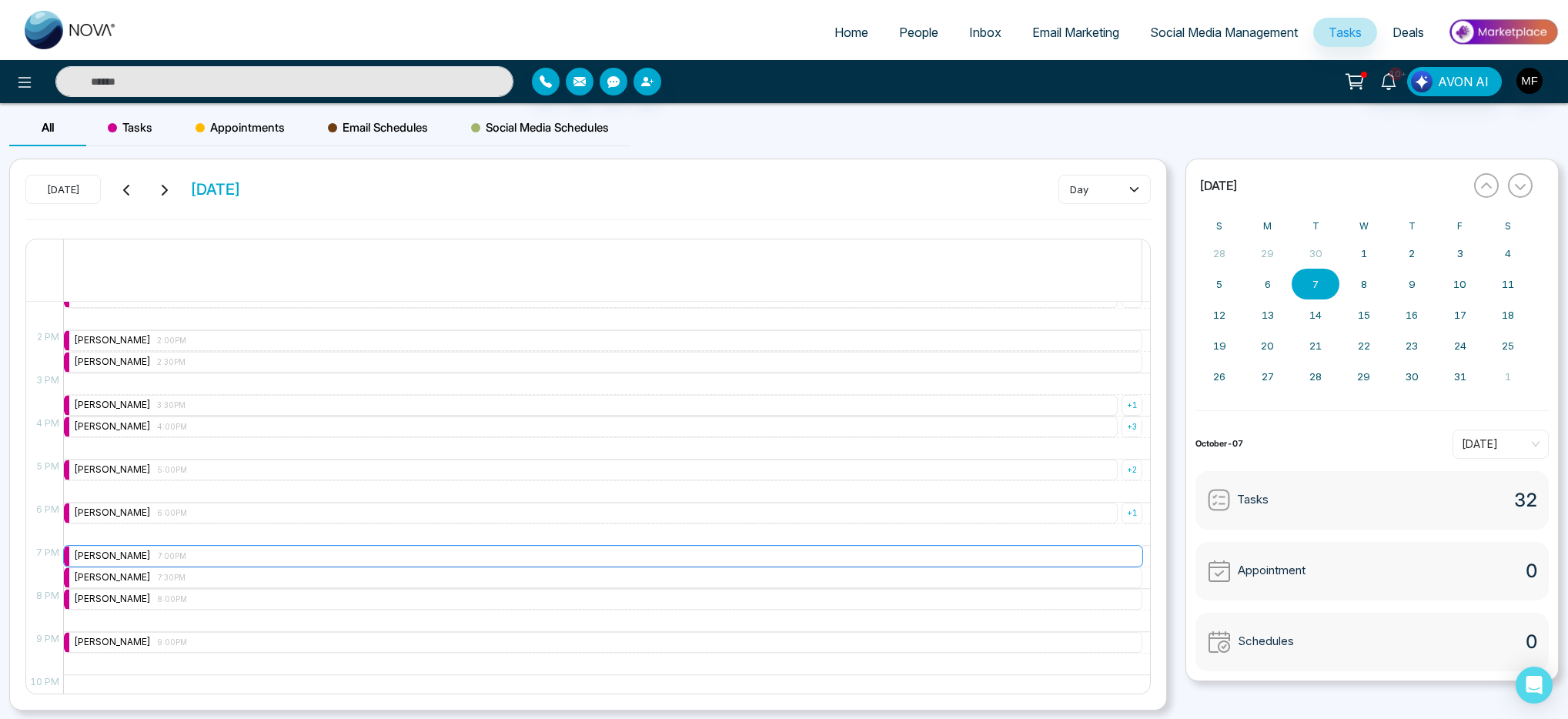
click at [239, 555] on div "Marwen Ferchichi 7:00PM" at bounding box center [603, 556] width 1079 height 21
click at [514, 201] on div "Today Tuesday October 7 day" at bounding box center [588, 197] width 1126 height 45
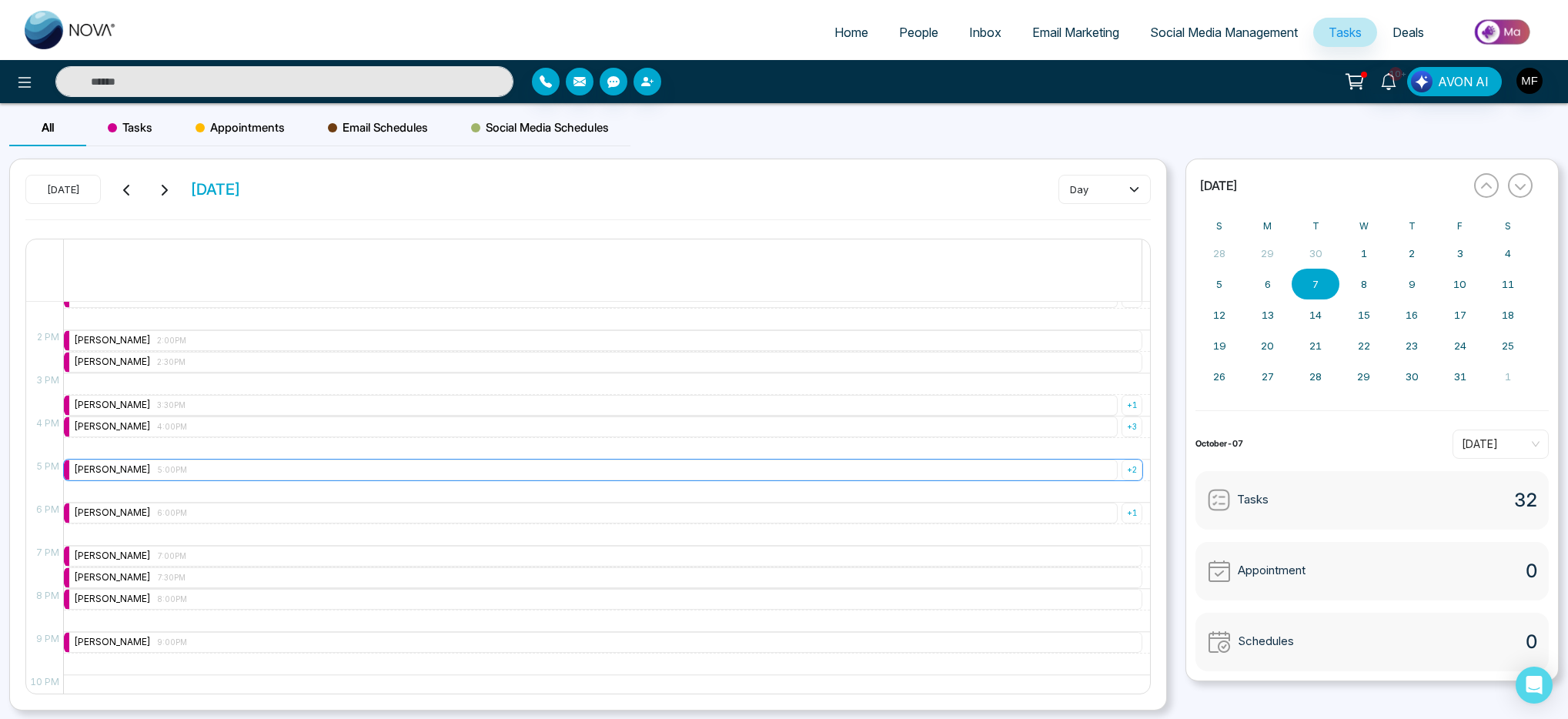
click at [1131, 464] on div "+ 2" at bounding box center [1132, 470] width 21 height 21
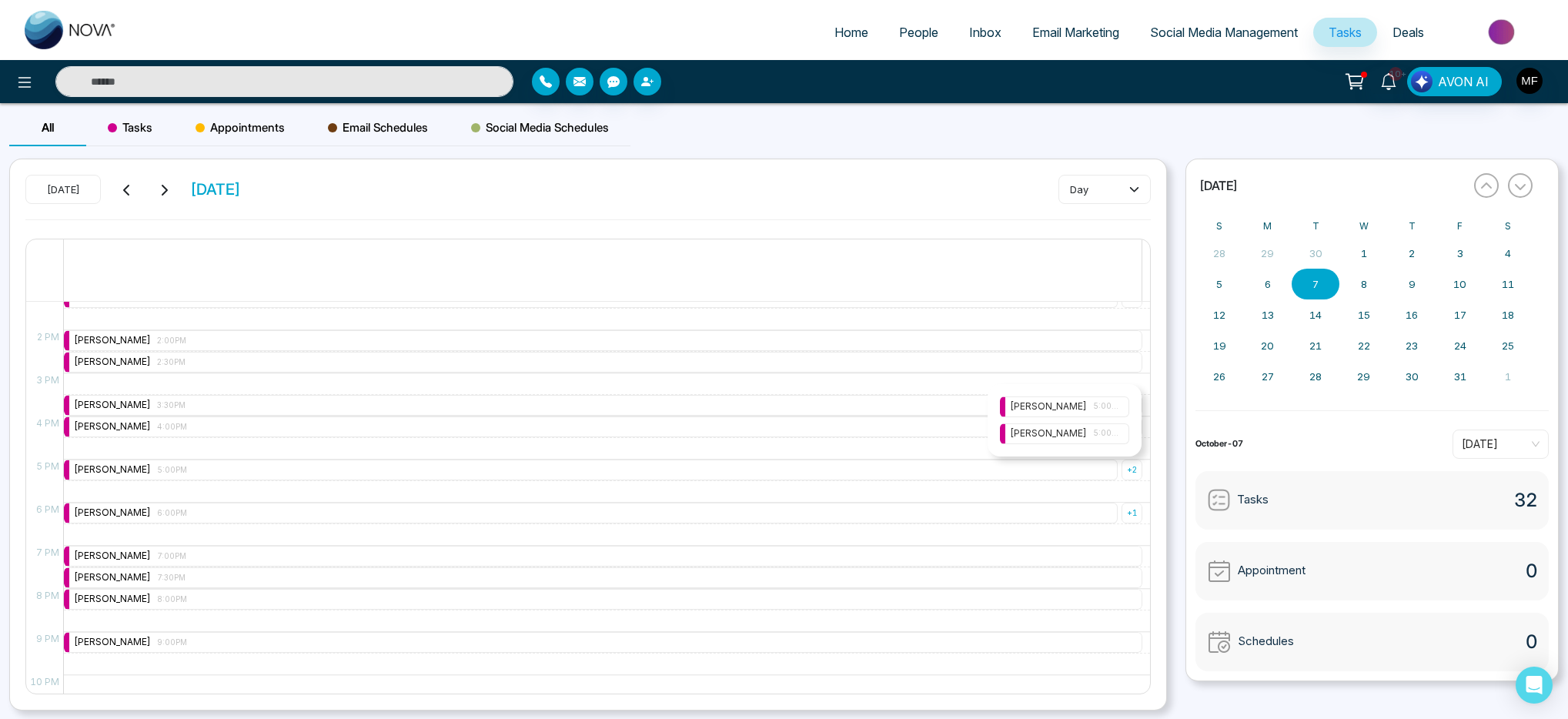
click at [1103, 433] on span "5:00PM" at bounding box center [1107, 433] width 26 height 12
click at [1118, 464] on icon at bounding box center [1121, 468] width 11 height 11
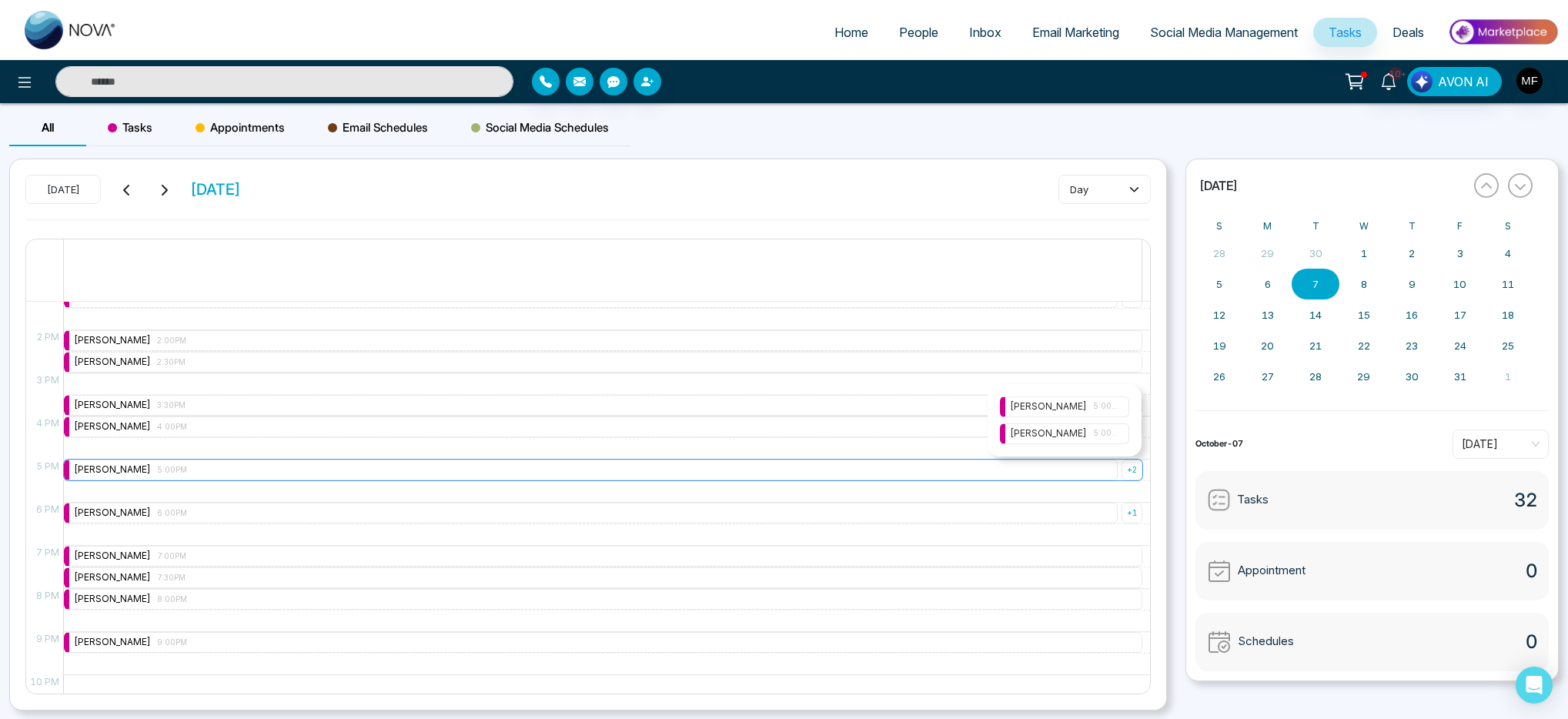
click at [1127, 469] on div "+ 2" at bounding box center [1132, 470] width 21 height 21
click at [1127, 469] on div "+ 2" at bounding box center [1132, 470] width 21 height 21
click at [1113, 415] on div "Marwen Ferchichi 5:00PM" at bounding box center [1065, 406] width 129 height 21
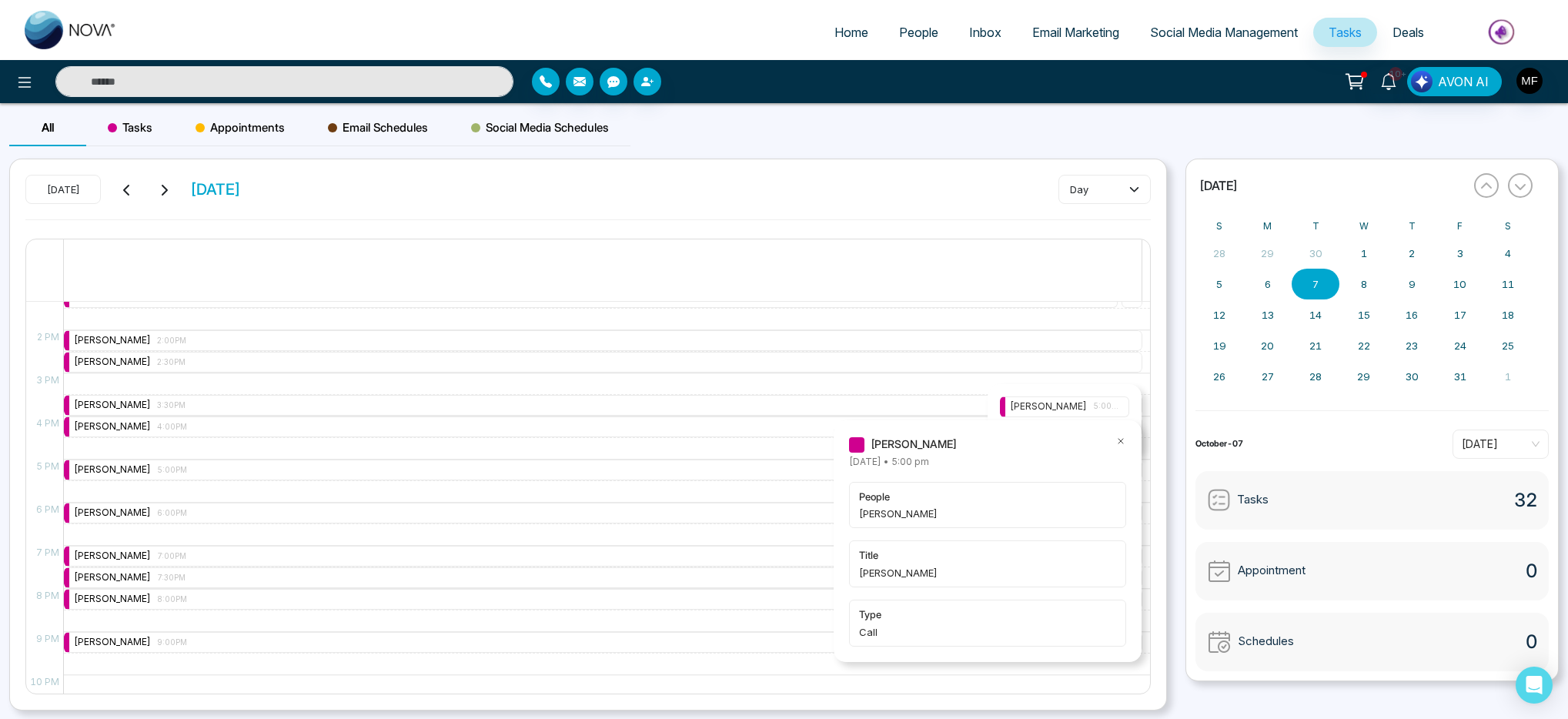
click at [1117, 409] on span "5:00PM" at bounding box center [1107, 406] width 26 height 12
click at [1121, 440] on icon at bounding box center [1121, 441] width 11 height 11
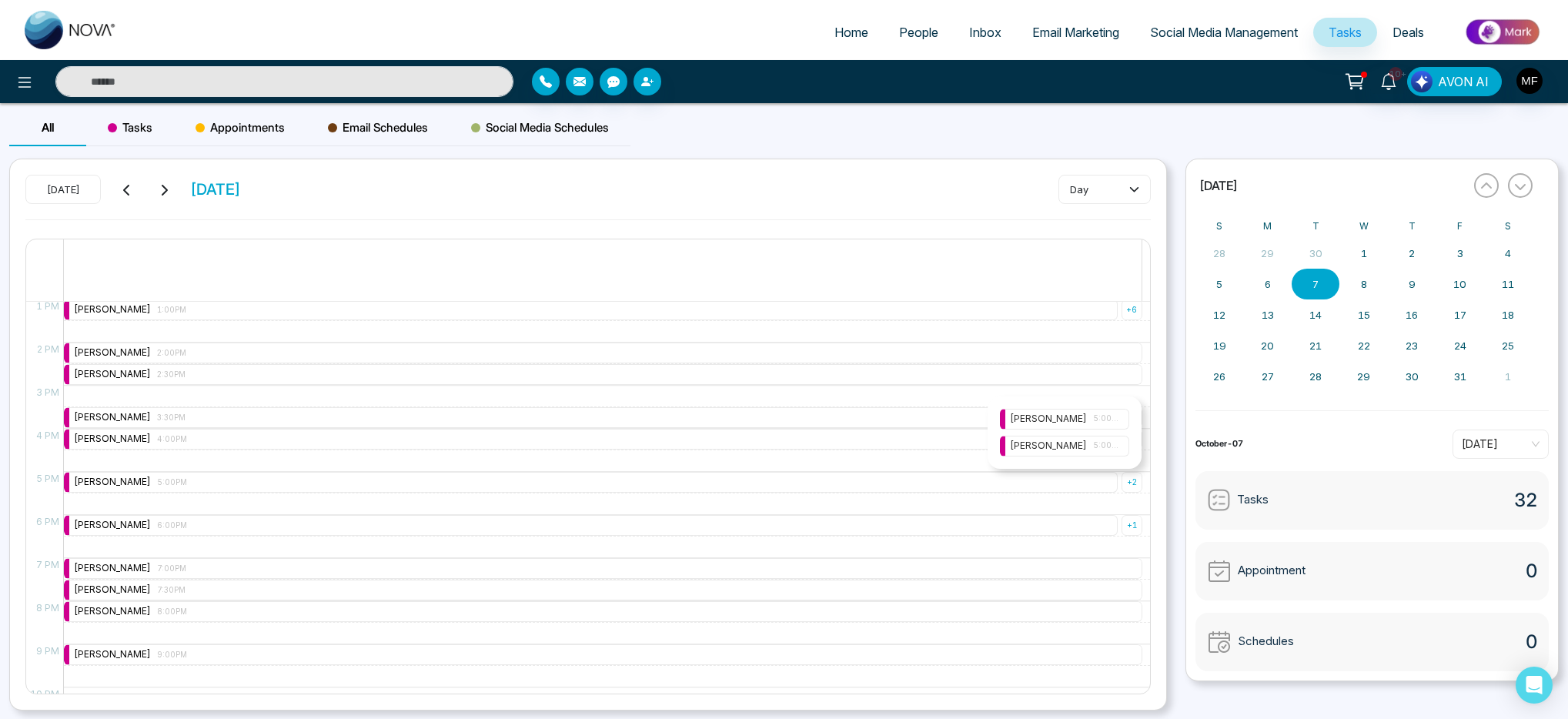
scroll to position [522, 0]
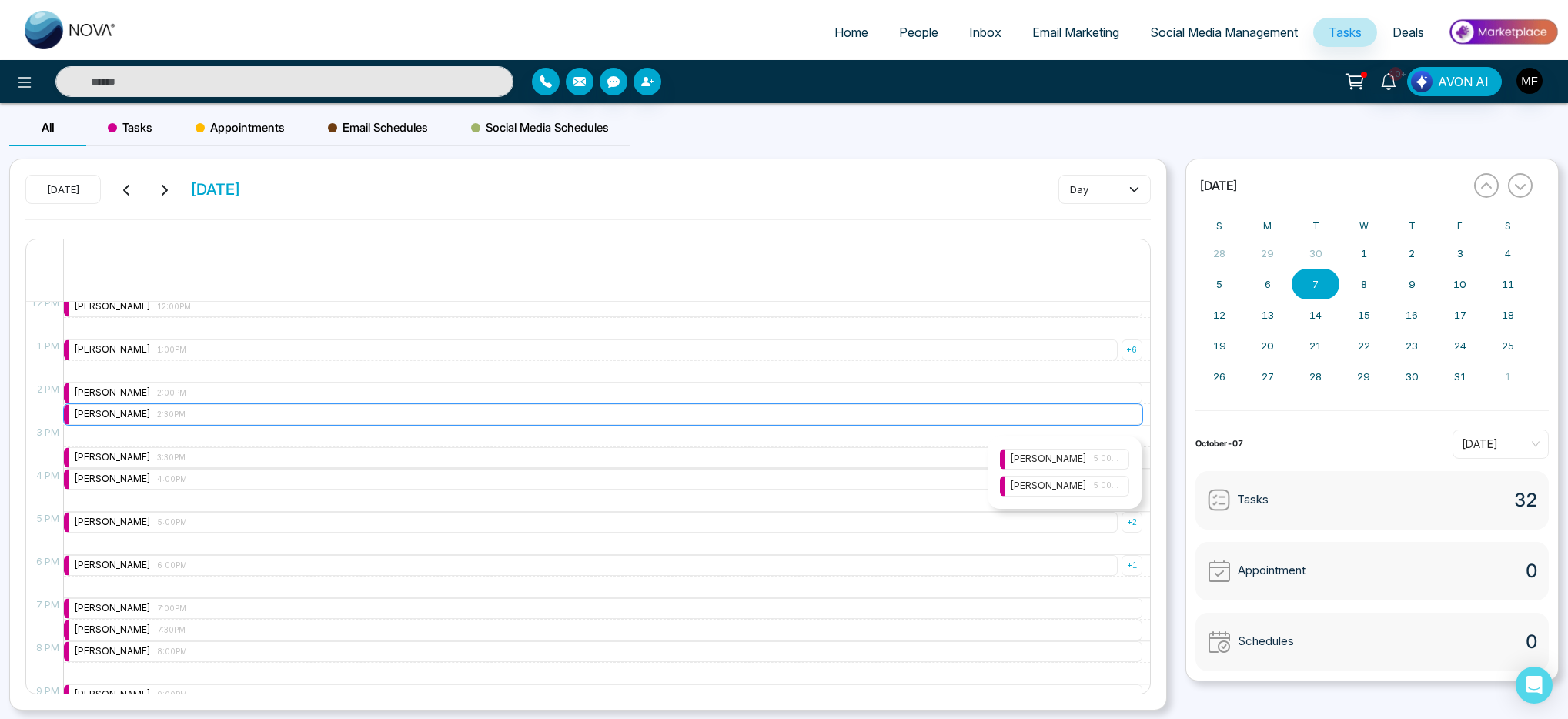
click at [923, 414] on div "Marwen Ferchichi 2:30PM" at bounding box center [603, 414] width 1079 height 21
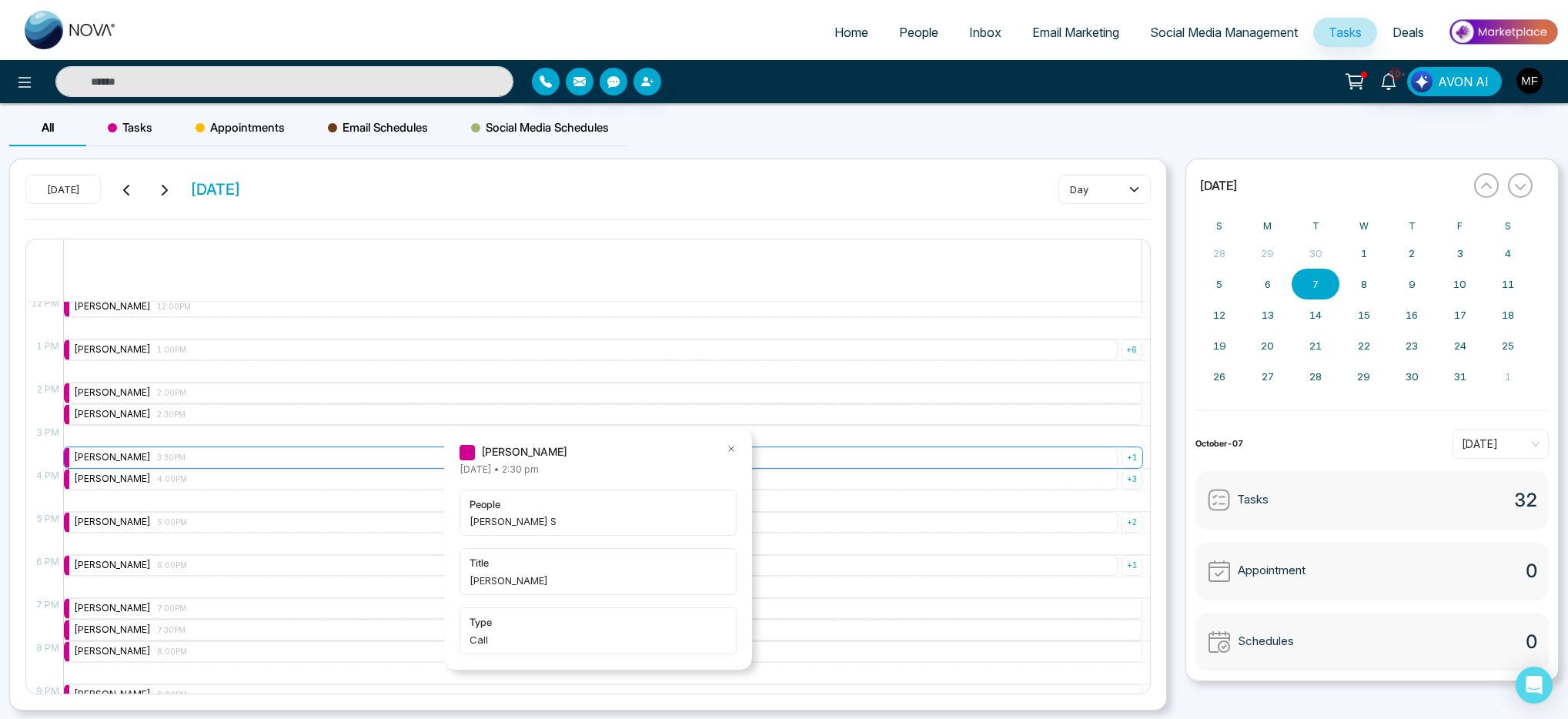
click at [286, 460] on div "Marwen Ferchichi 3:30PM" at bounding box center [591, 457] width 1054 height 21
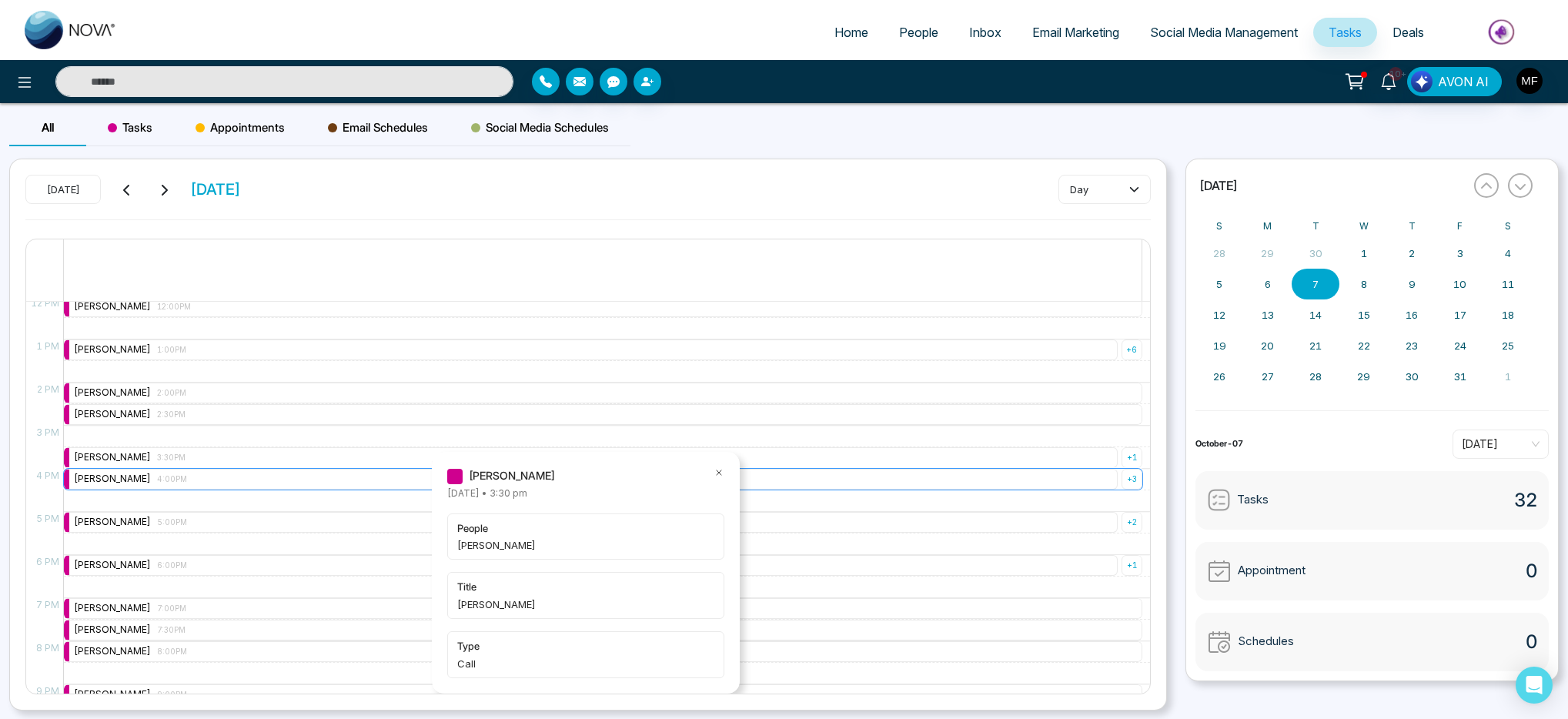
click at [262, 486] on div "Marwen Ferchichi 4:00PM" at bounding box center [591, 479] width 1054 height 21
click at [250, 528] on div "Marwen Ferchichi 5:00PM" at bounding box center [591, 522] width 1054 height 21
click at [249, 559] on div "Marwen Ferchichi 6:00PM" at bounding box center [591, 565] width 1054 height 21
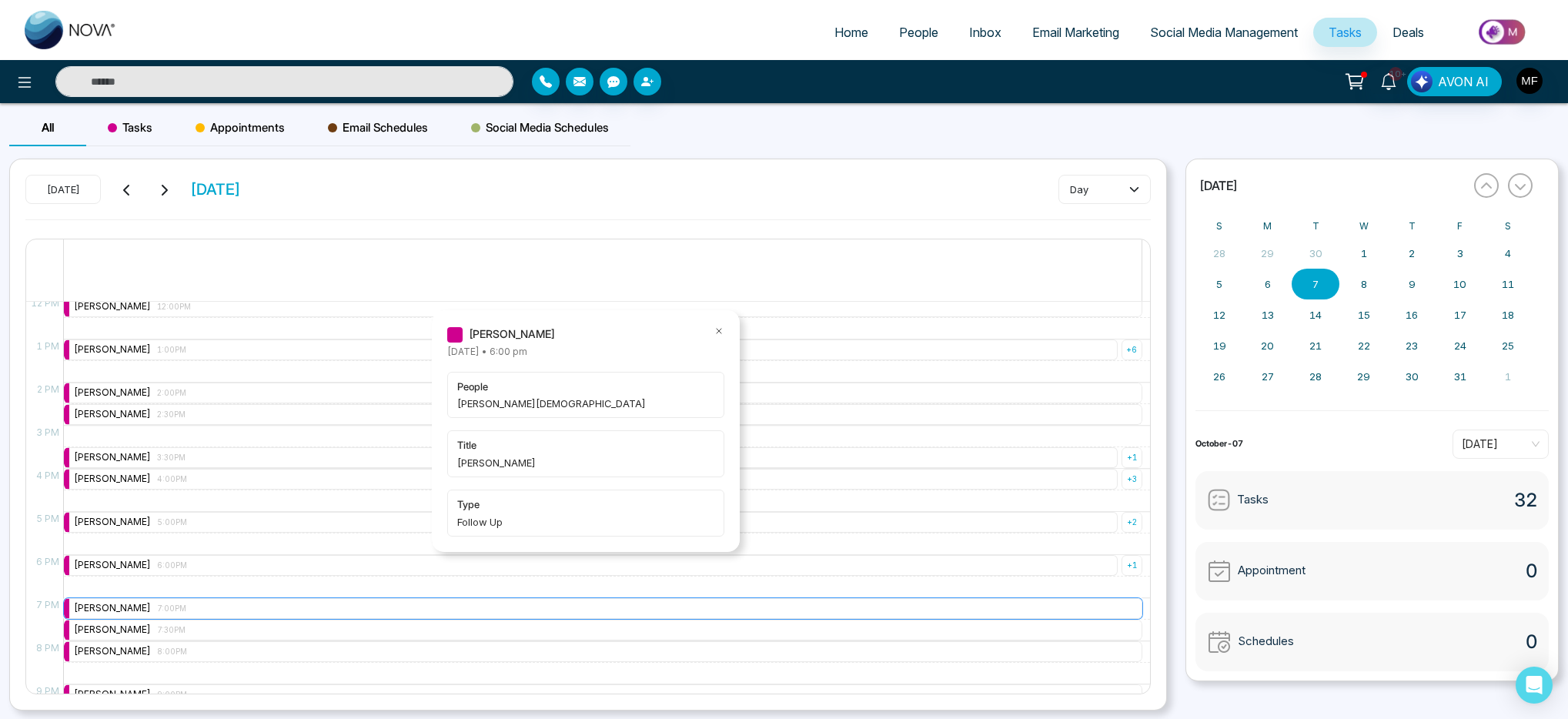
click at [234, 611] on div "Marwen Ferchichi 7:00PM" at bounding box center [603, 608] width 1079 height 21
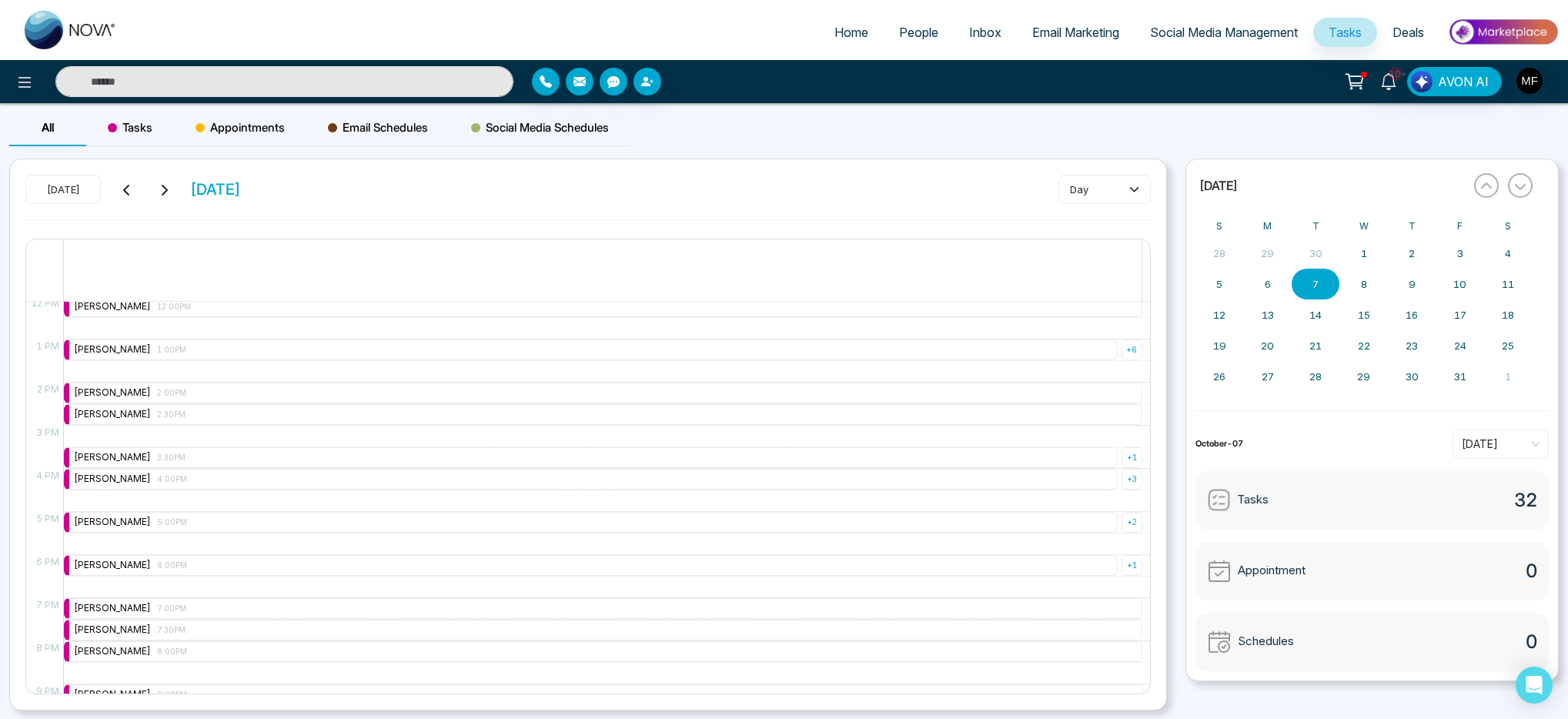
click at [238, 589] on div "9:00 AM – 9:00 AM Marwen Ferchichi 9:00AM + 4 9:30 AM – 9:30 AM Marwen Ferchich…" at bounding box center [603, 296] width 1079 height 1034
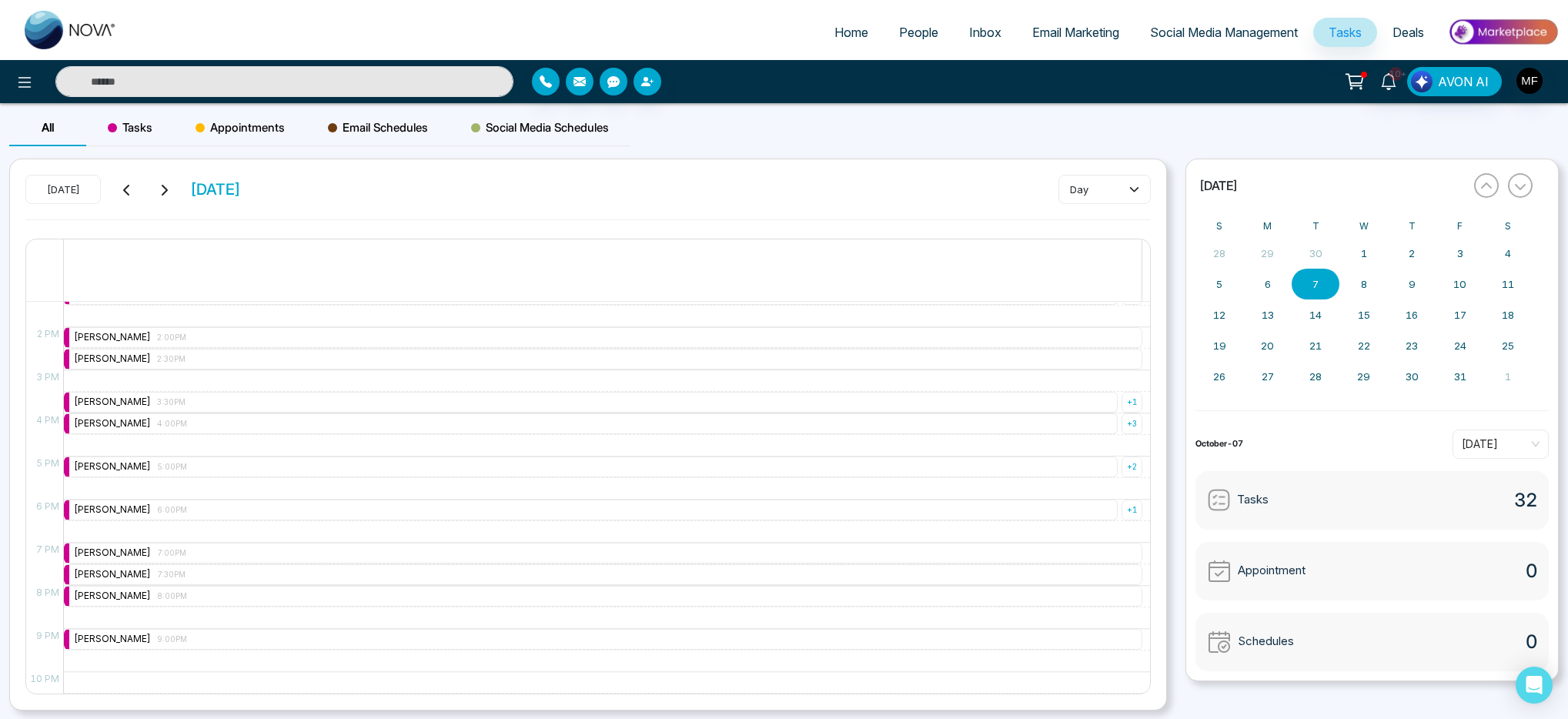
scroll to position [608, 0]
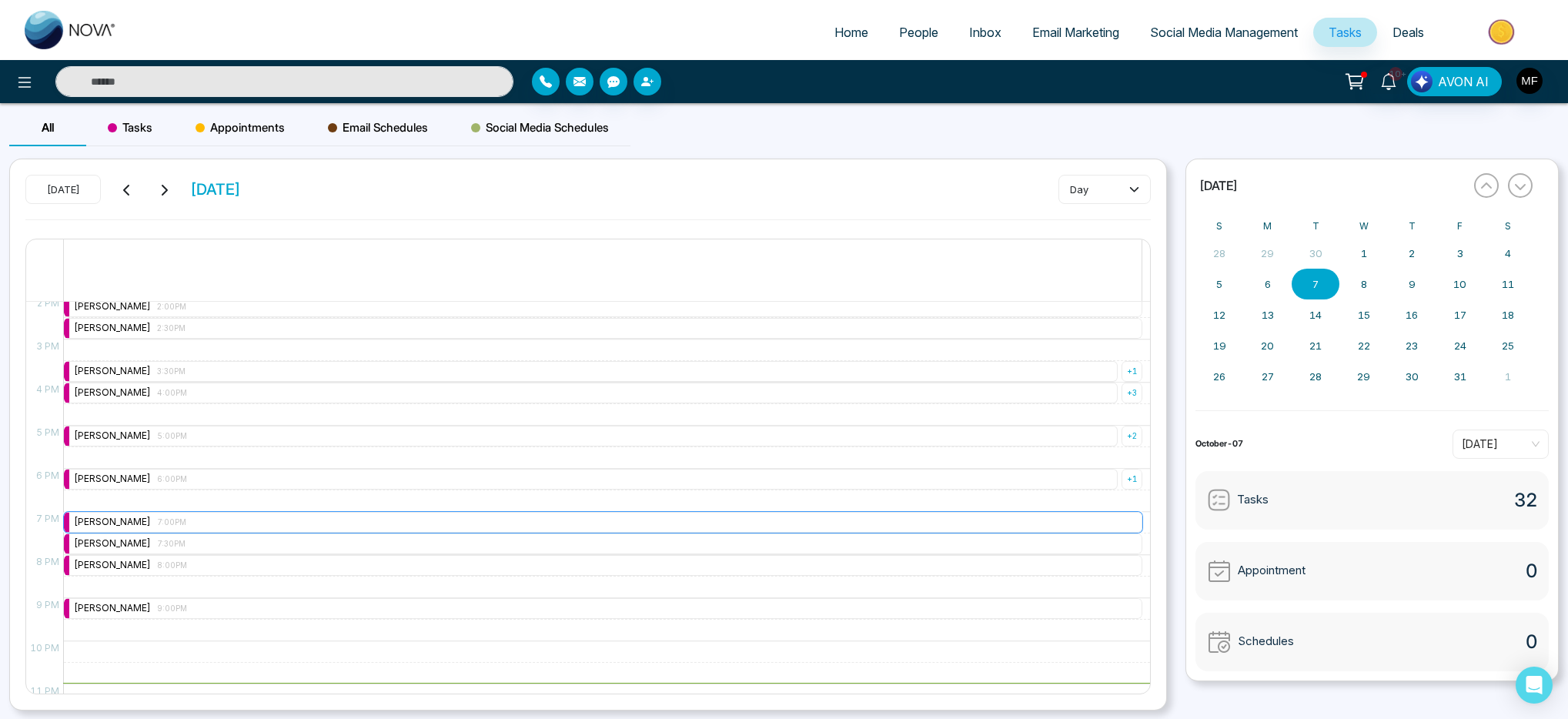
click at [245, 526] on div "Marwen Ferchichi 7:00PM" at bounding box center [603, 522] width 1079 height 21
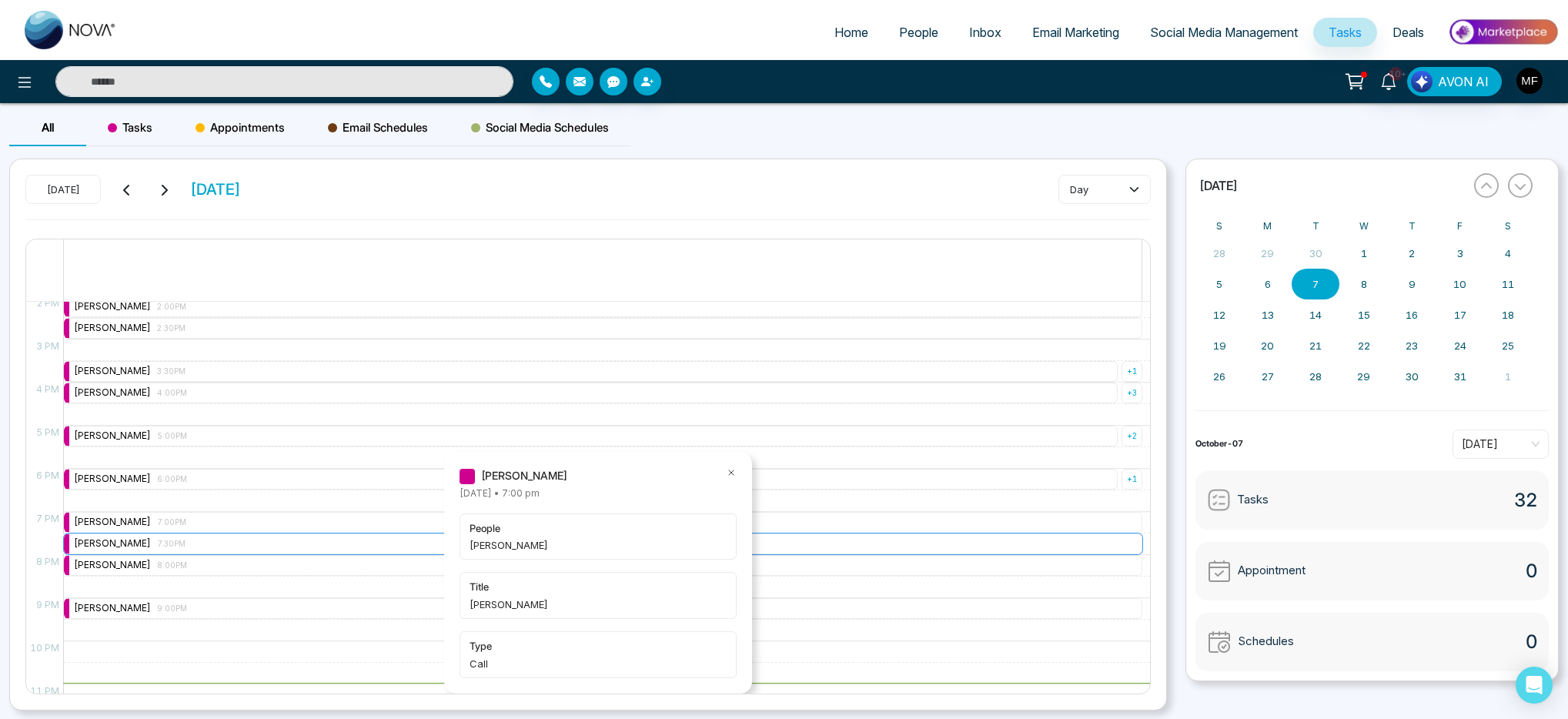
click at [242, 545] on div "Marwen Ferchichi 7:30PM" at bounding box center [603, 543] width 1079 height 21
click at [246, 560] on div "Marwen Ferchichi 8:00PM" at bounding box center [603, 565] width 1079 height 21
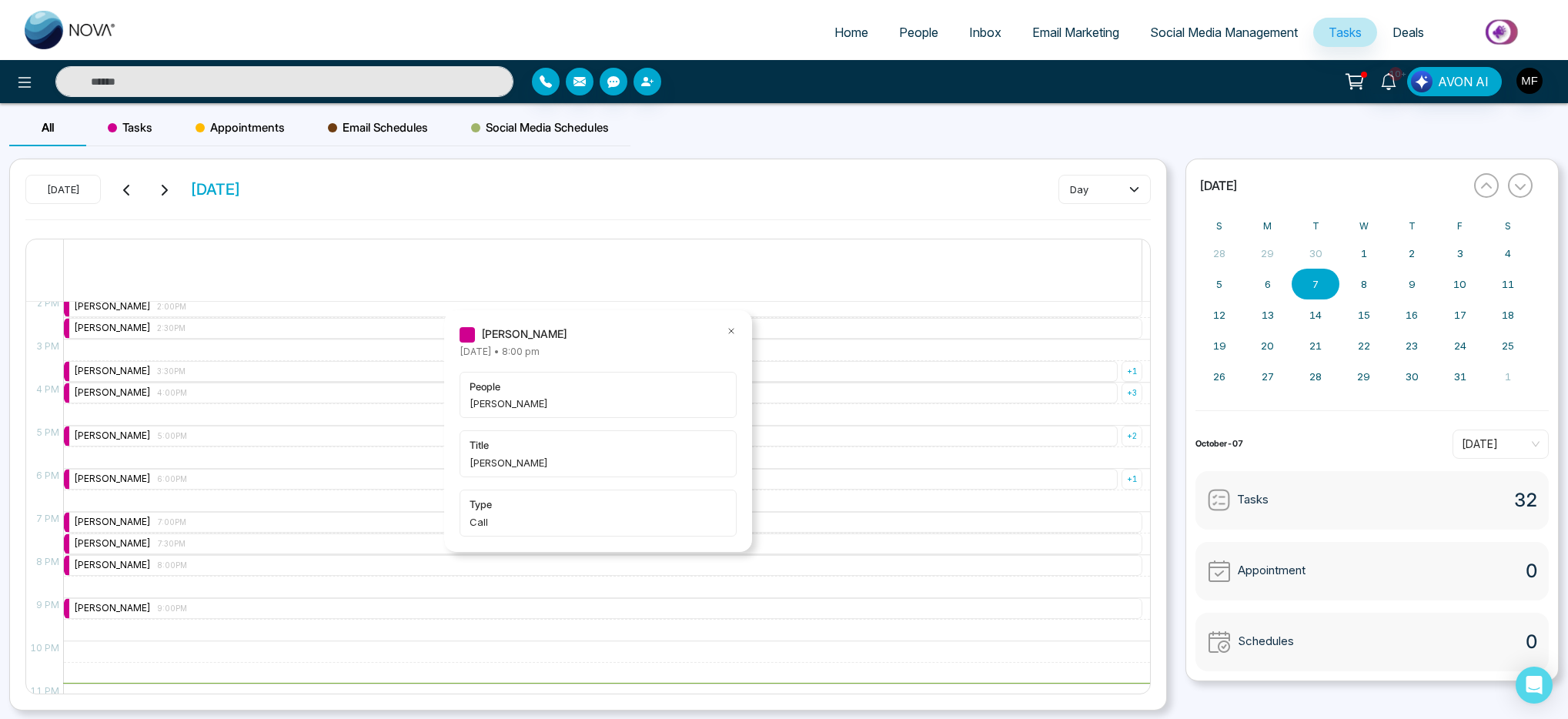
click at [971, 30] on span "Inbox" at bounding box center [986, 33] width 33 height 15
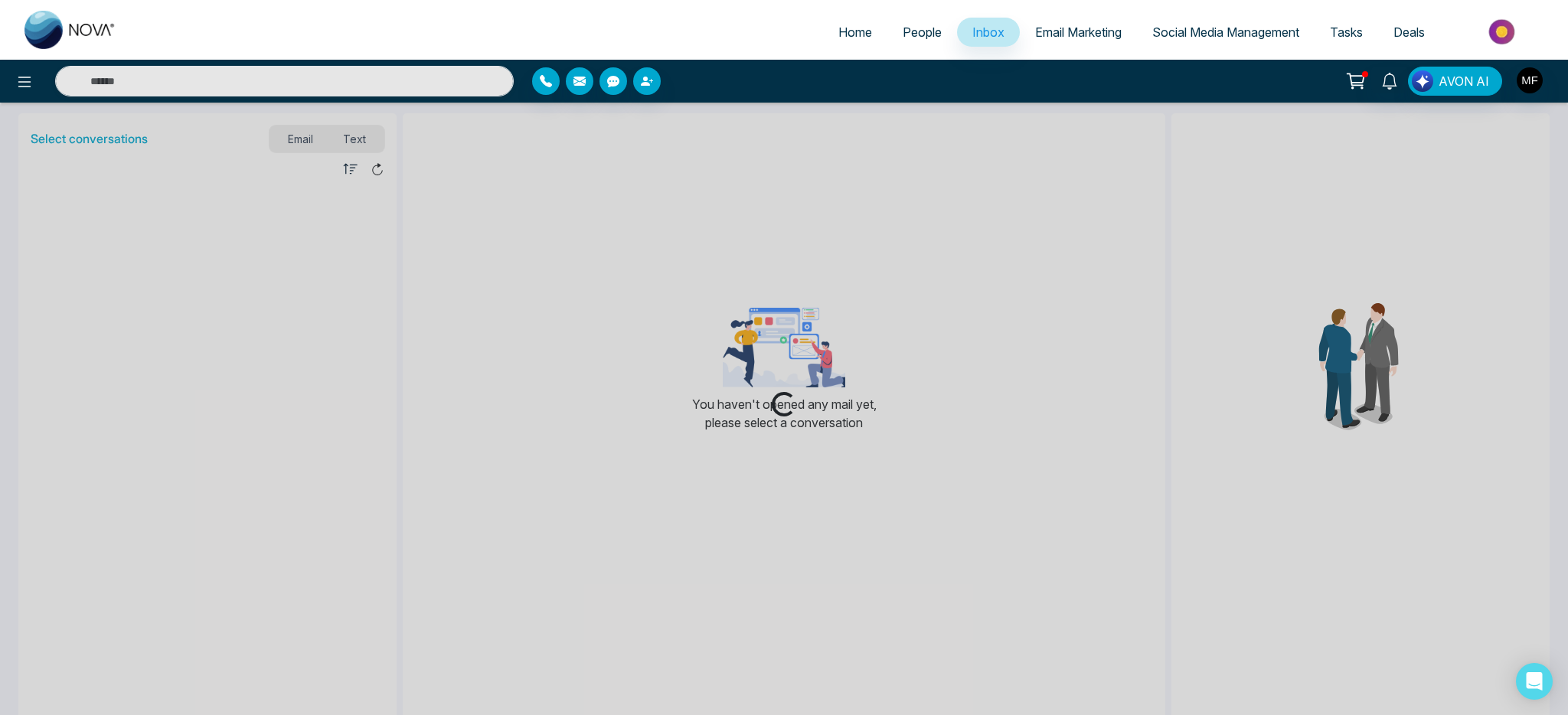
click at [920, 37] on span "People" at bounding box center [922, 32] width 39 height 15
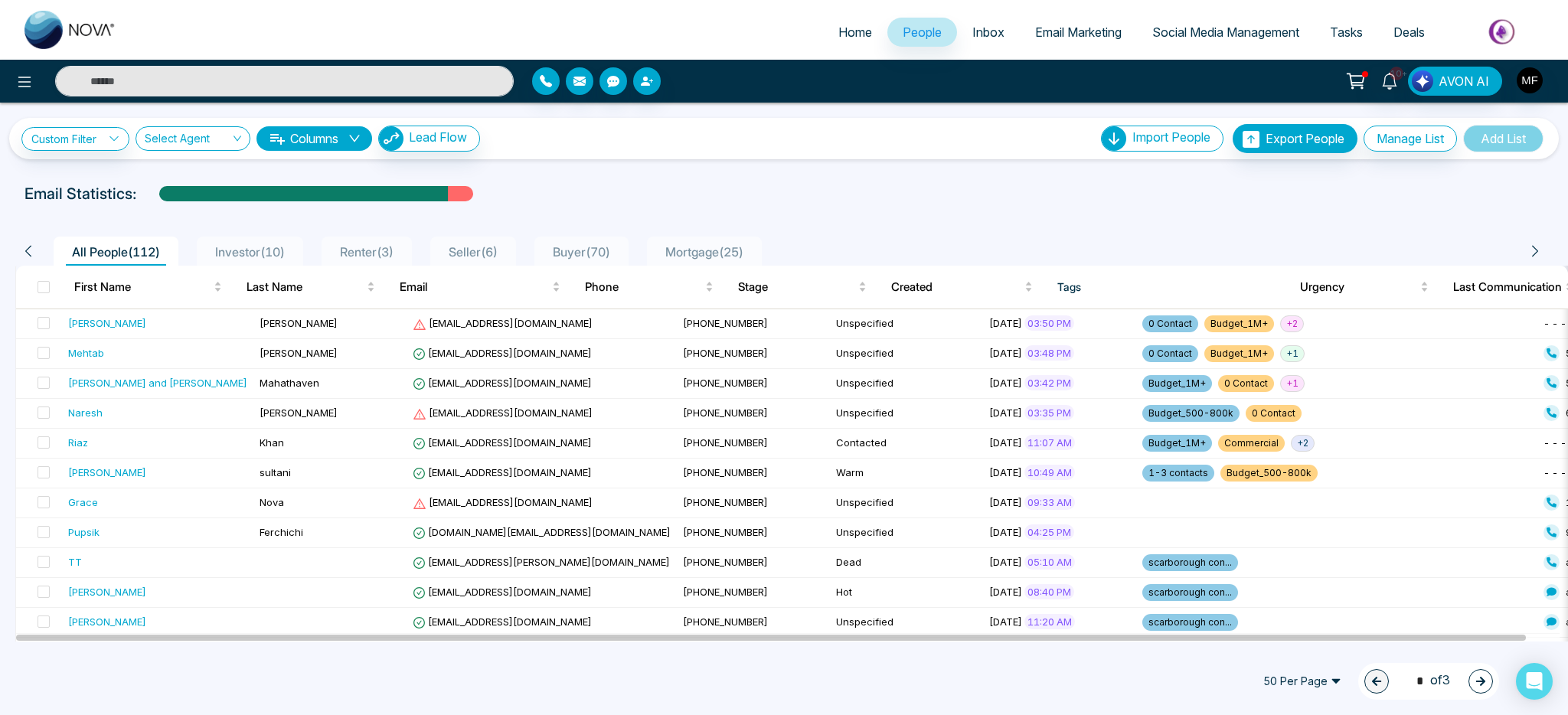
click at [271, 244] on span "Investor ( 10 )" at bounding box center [250, 252] width 82 height 15
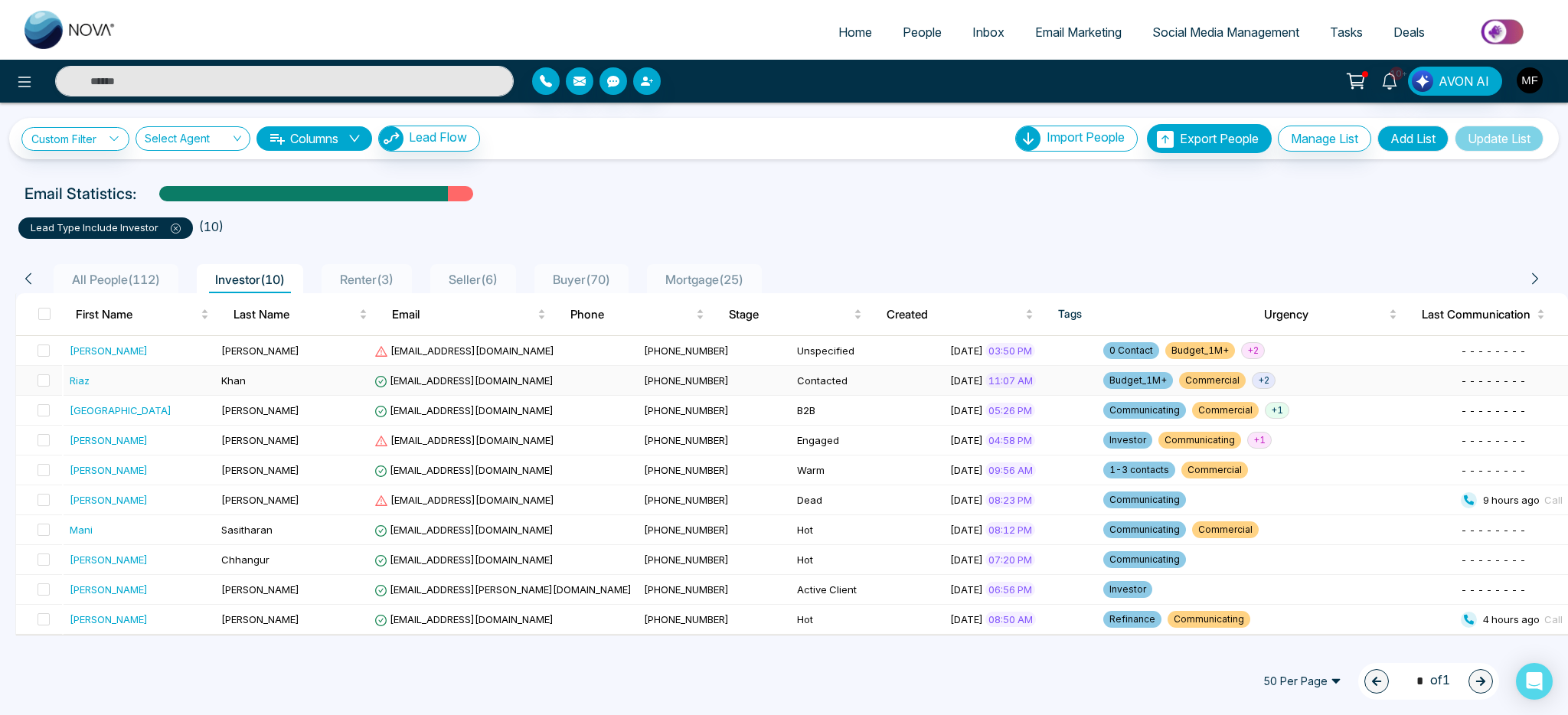
click at [171, 376] on div "Riaz" at bounding box center [139, 380] width 141 height 15
click at [397, 281] on span "Renter ( 3 )" at bounding box center [367, 279] width 66 height 15
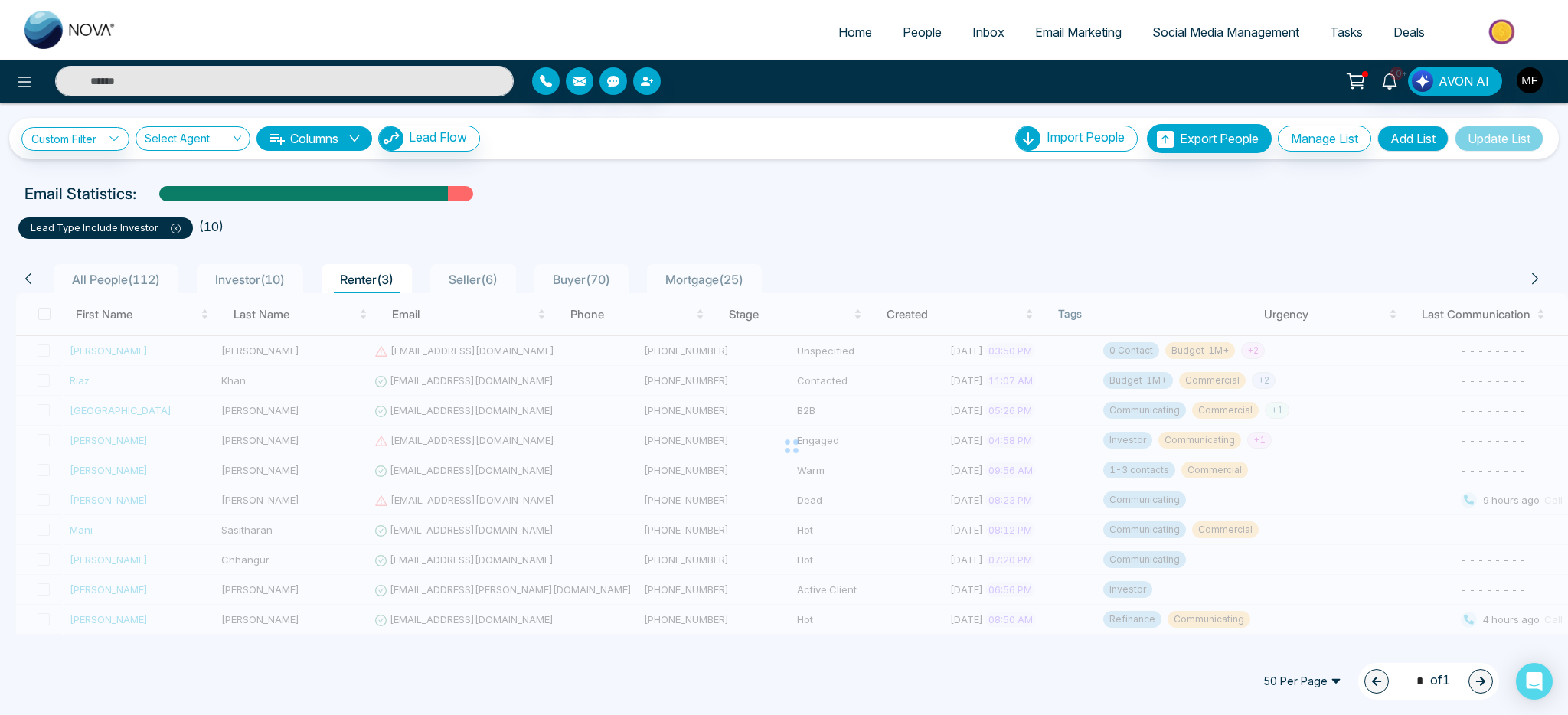
click at [474, 283] on span "Seller ( 6 )" at bounding box center [474, 279] width 62 height 15
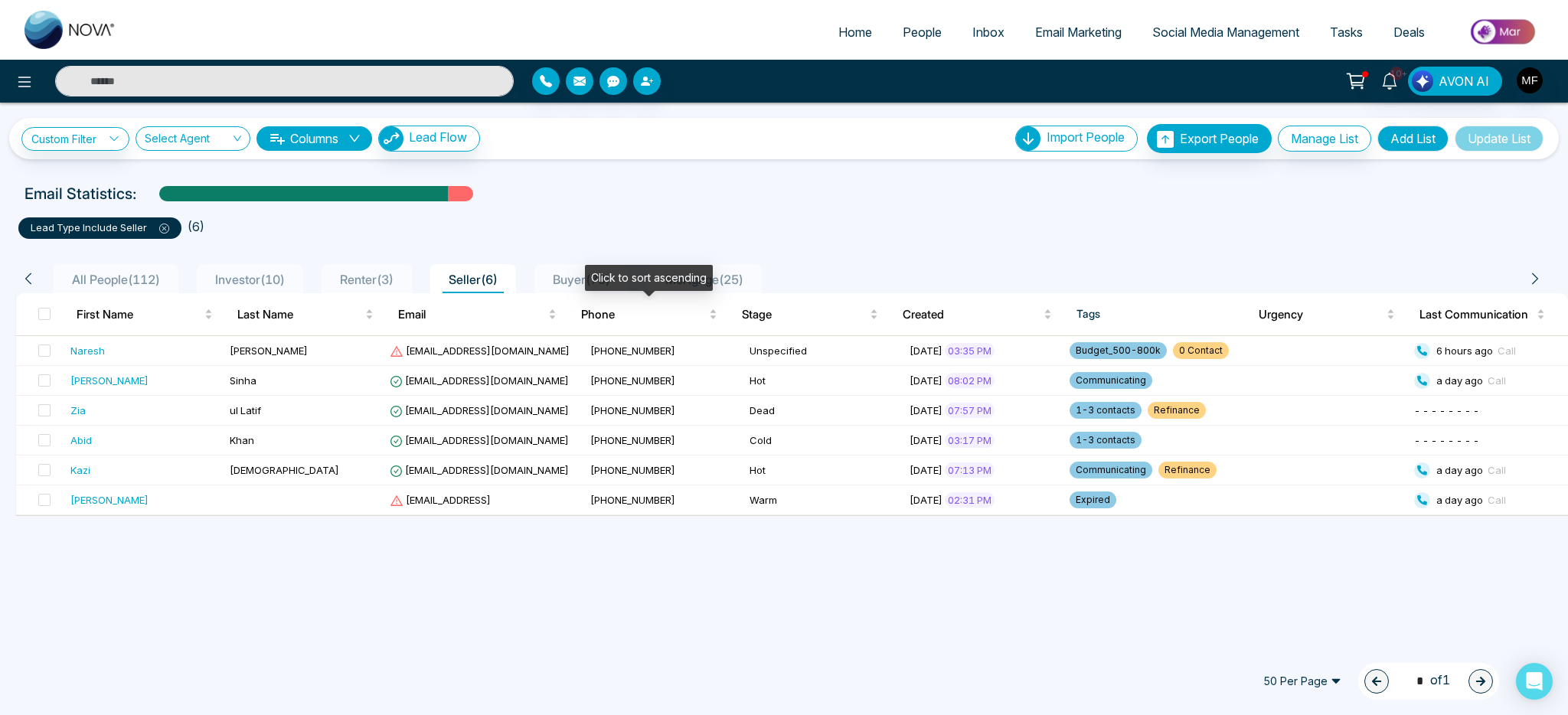
click at [603, 277] on div "Click to sort ascending" at bounding box center [649, 278] width 128 height 26
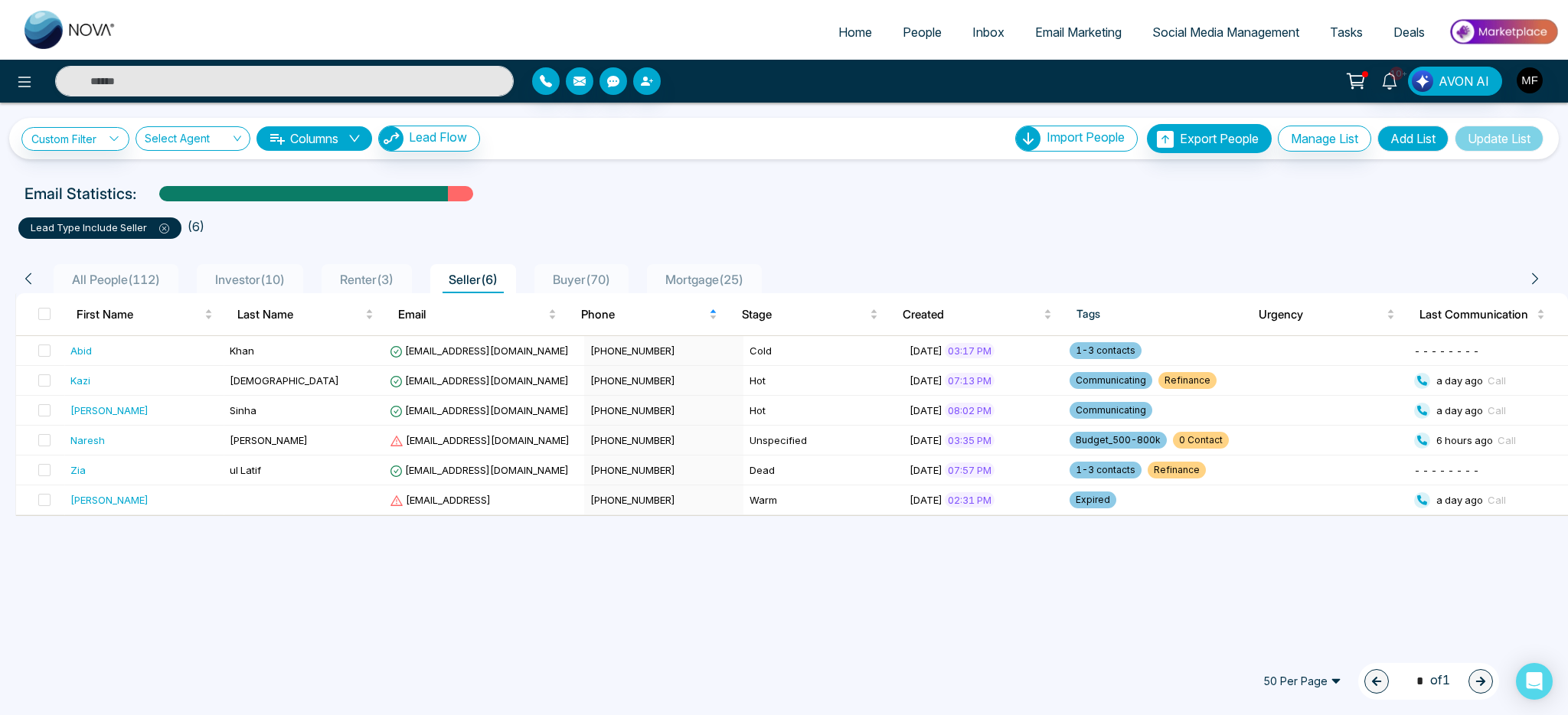
click at [616, 277] on span "Buyer ( 70 )" at bounding box center [581, 279] width 69 height 15
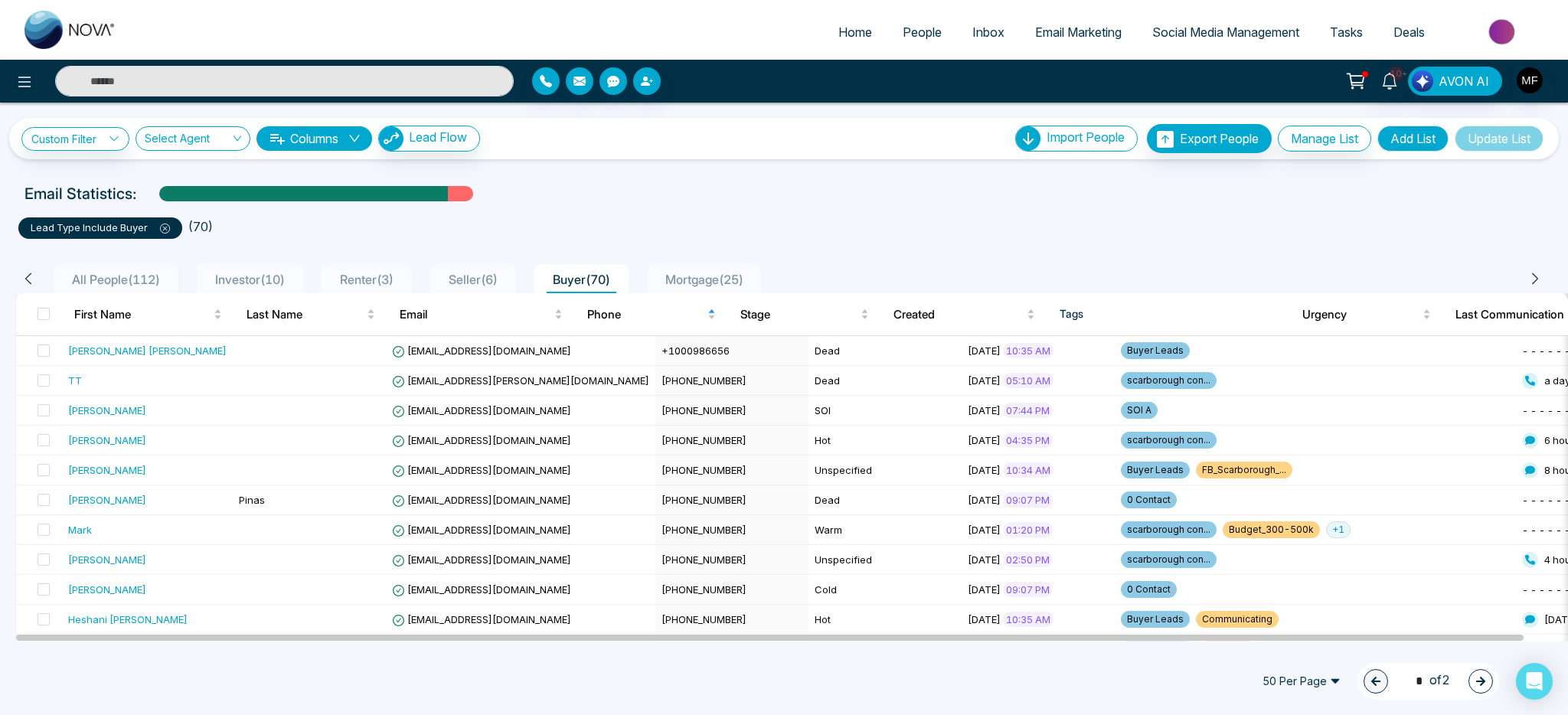
click at [504, 280] on span "Seller ( 6 )" at bounding box center [474, 279] width 62 height 15
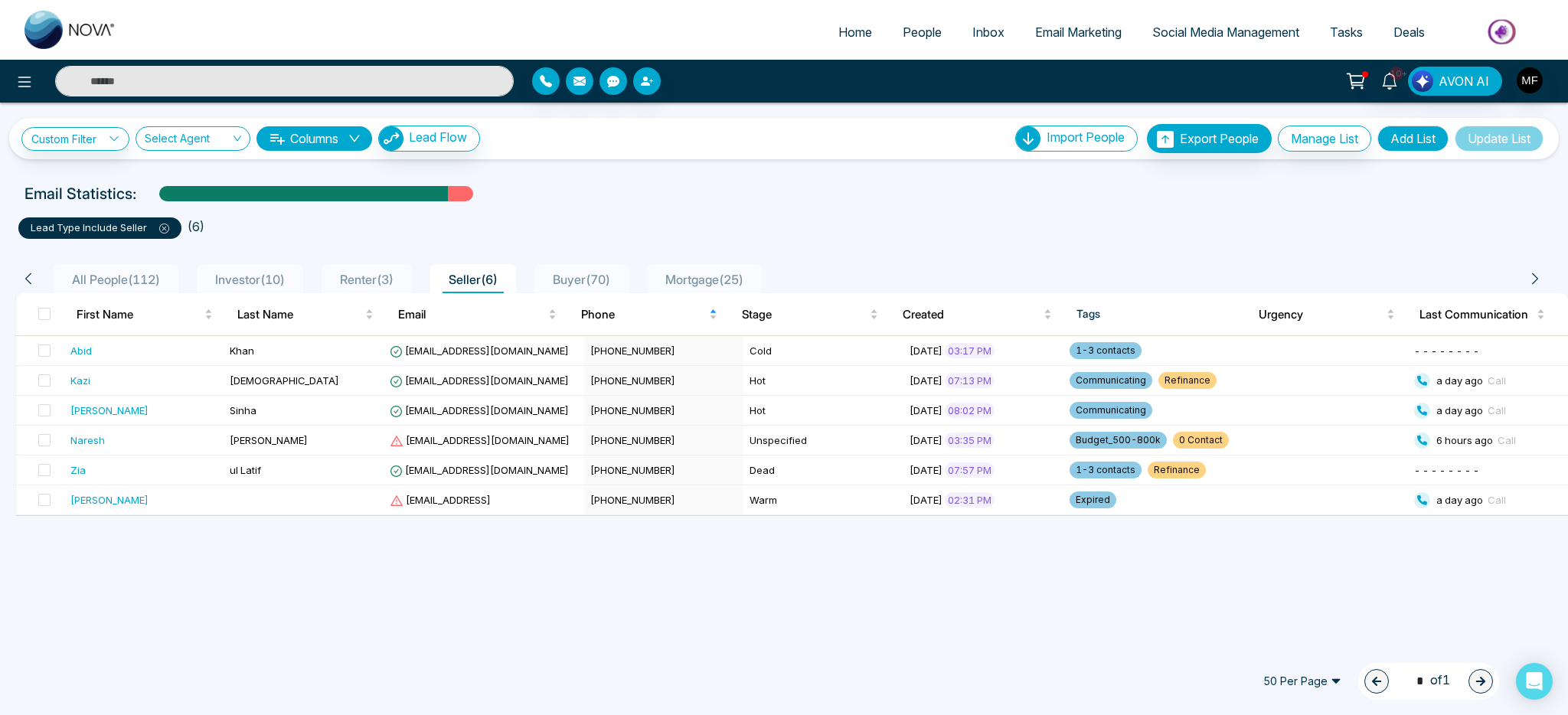
click at [263, 89] on input "text" at bounding box center [285, 82] width 459 height 31
type input "*"
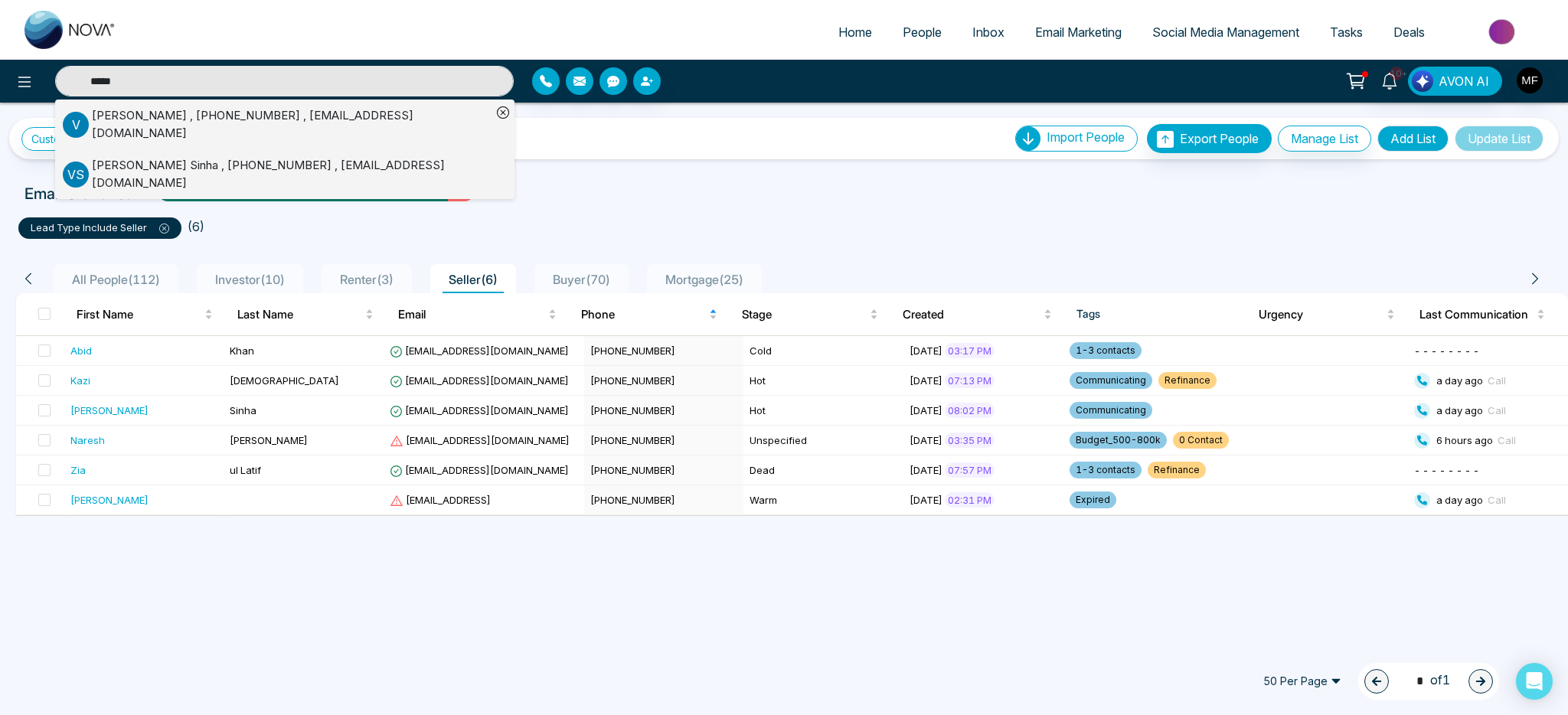
type input "*****"
click at [93, 166] on div "Vijay Sinha , +16137997056 , shailsuta91@gmail.com" at bounding box center [291, 174] width 400 height 35
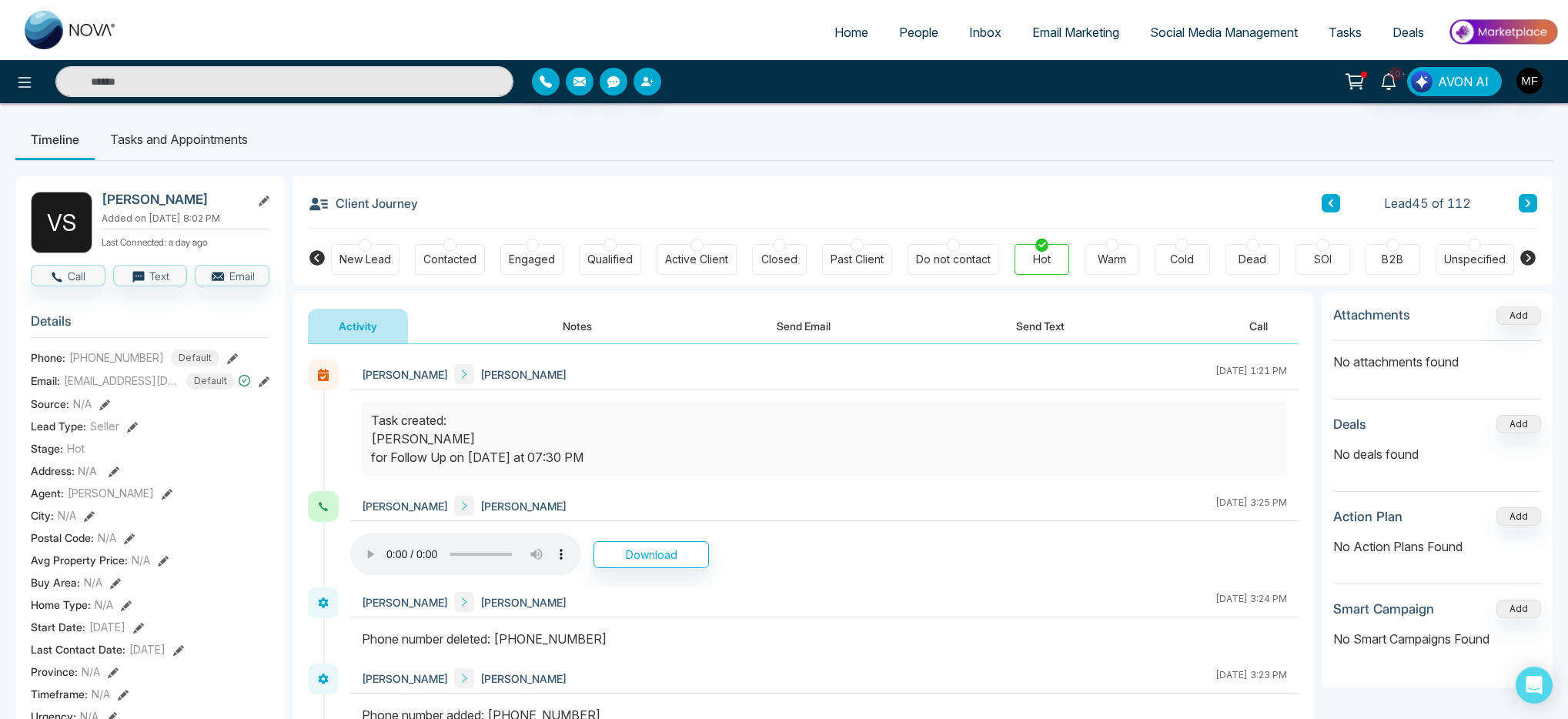
click at [226, 146] on li "Tasks and Appointments" at bounding box center [179, 139] width 169 height 42
click at [275, 94] on input "text" at bounding box center [285, 82] width 458 height 31
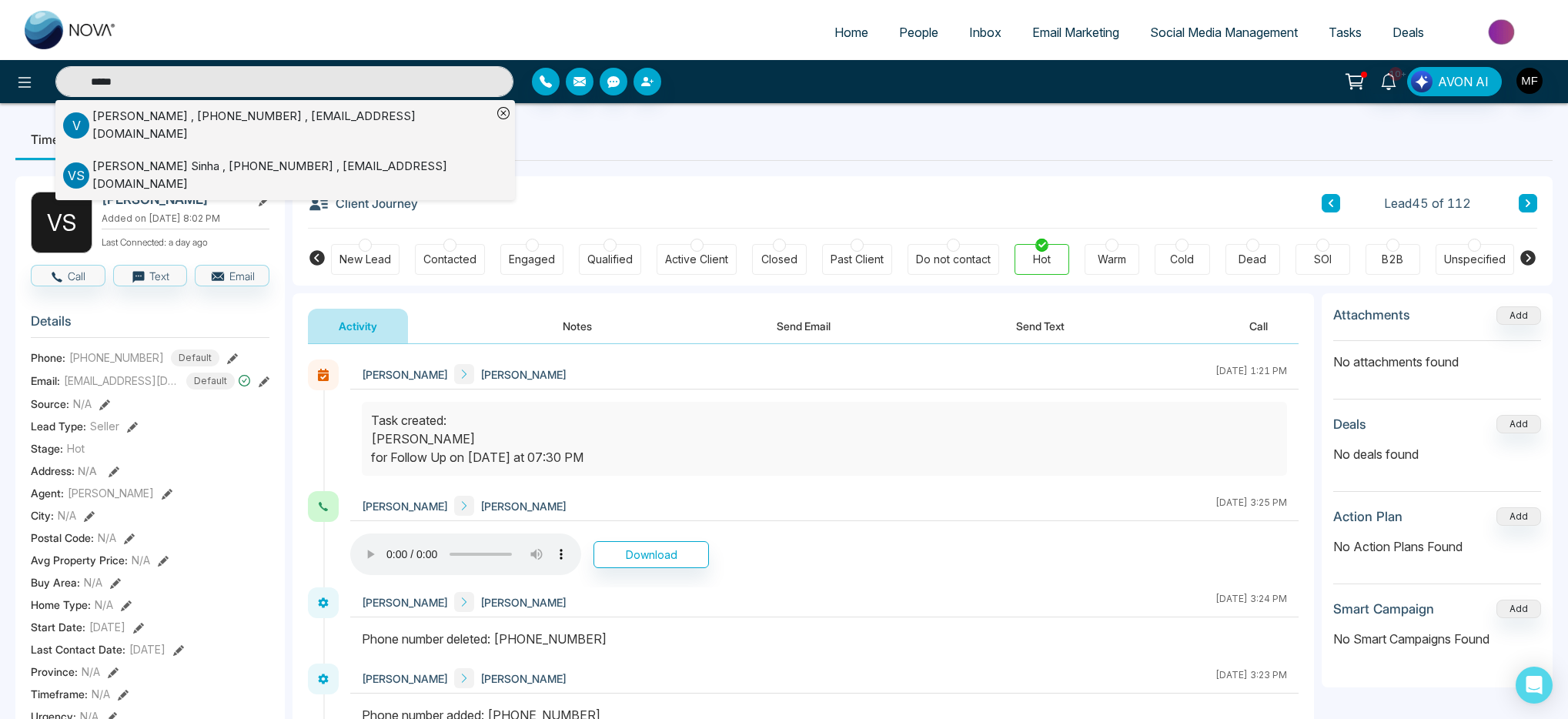
type input "*****"
click at [338, 118] on div "Vijay Kumar Madur , +14163129838 , vkmadur@yahoo.com" at bounding box center [292, 125] width 400 height 35
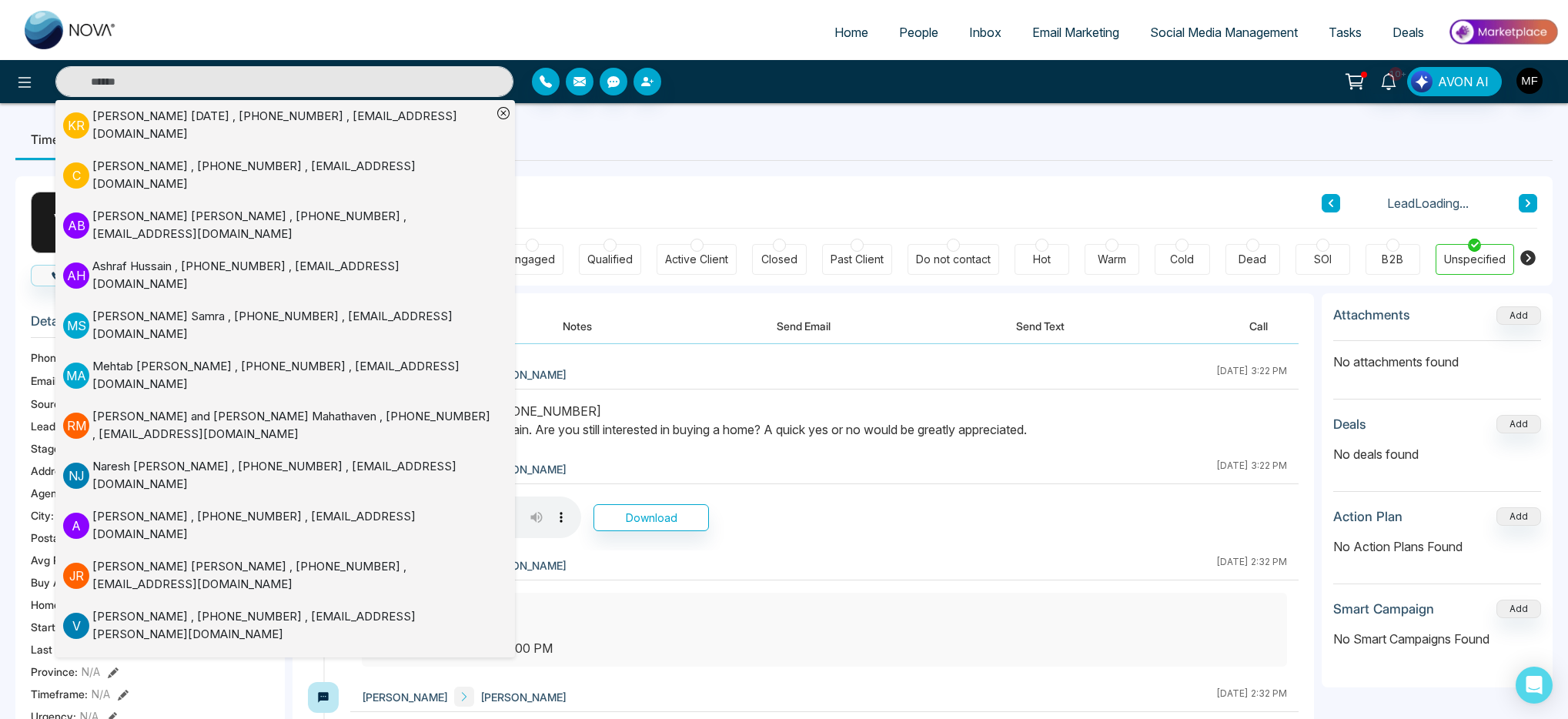
click at [575, 322] on button "Notes" at bounding box center [577, 326] width 91 height 35
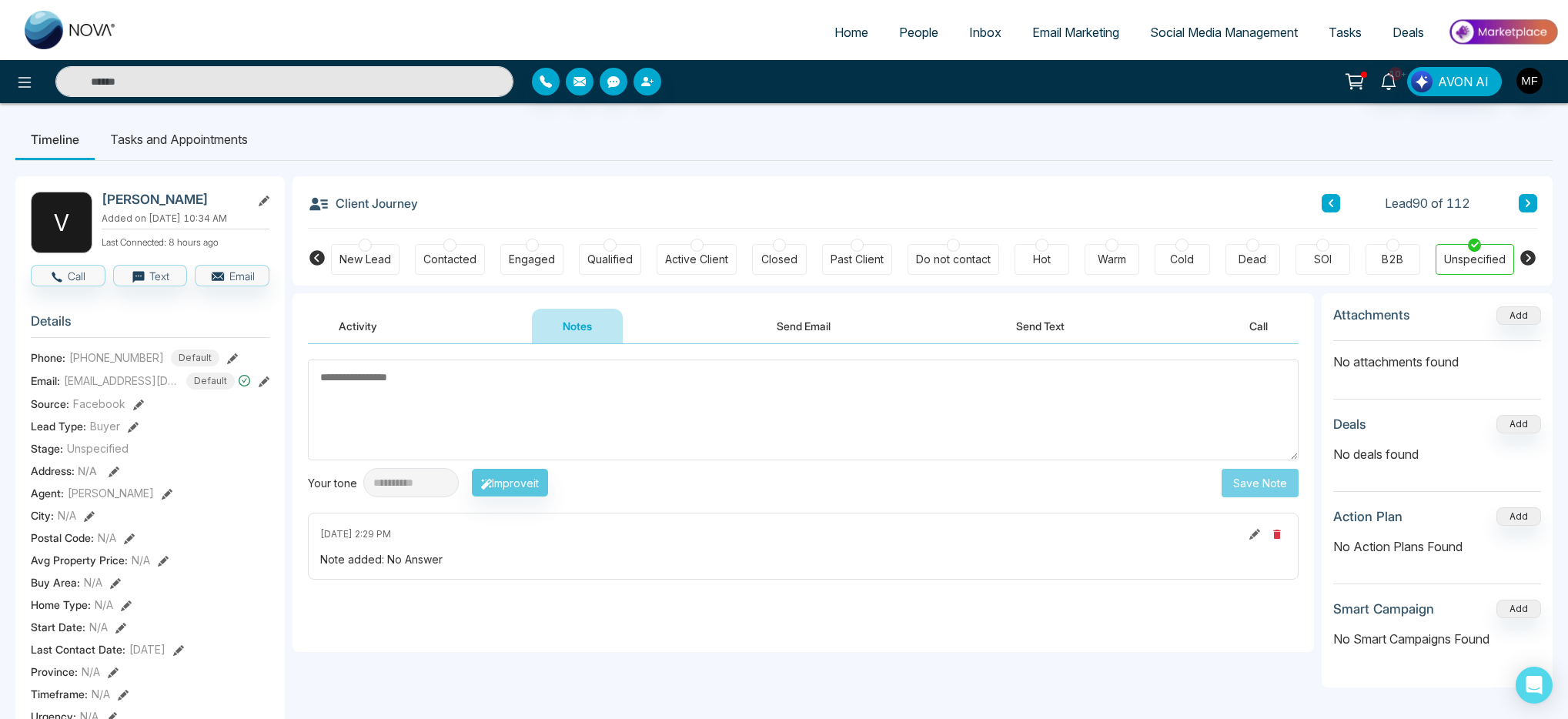
click at [362, 90] on input "text" at bounding box center [285, 82] width 458 height 31
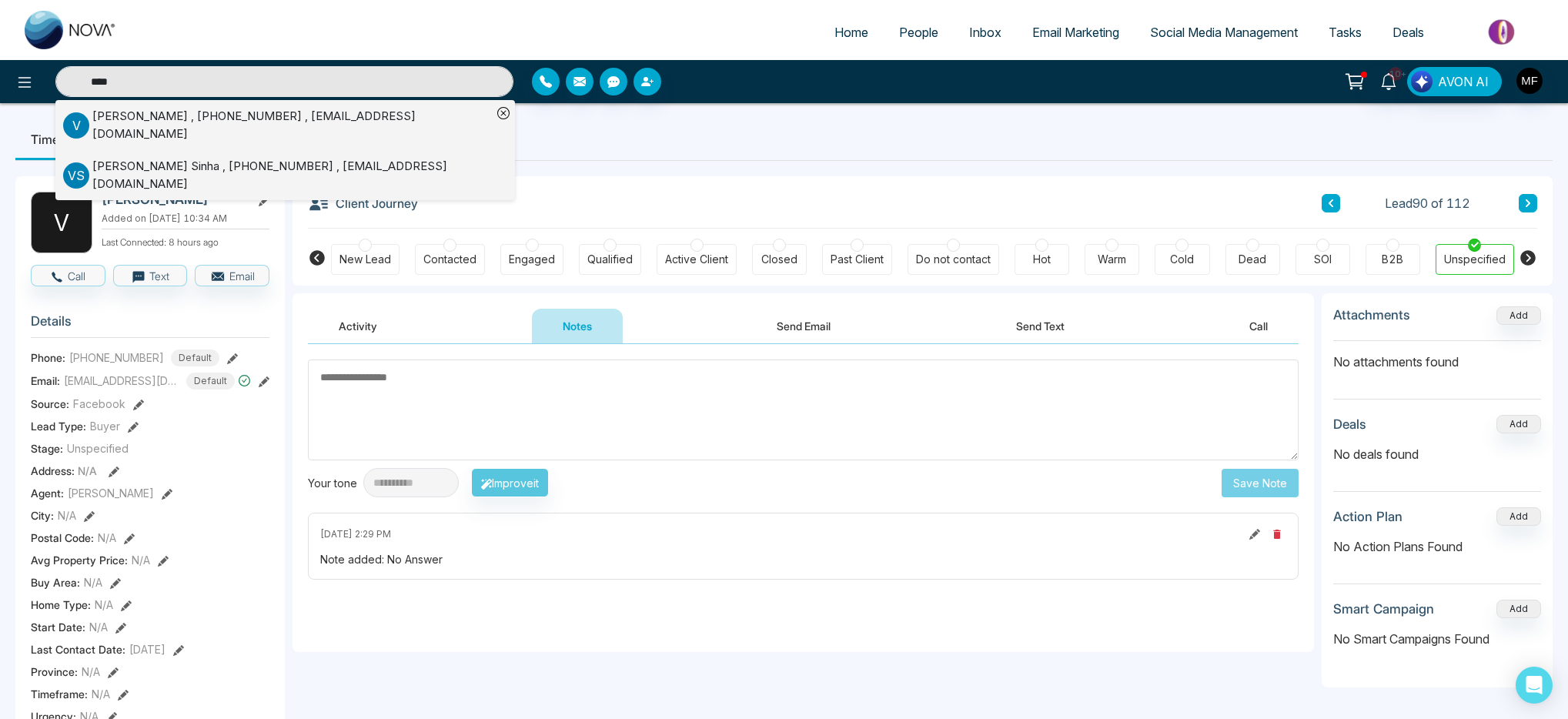
type input "****"
click at [359, 158] on div "Vijay Sinha , +16137997056 , shailsuta91@gmail.com" at bounding box center [292, 175] width 400 height 35
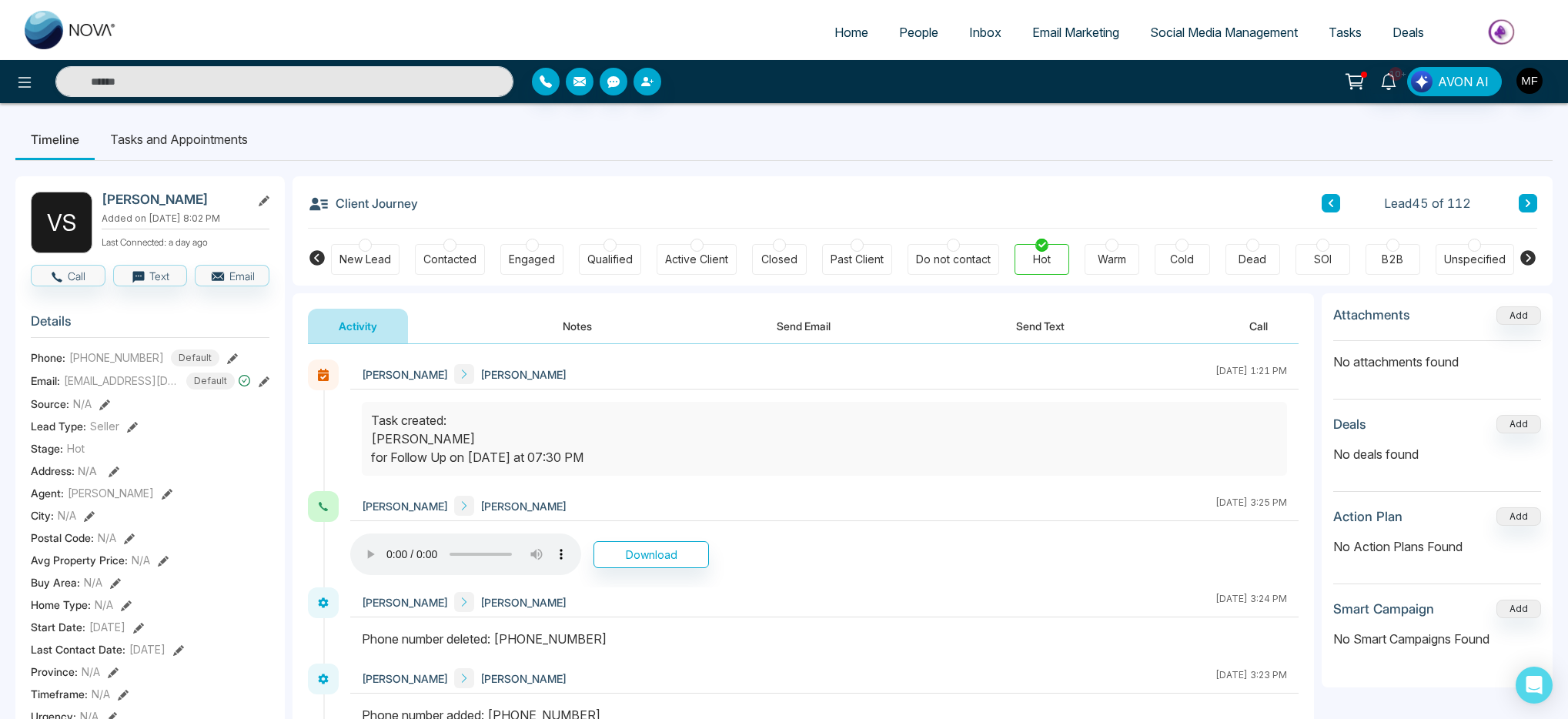
click at [578, 321] on button "Notes" at bounding box center [577, 326] width 91 height 35
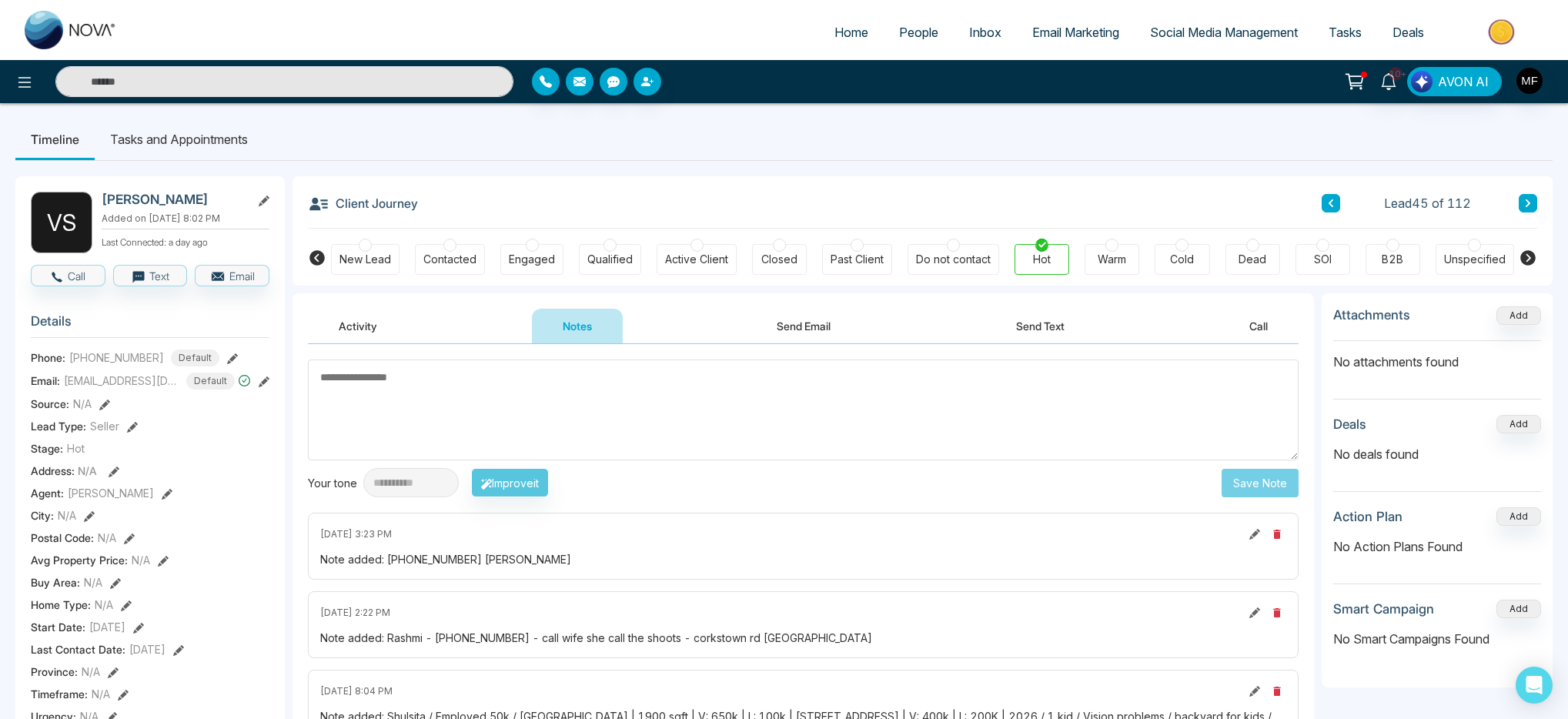
click at [229, 136] on li "Tasks and Appointments" at bounding box center [179, 139] width 169 height 42
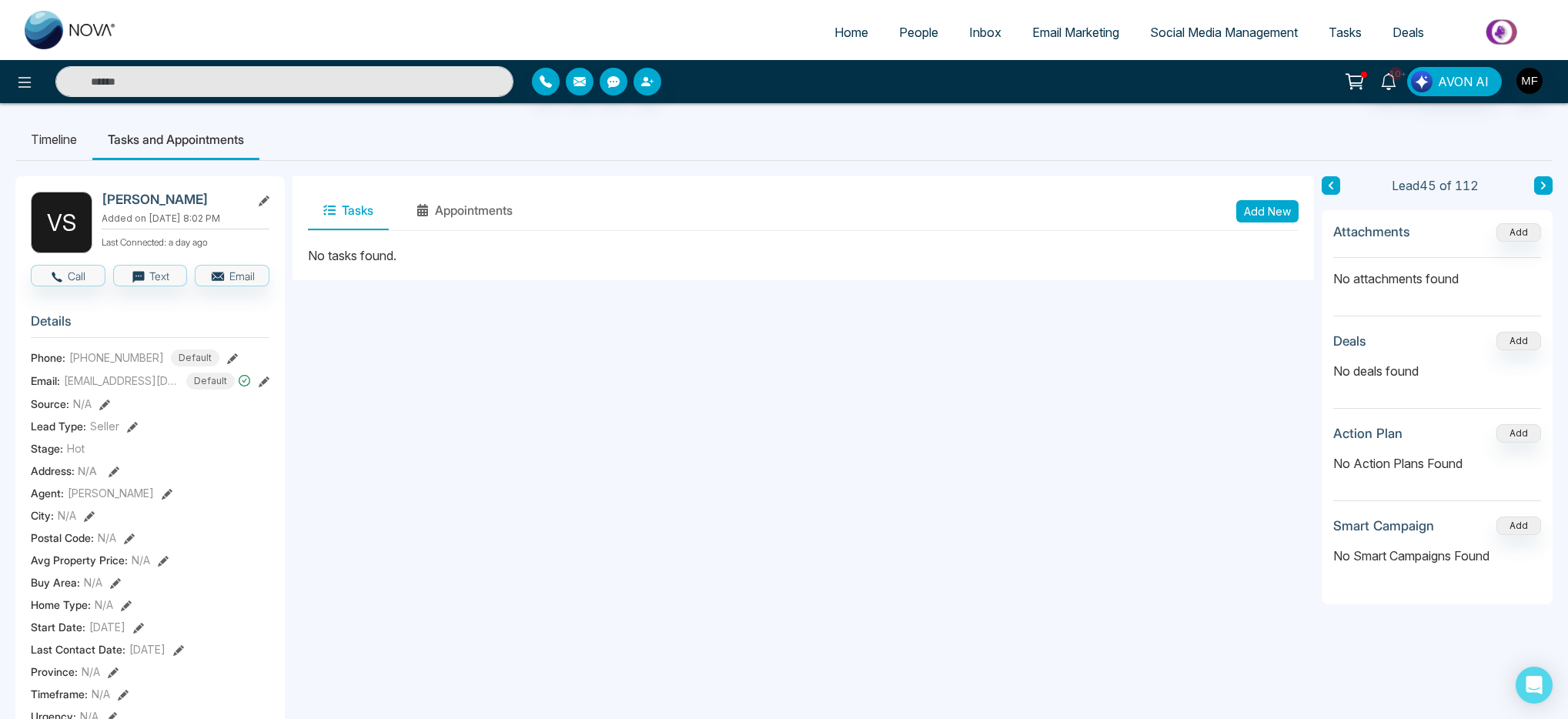
click at [31, 140] on li "Timeline" at bounding box center [53, 139] width 77 height 42
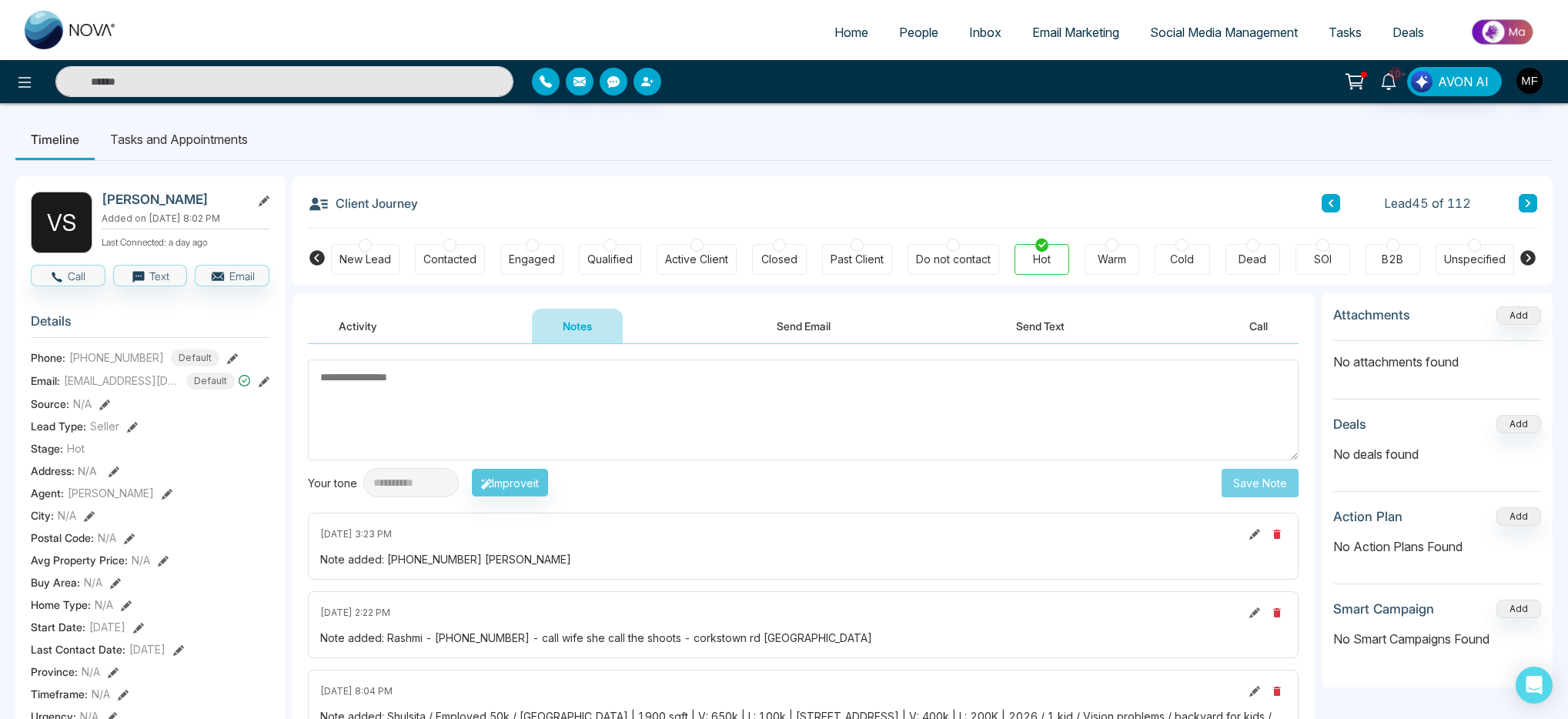
click at [47, 30] on img at bounding box center [70, 30] width 92 height 39
select select "*"
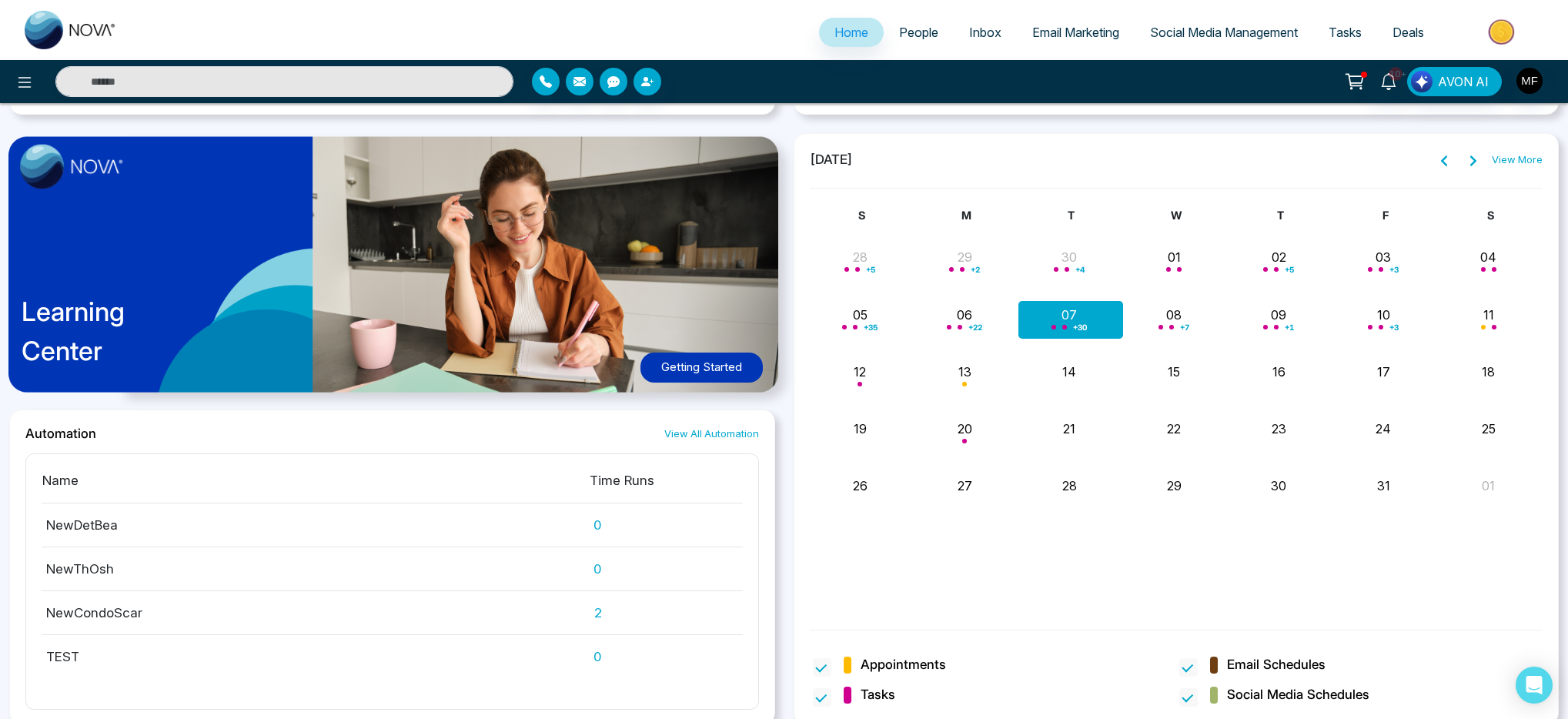
scroll to position [1193, 0]
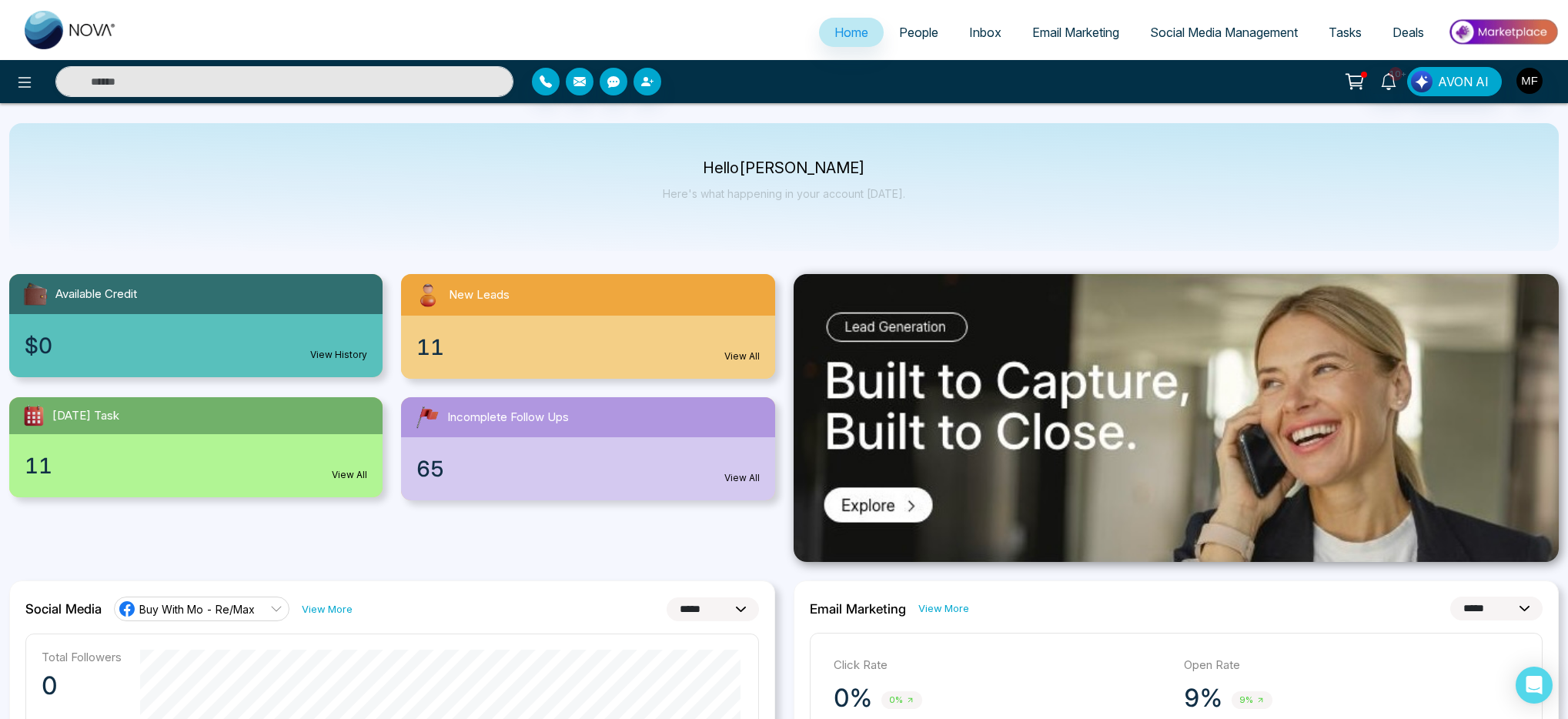
select select "*"
click at [1396, 83] on icon at bounding box center [1388, 81] width 15 height 17
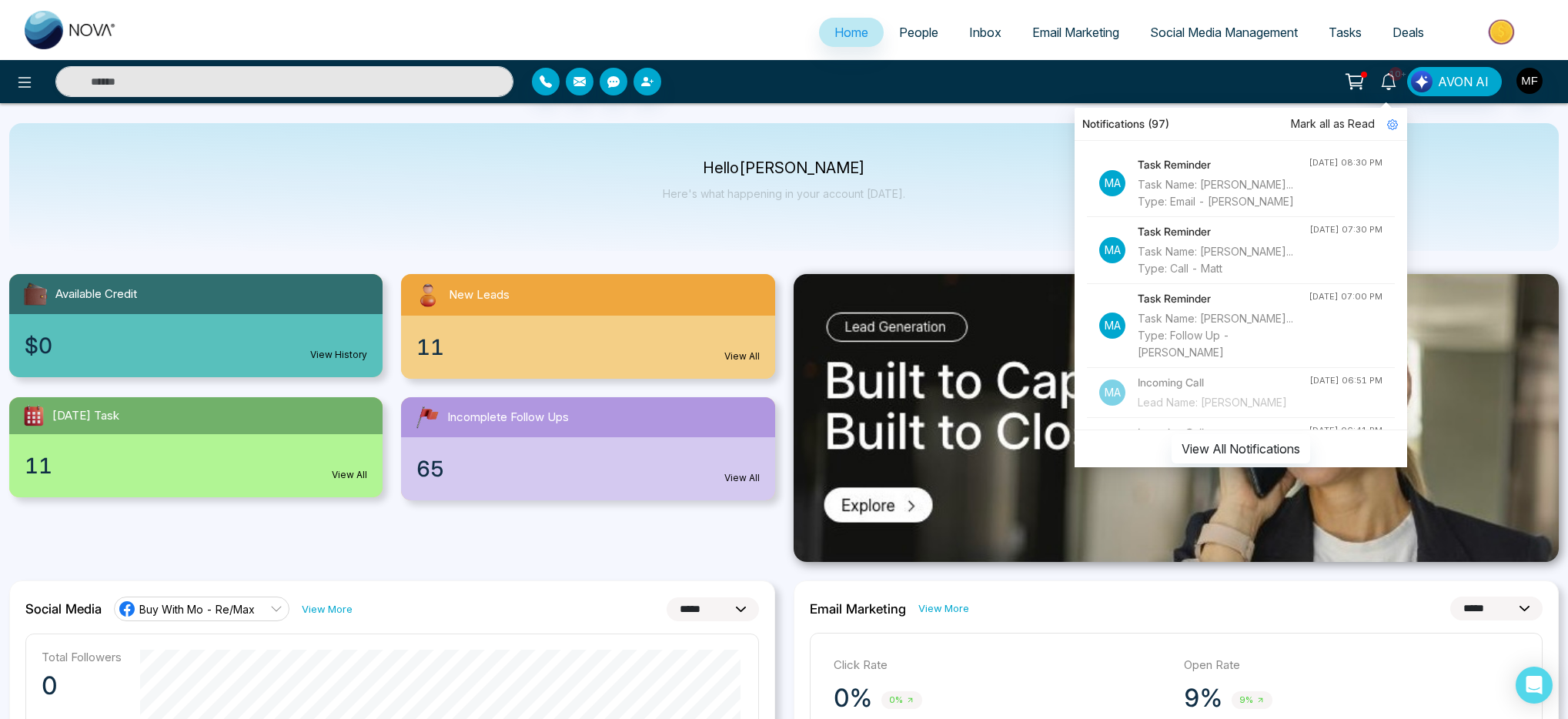
click at [673, 150] on div "Hello Marwen Ferchichi Here's what happening in your account today." at bounding box center [784, 187] width 1550 height 128
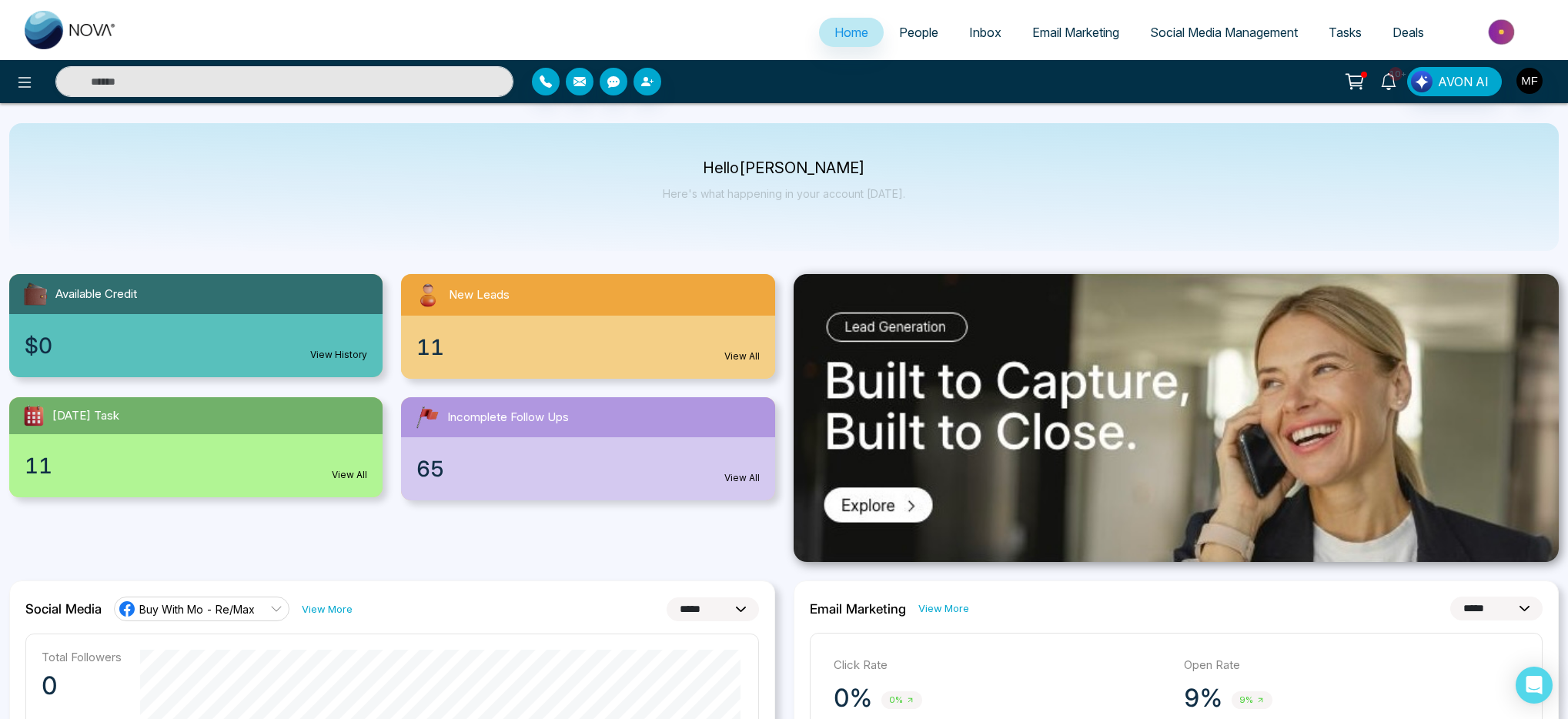
click at [1396, 87] on icon at bounding box center [1389, 81] width 17 height 17
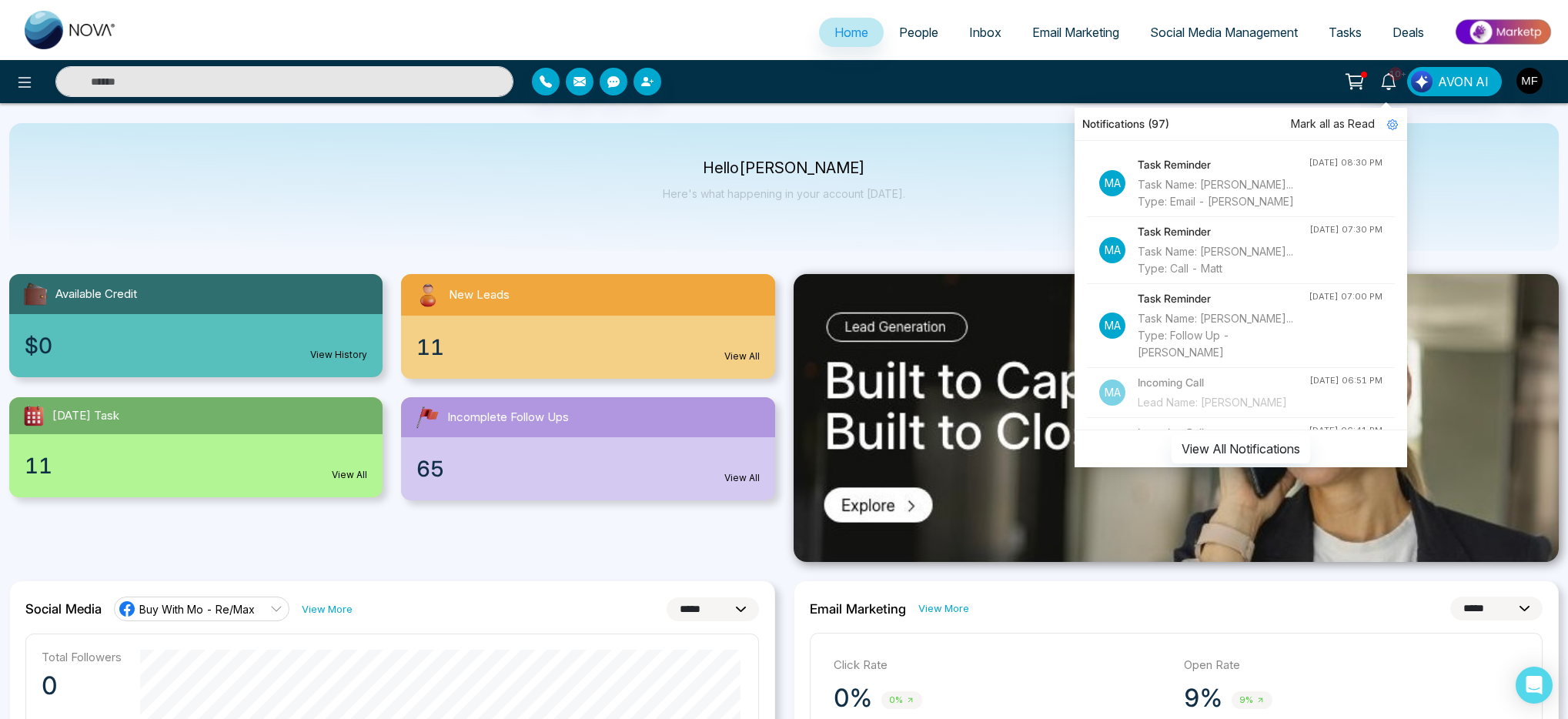
click at [1045, 86] on div "10+ Notifications (97) Mark all as Read Ma Task Reminder Task Name: Marwen Fer.…" at bounding box center [1241, 82] width 635 height 29
